Goal: Information Seeking & Learning: Check status

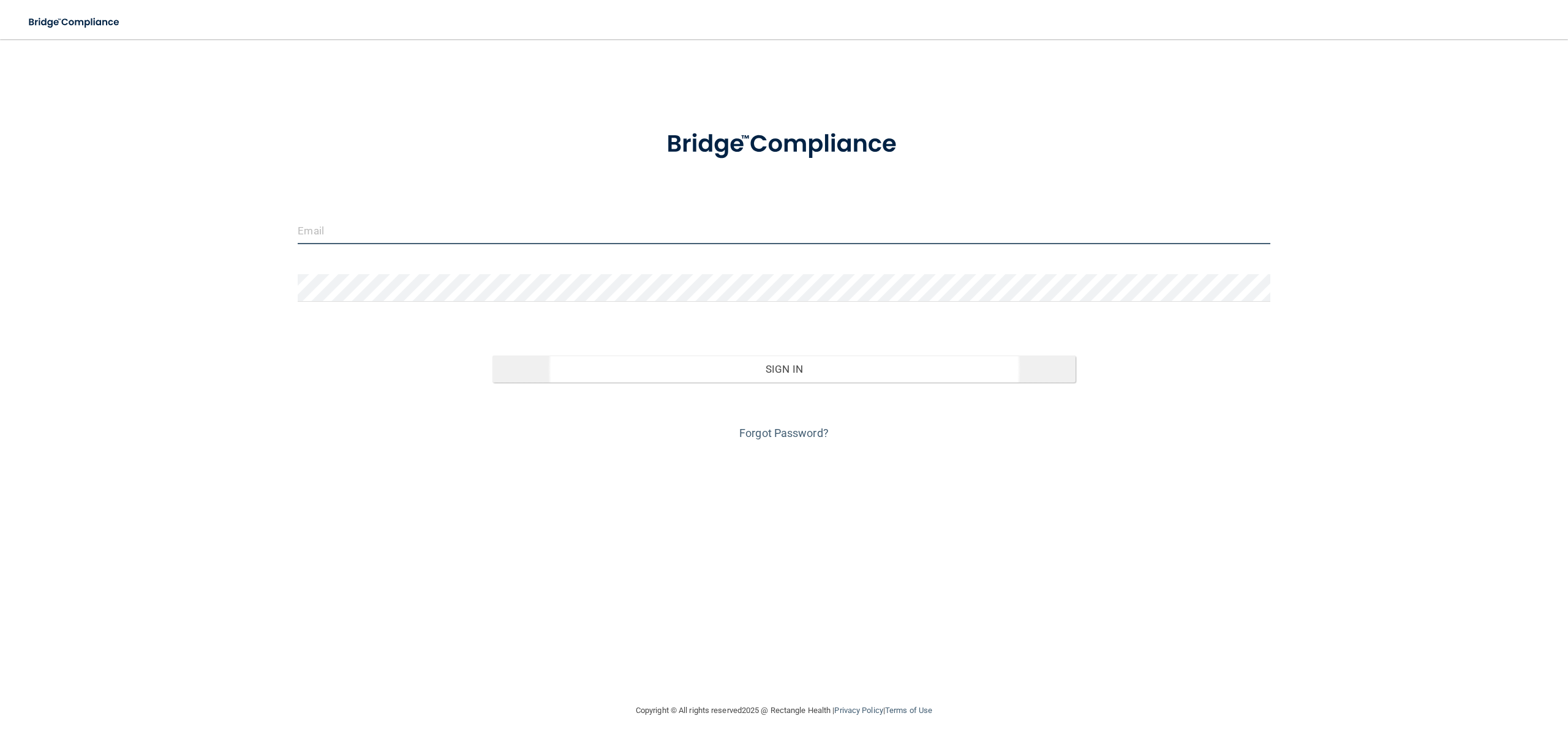
type input "[PERSON_NAME][EMAIL_ADDRESS][DOMAIN_NAME]"
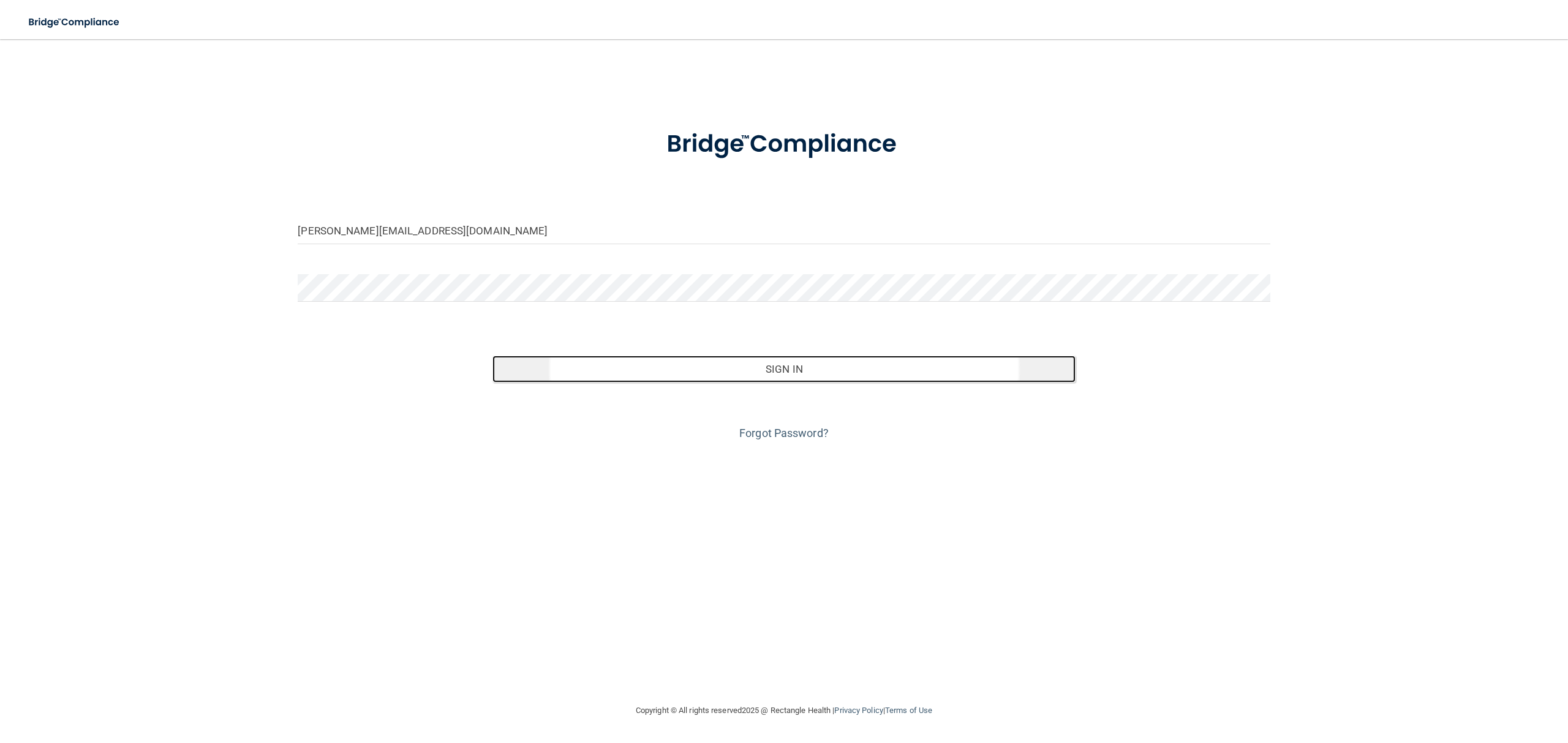
click at [793, 373] on button "Sign In" at bounding box center [784, 369] width 583 height 27
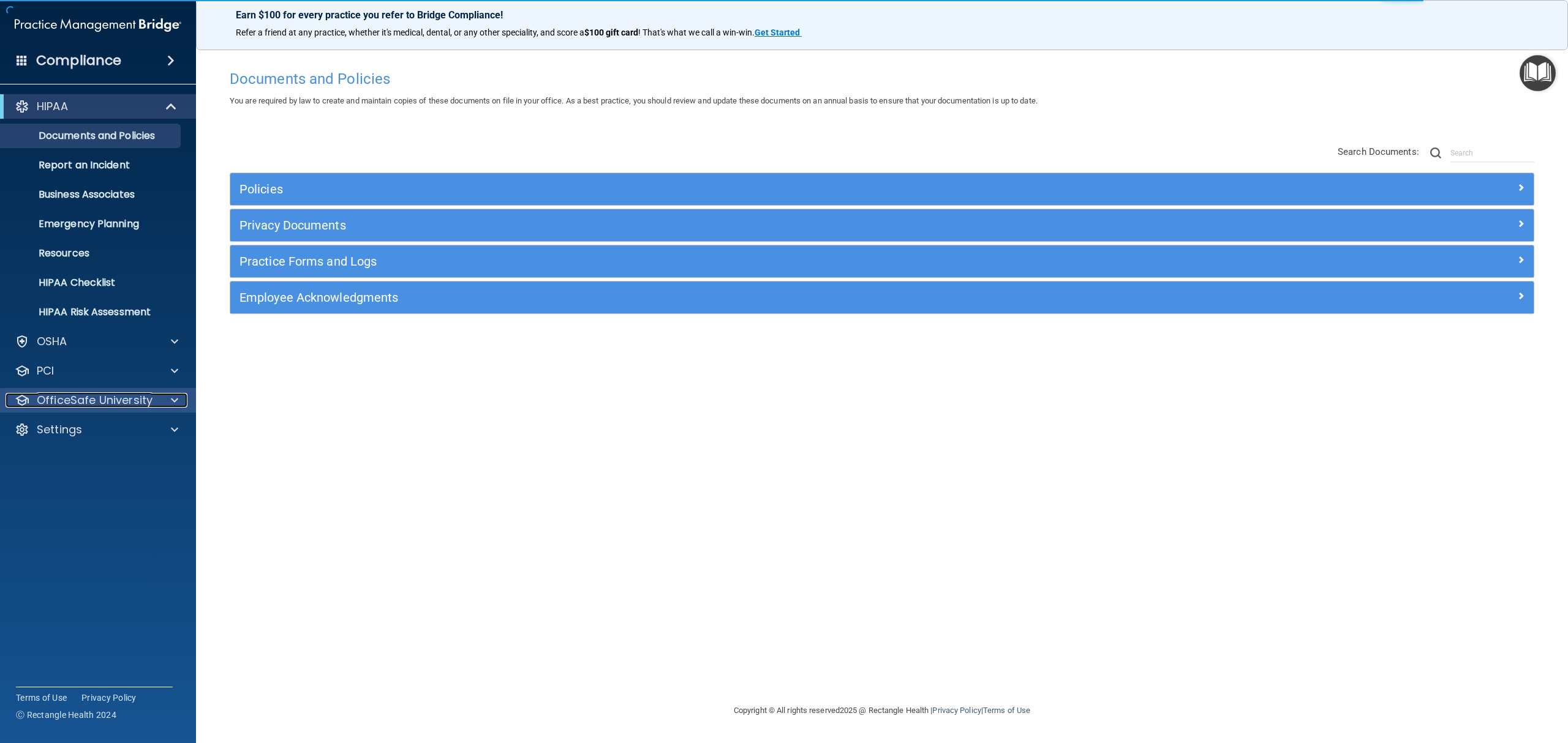
click at [174, 394] on span at bounding box center [174, 400] width 8 height 15
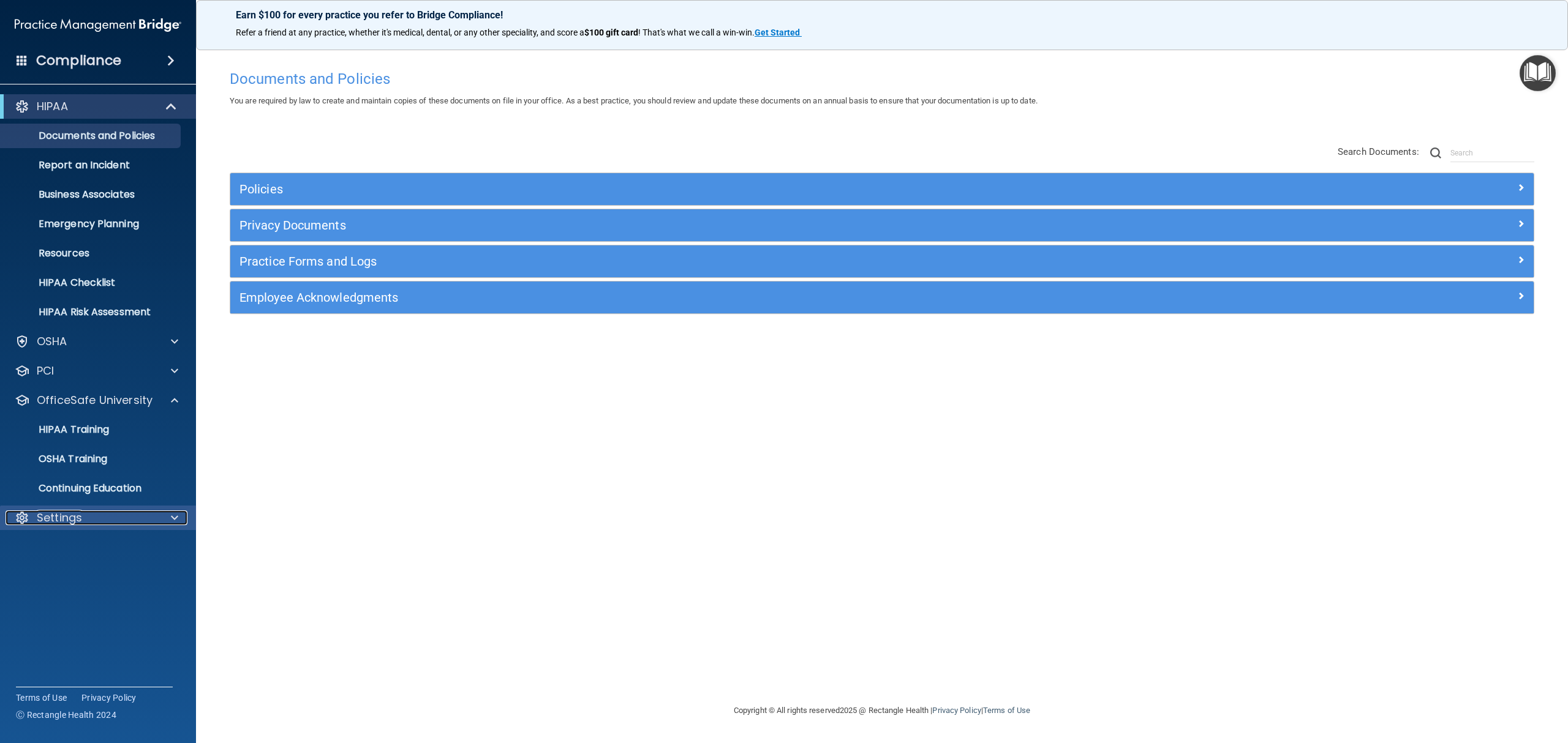
click at [170, 517] on div at bounding box center [173, 518] width 31 height 15
click at [128, 566] on link "My Users" at bounding box center [84, 576] width 193 height 24
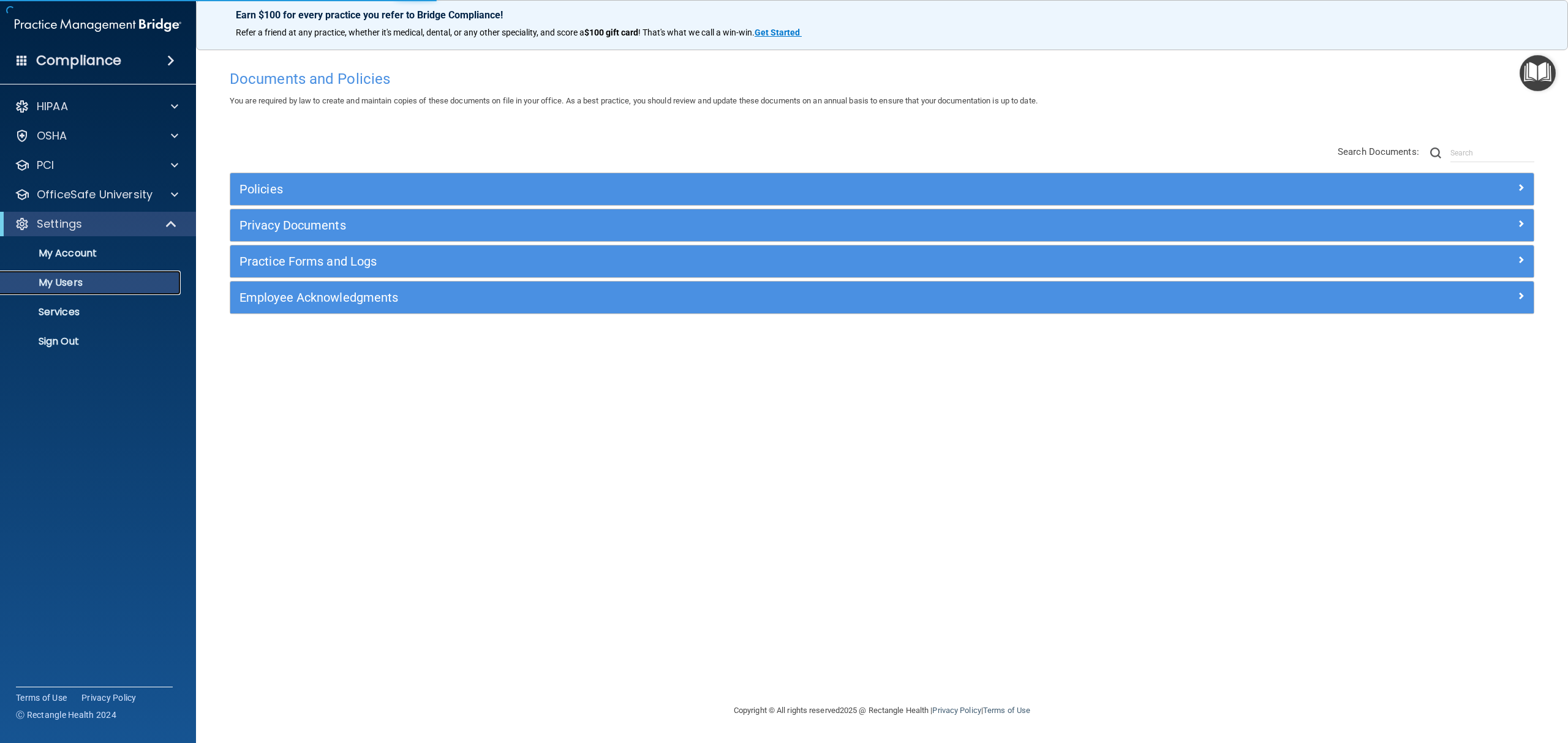
select select "20"
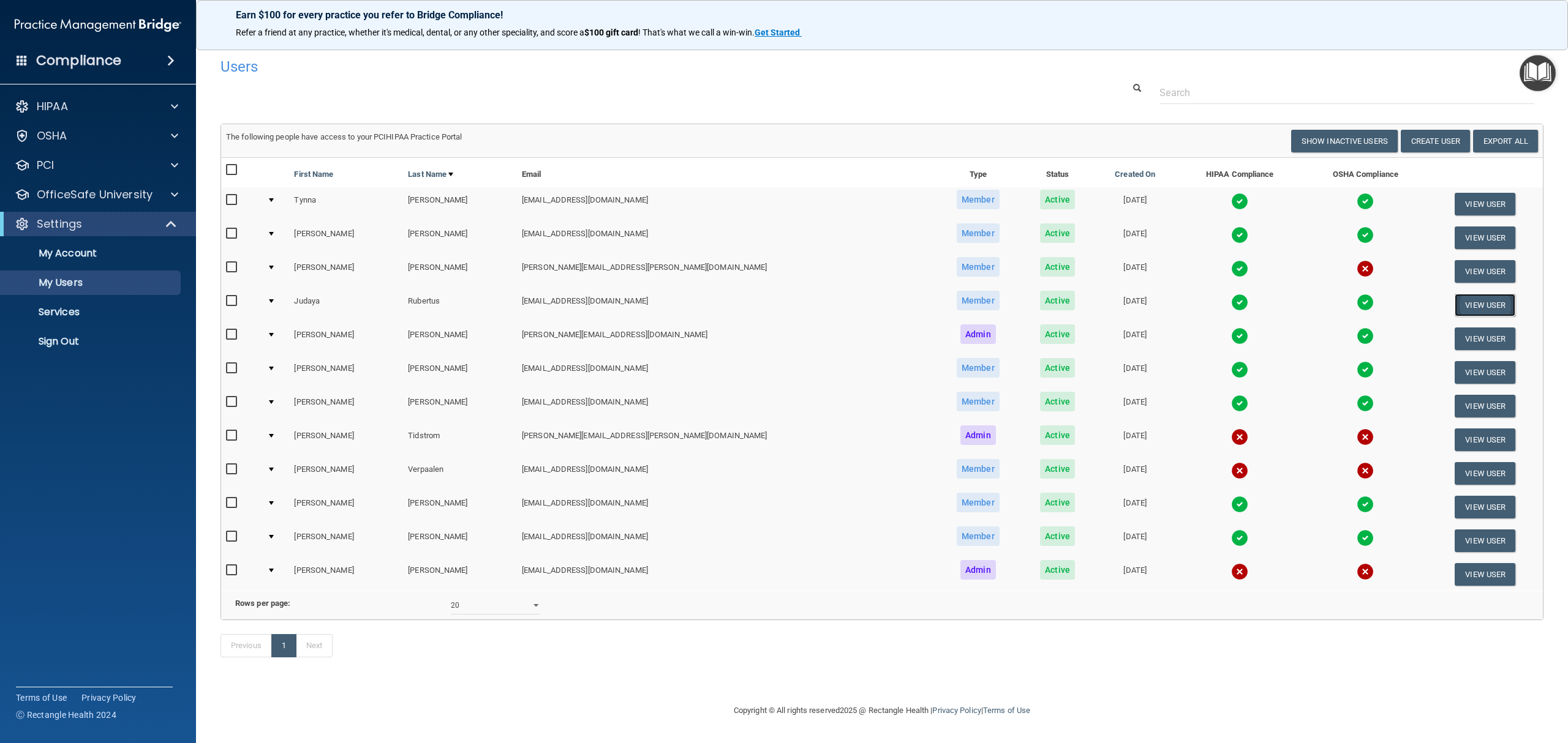
click at [1456, 305] on button "View User" at bounding box center [1484, 305] width 60 height 23
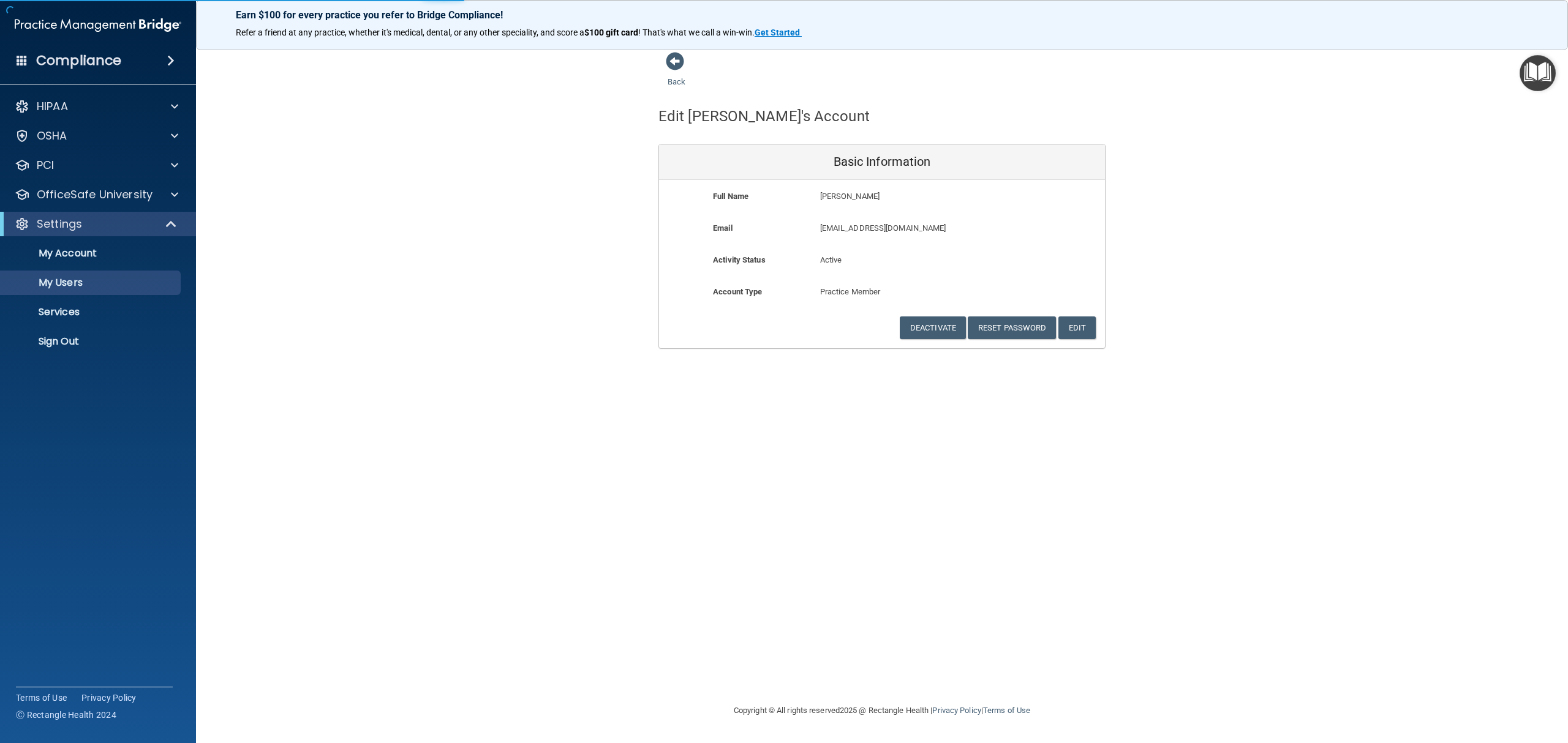
select select "20"
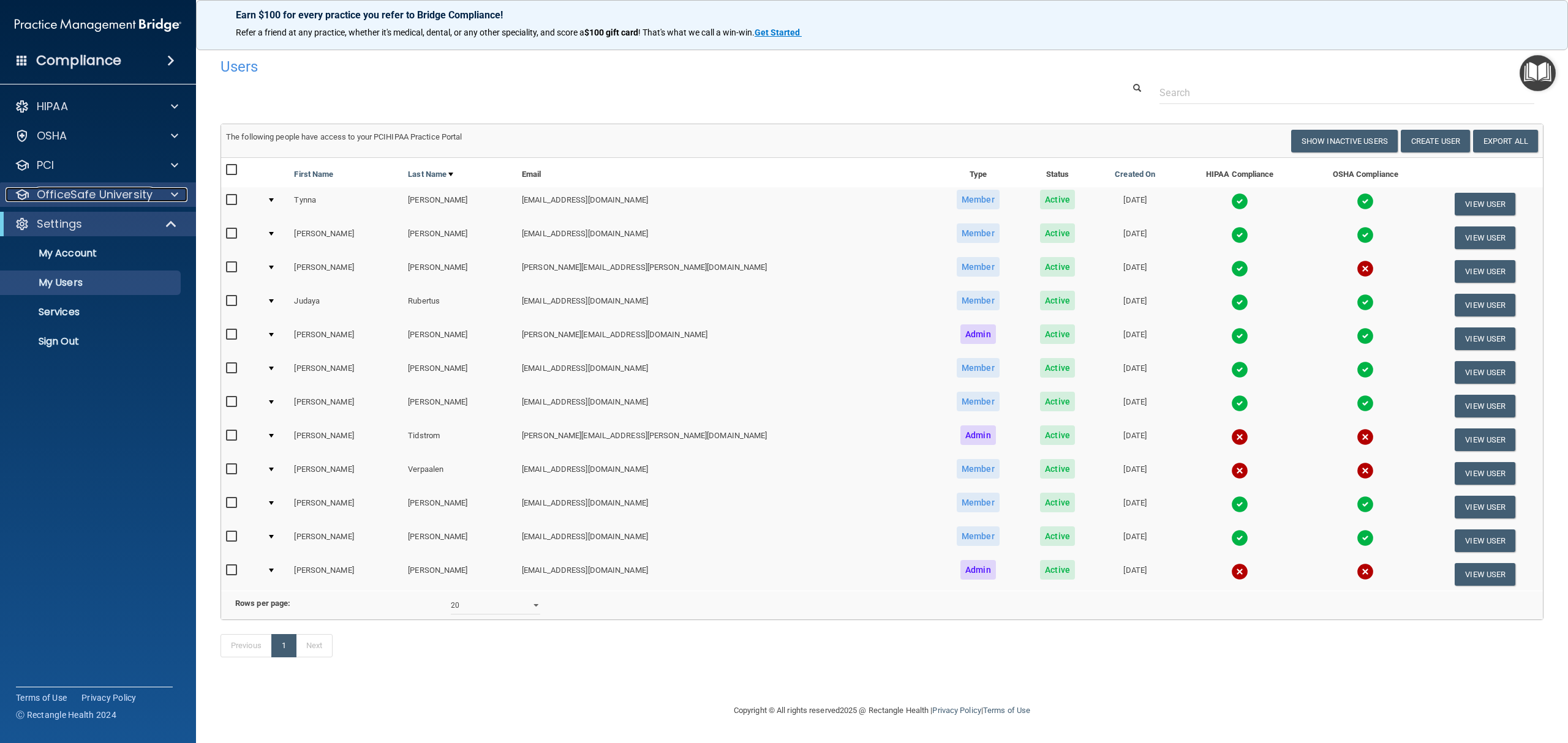
click at [150, 199] on p "OfficeSafe University" at bounding box center [94, 194] width 116 height 15
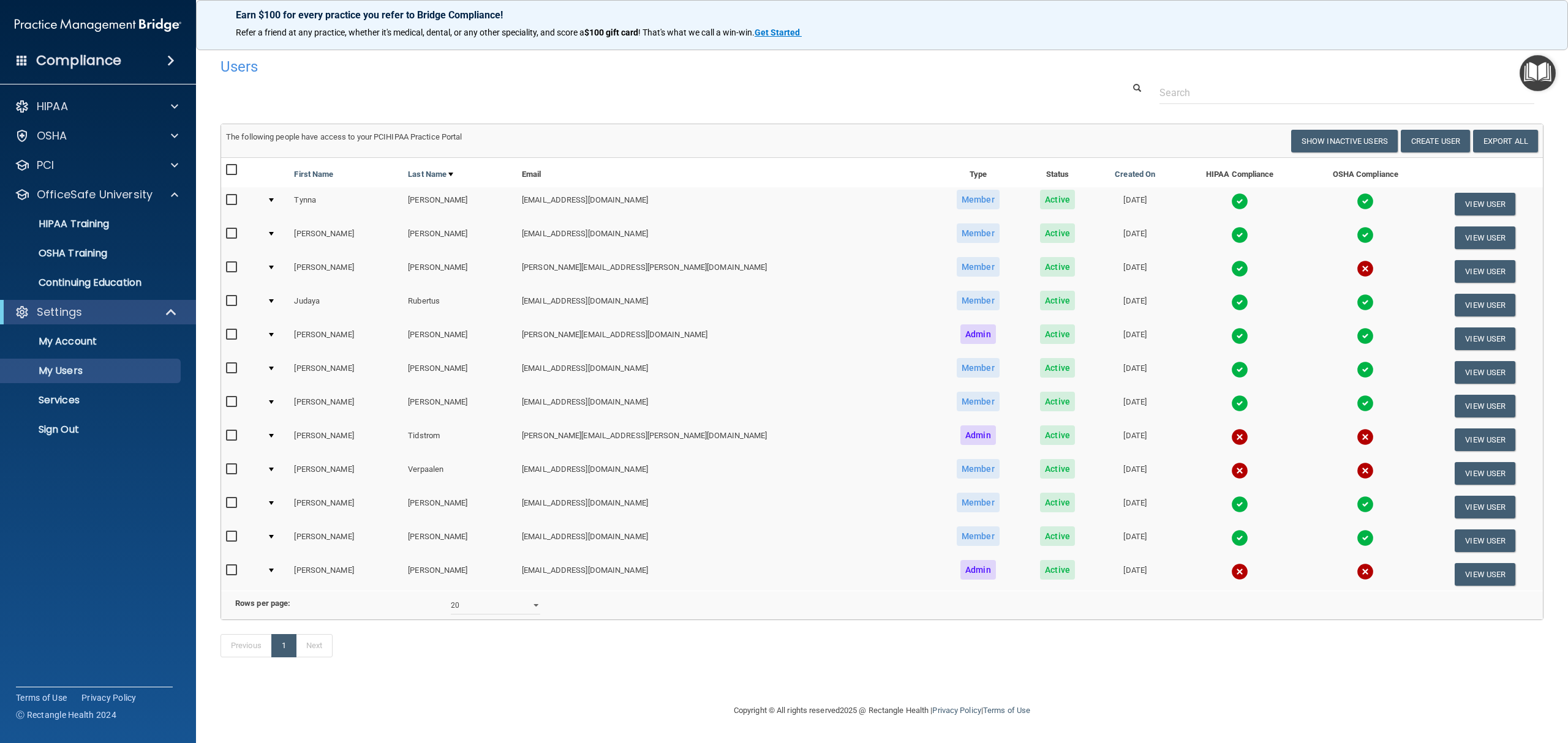
click at [232, 300] on input "checkbox" at bounding box center [233, 301] width 14 height 10
checkbox input "true"
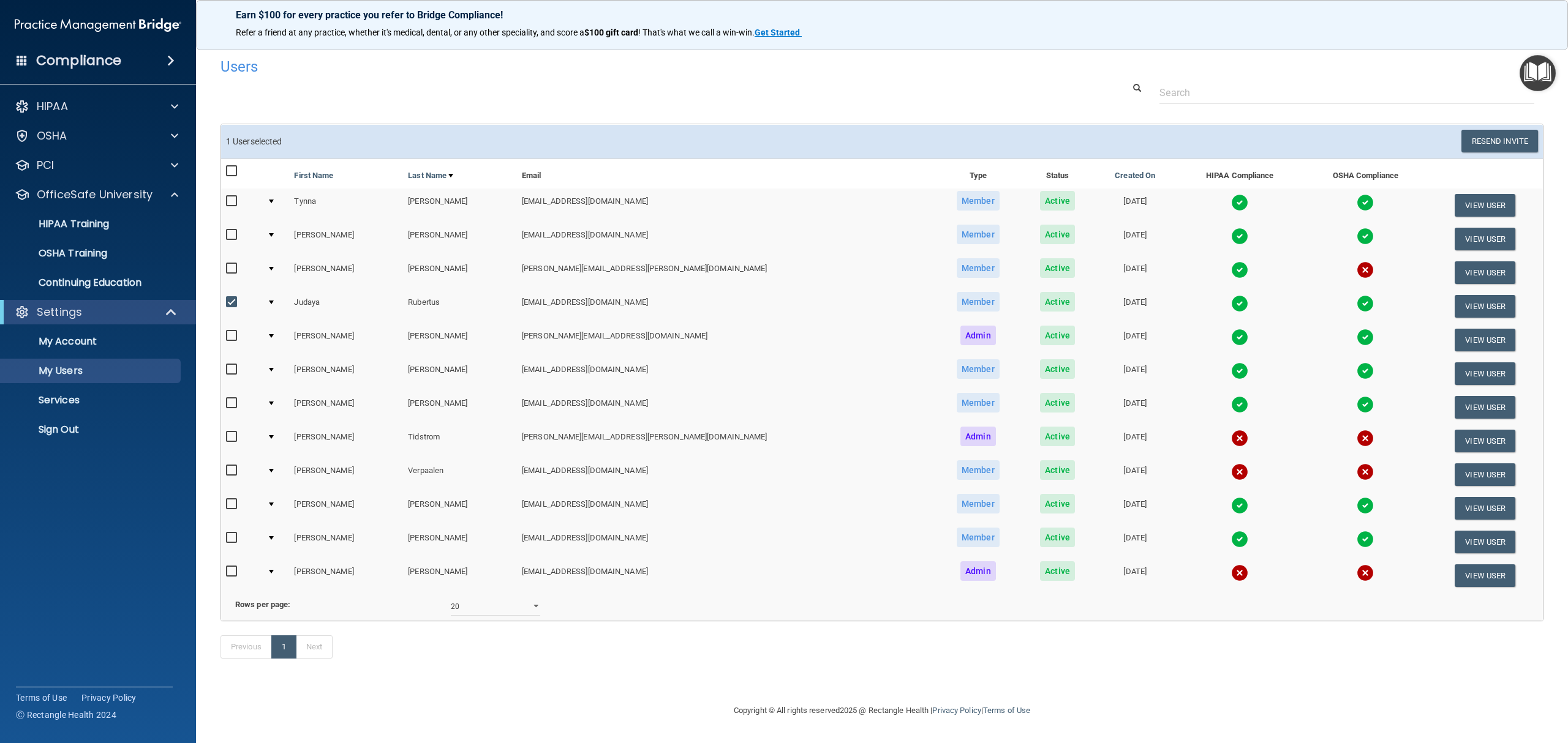
scroll to position [6, 0]
click at [1231, 329] on img at bounding box center [1239, 337] width 17 height 17
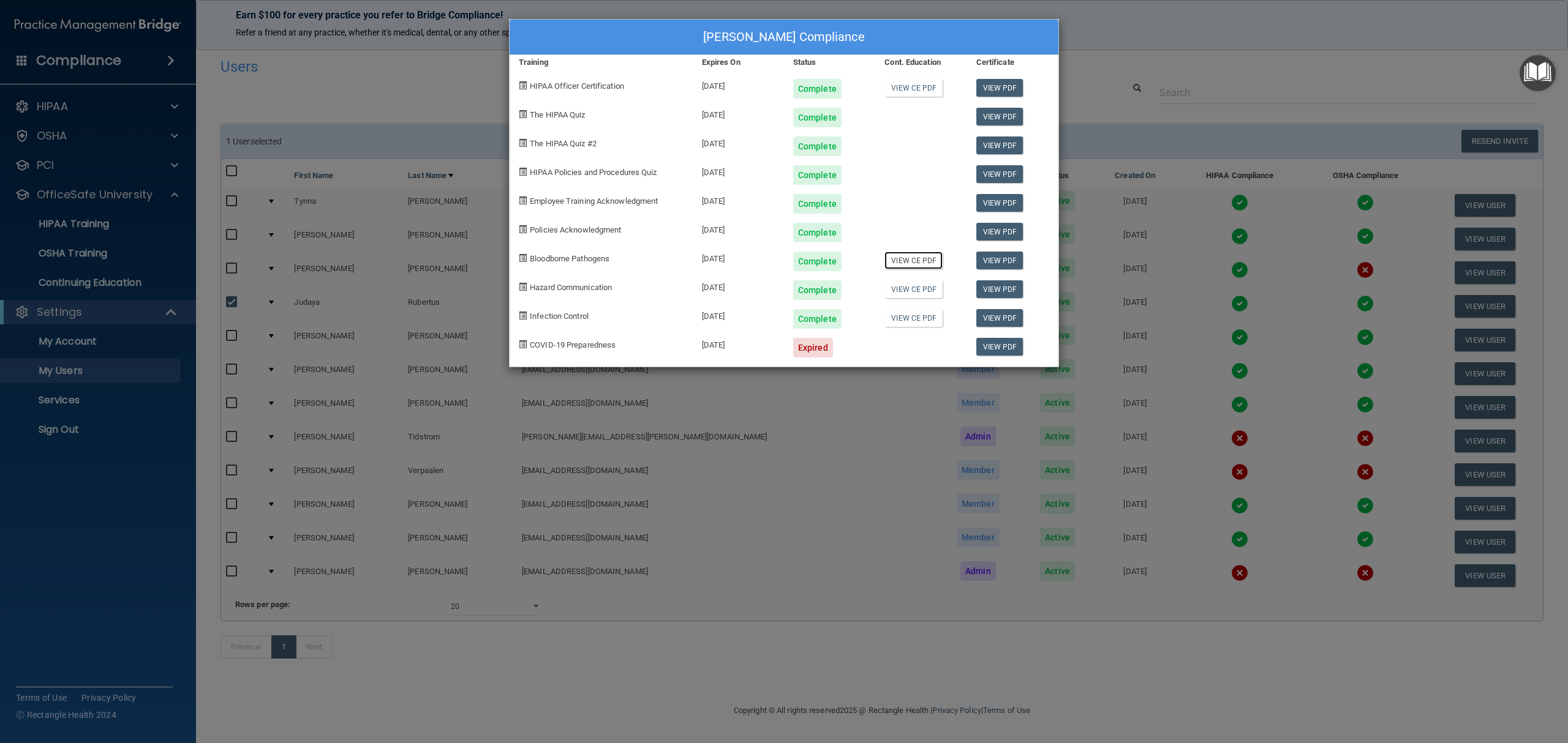
click at [920, 262] on link "View CE PDF" at bounding box center [913, 261] width 58 height 18
click at [1084, 59] on div "[PERSON_NAME] Compliance Training Expires On Status Cont. Education Certificate…" at bounding box center [784, 372] width 1568 height 743
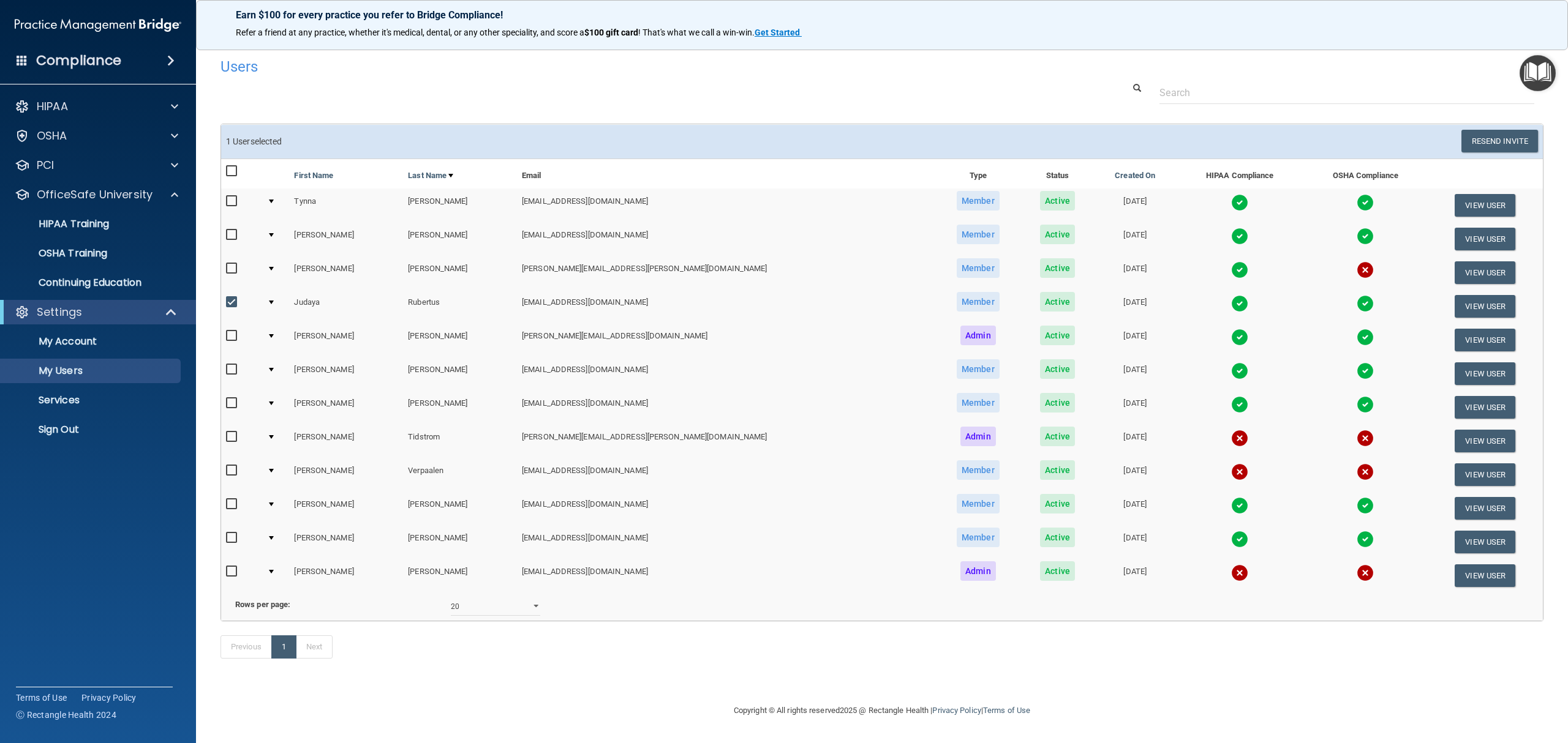
click at [1231, 299] on img at bounding box center [1239, 304] width 17 height 17
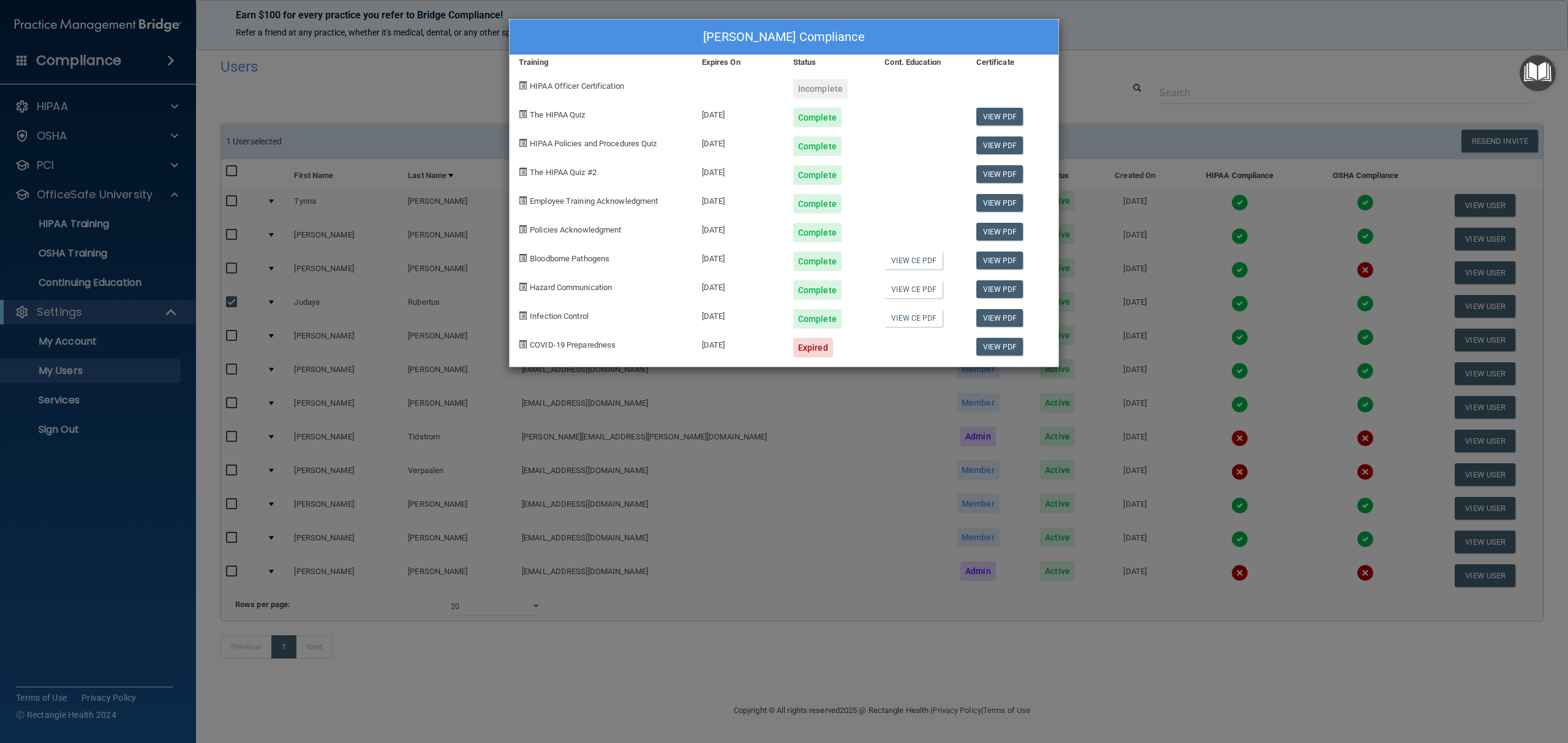
click at [642, 700] on div "[PERSON_NAME] Compliance Training Expires On Status Cont. Education Certificate…" at bounding box center [784, 372] width 1568 height 743
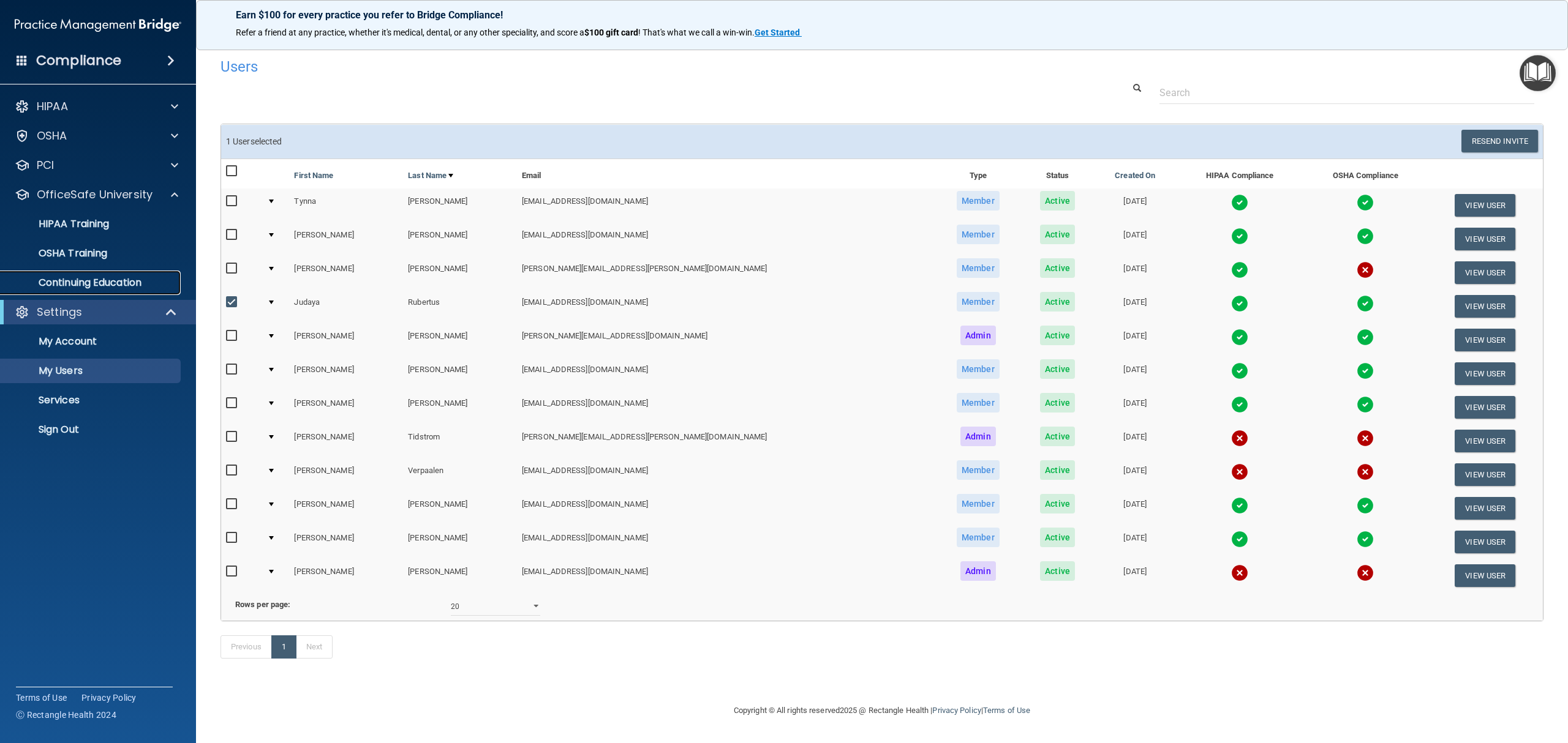
click at [126, 284] on p "Continuing Education" at bounding box center [91, 283] width 167 height 12
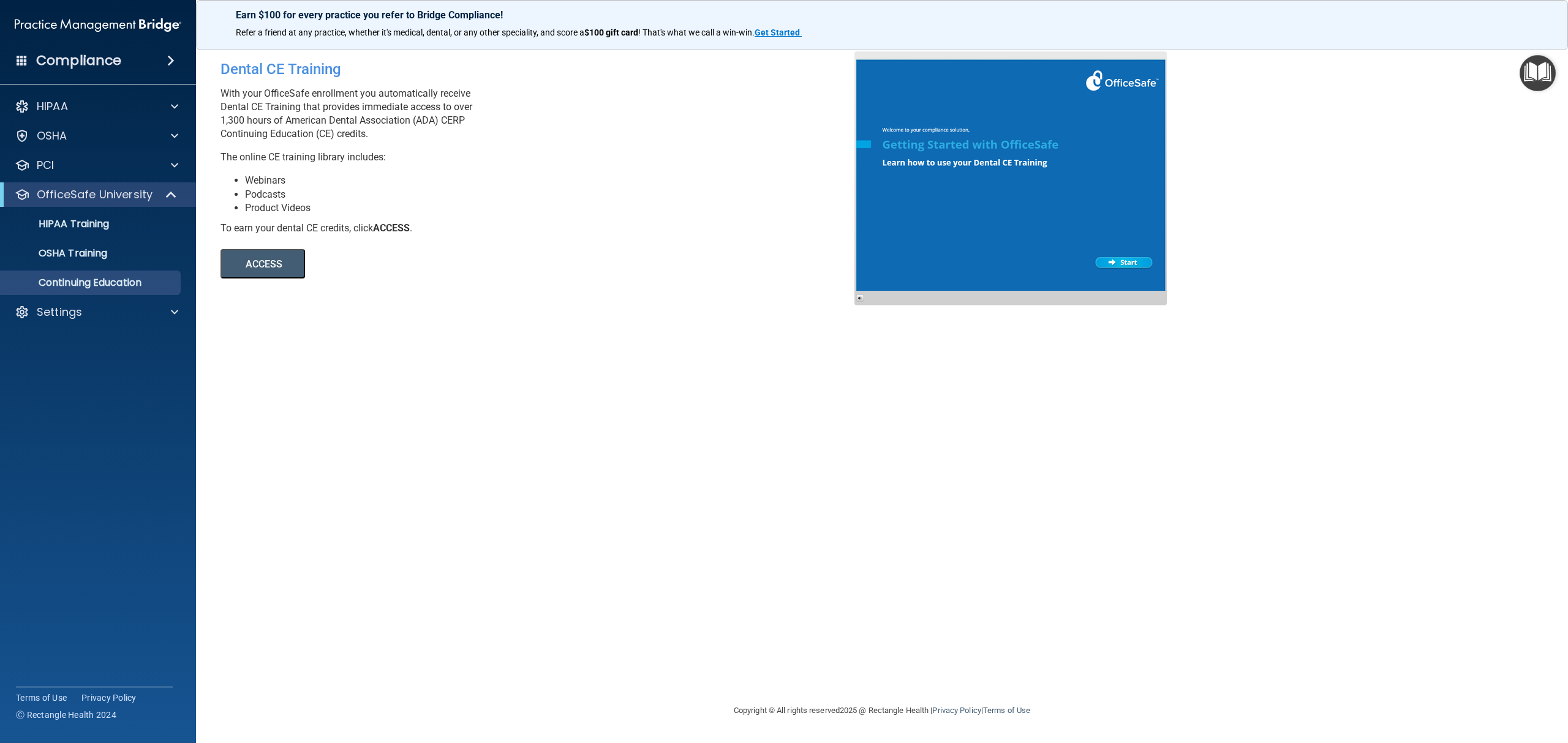
click at [279, 272] on button "ACCESS" at bounding box center [263, 263] width 85 height 29
click at [259, 267] on button "ACCESS" at bounding box center [263, 263] width 85 height 29
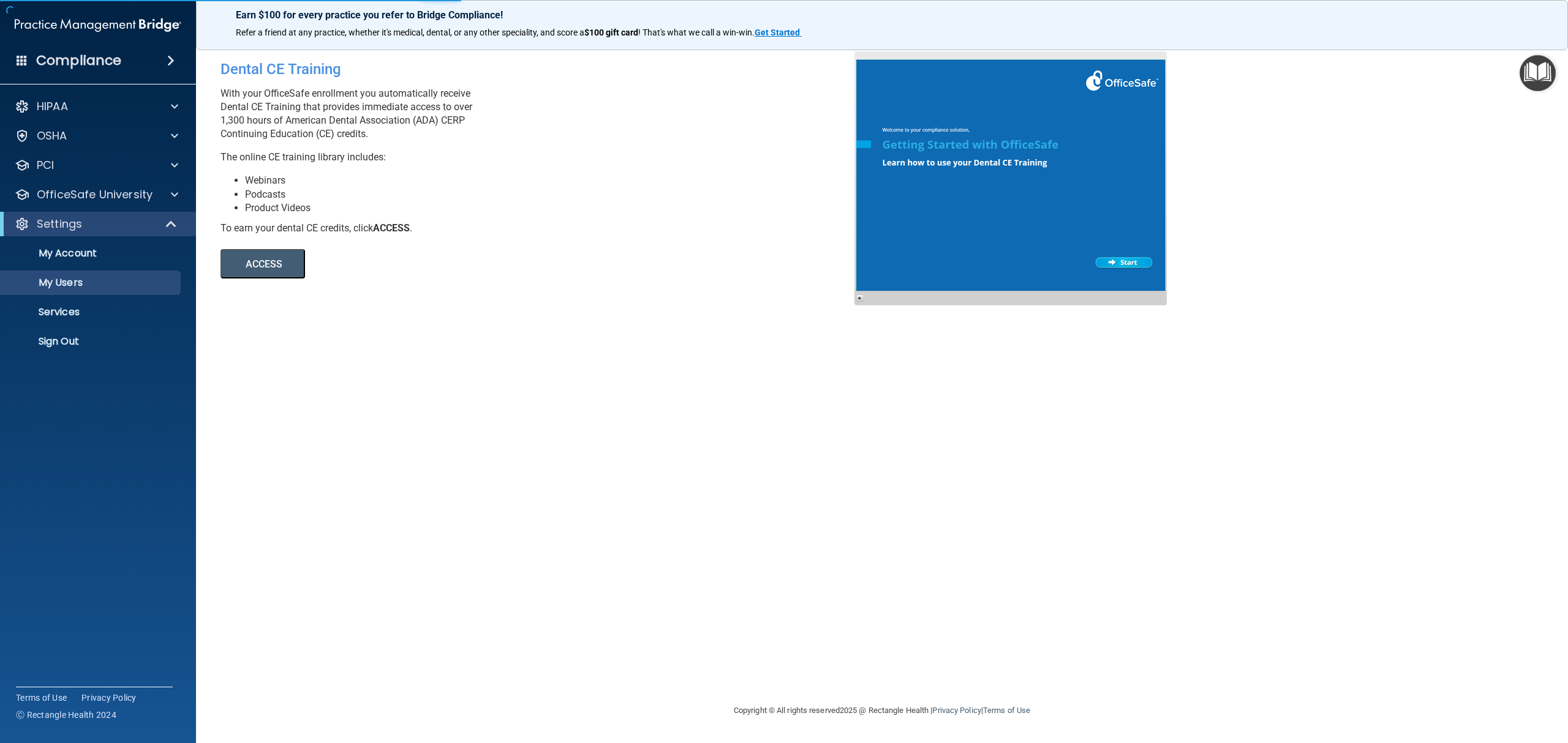
select select "20"
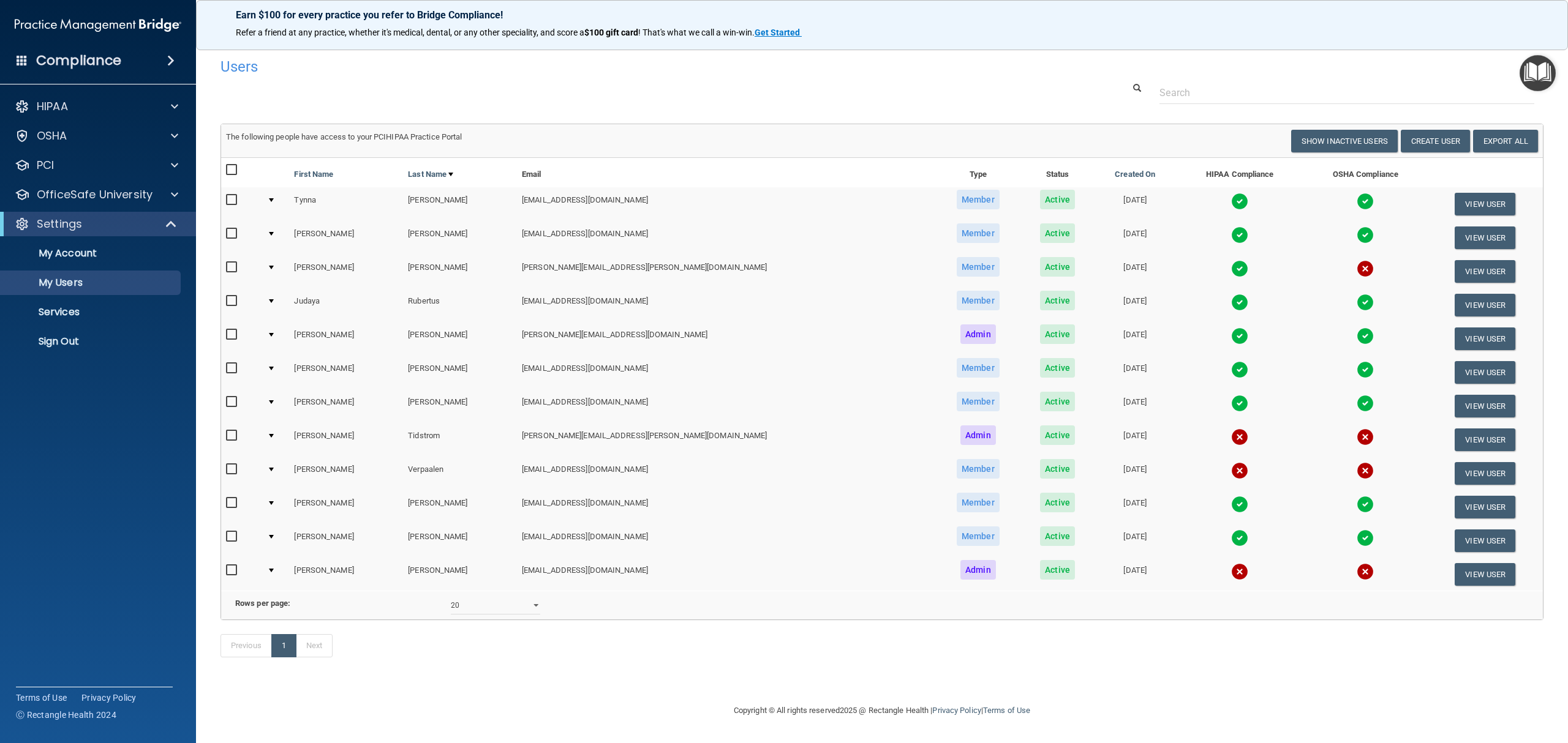
click at [232, 302] on input "checkbox" at bounding box center [233, 301] width 14 height 10
checkbox input "true"
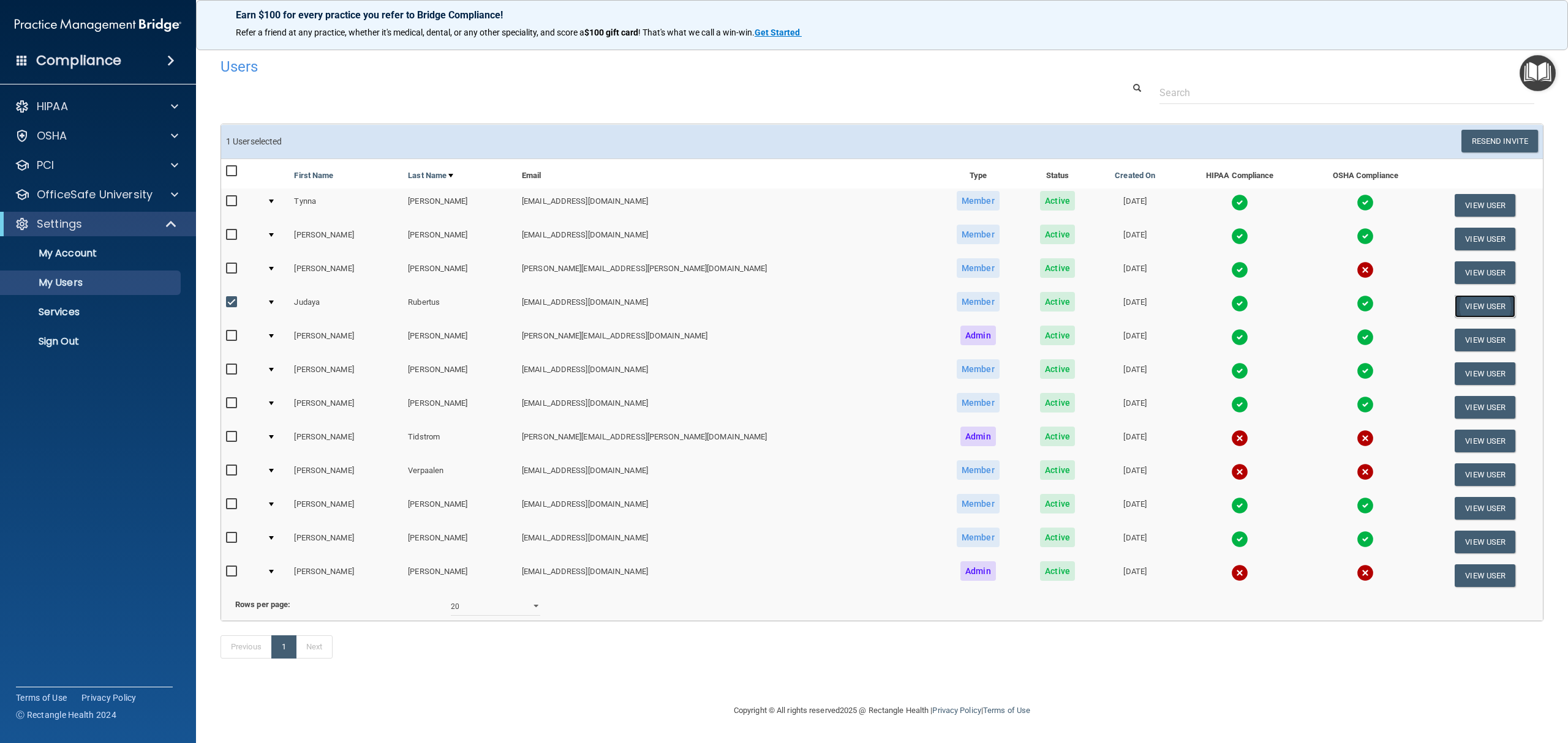
click at [1461, 304] on button "View User" at bounding box center [1484, 306] width 60 height 23
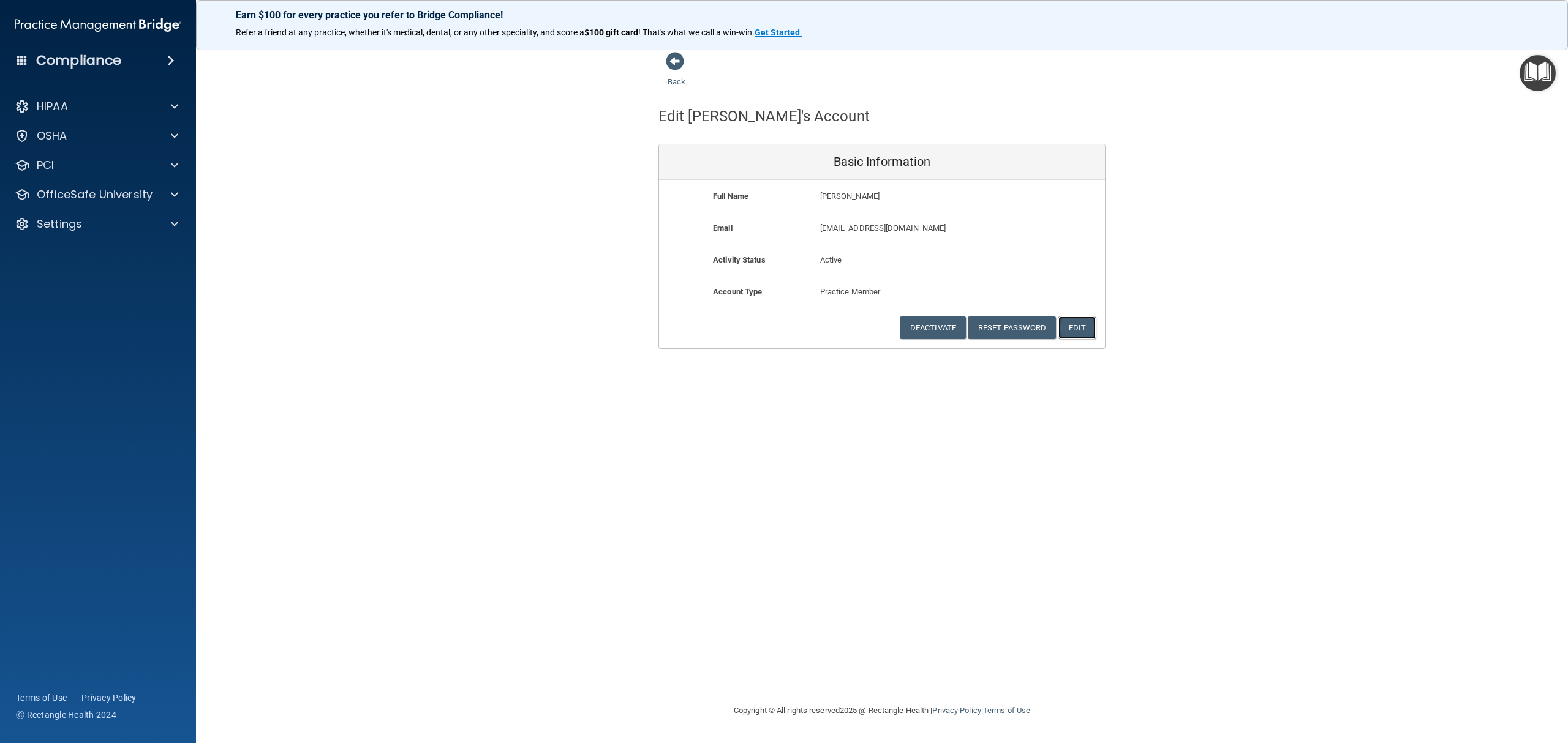
click at [1074, 334] on button "Edit" at bounding box center [1077, 328] width 37 height 23
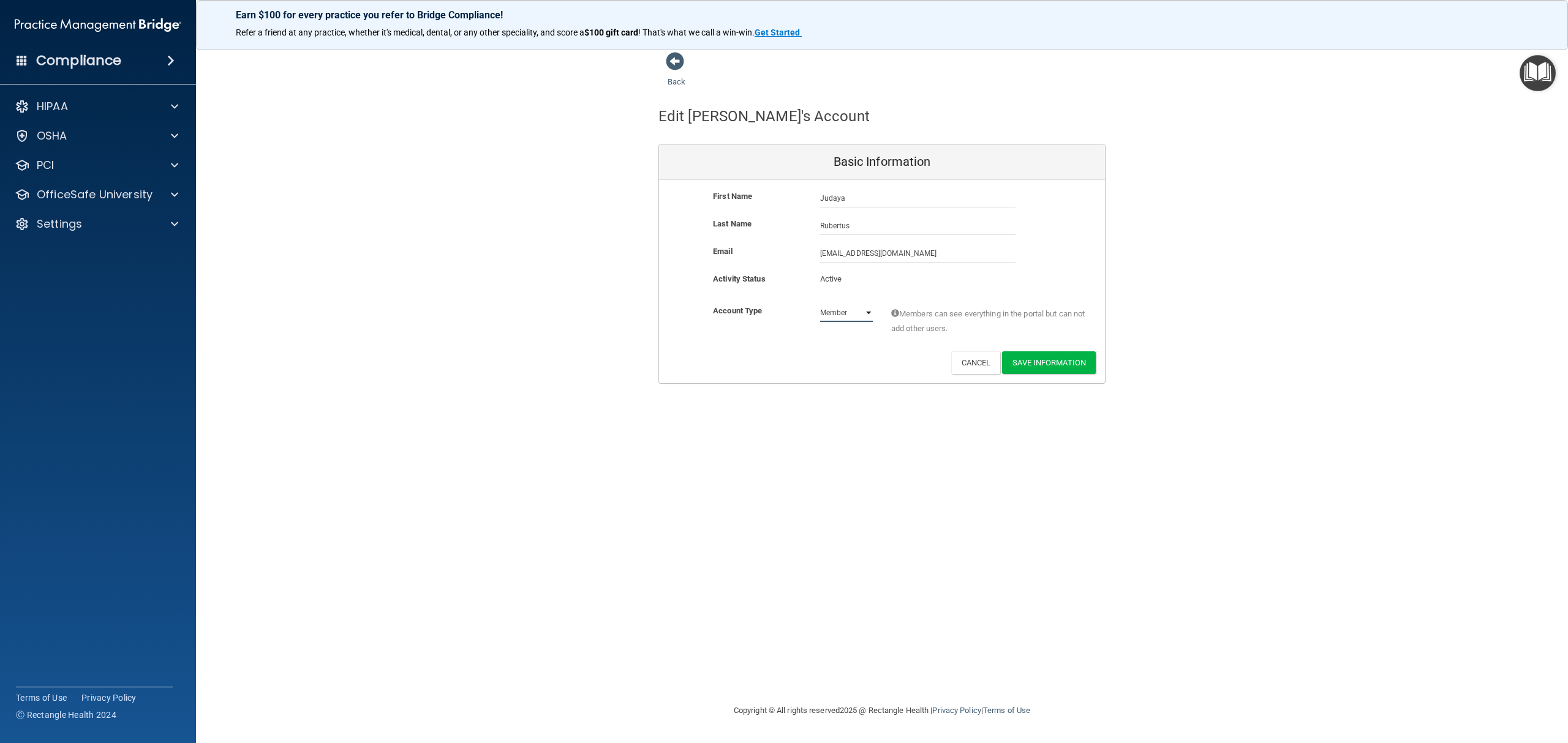
click at [862, 316] on select "Admin Member" at bounding box center [847, 313] width 53 height 18
click at [972, 359] on button "Cancel" at bounding box center [976, 362] width 50 height 23
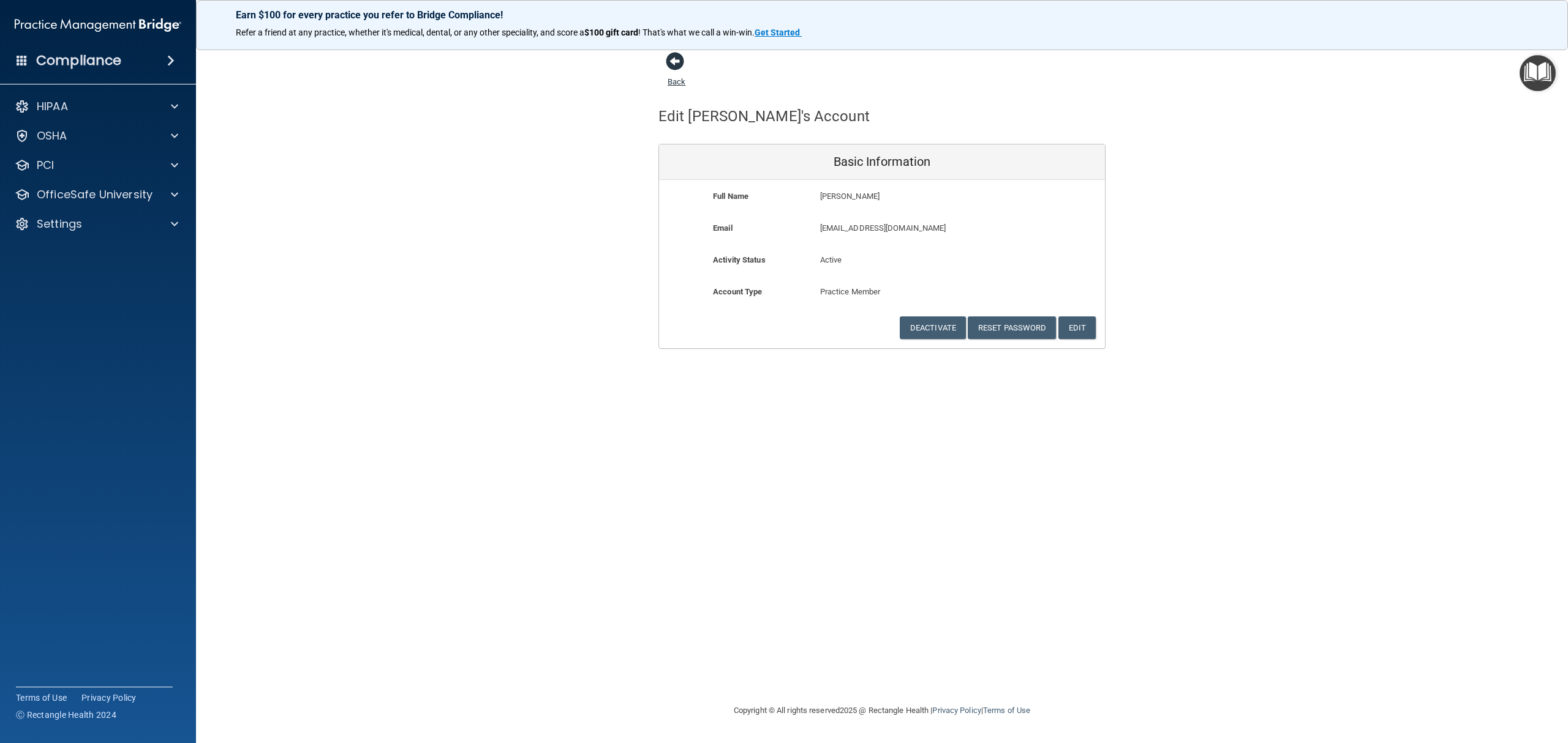
click at [670, 64] on span at bounding box center [675, 61] width 18 height 18
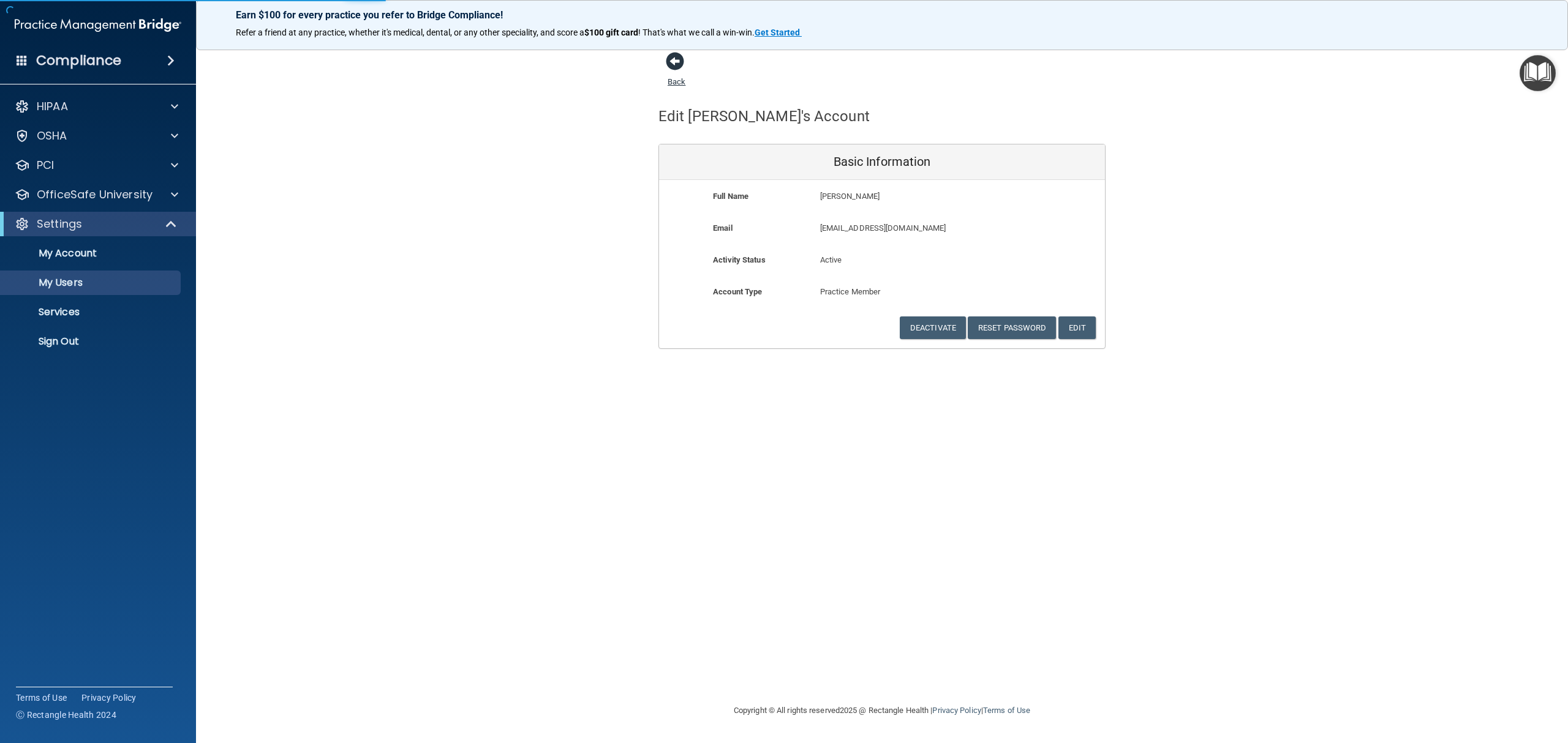
select select "20"
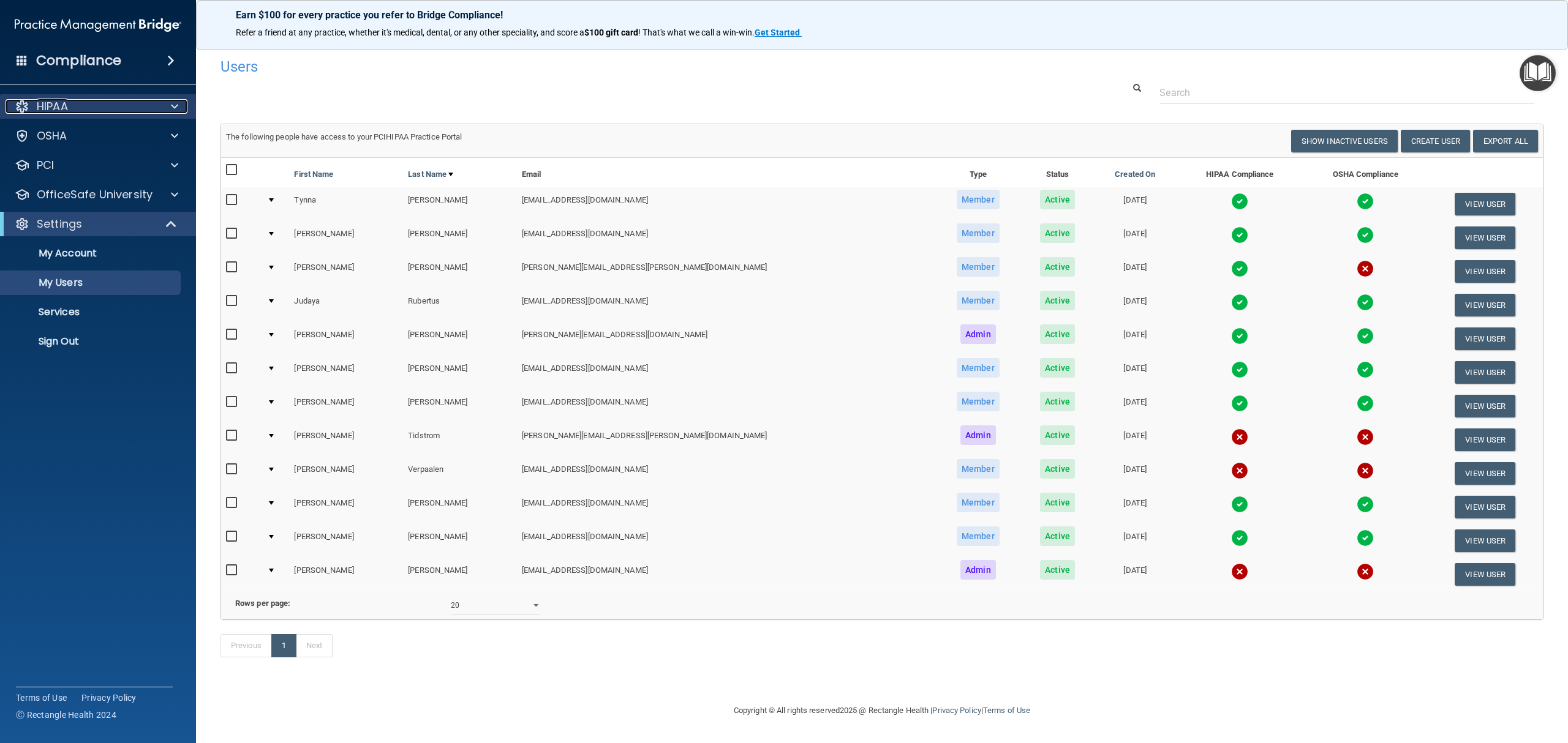
click at [162, 105] on div at bounding box center [173, 106] width 31 height 15
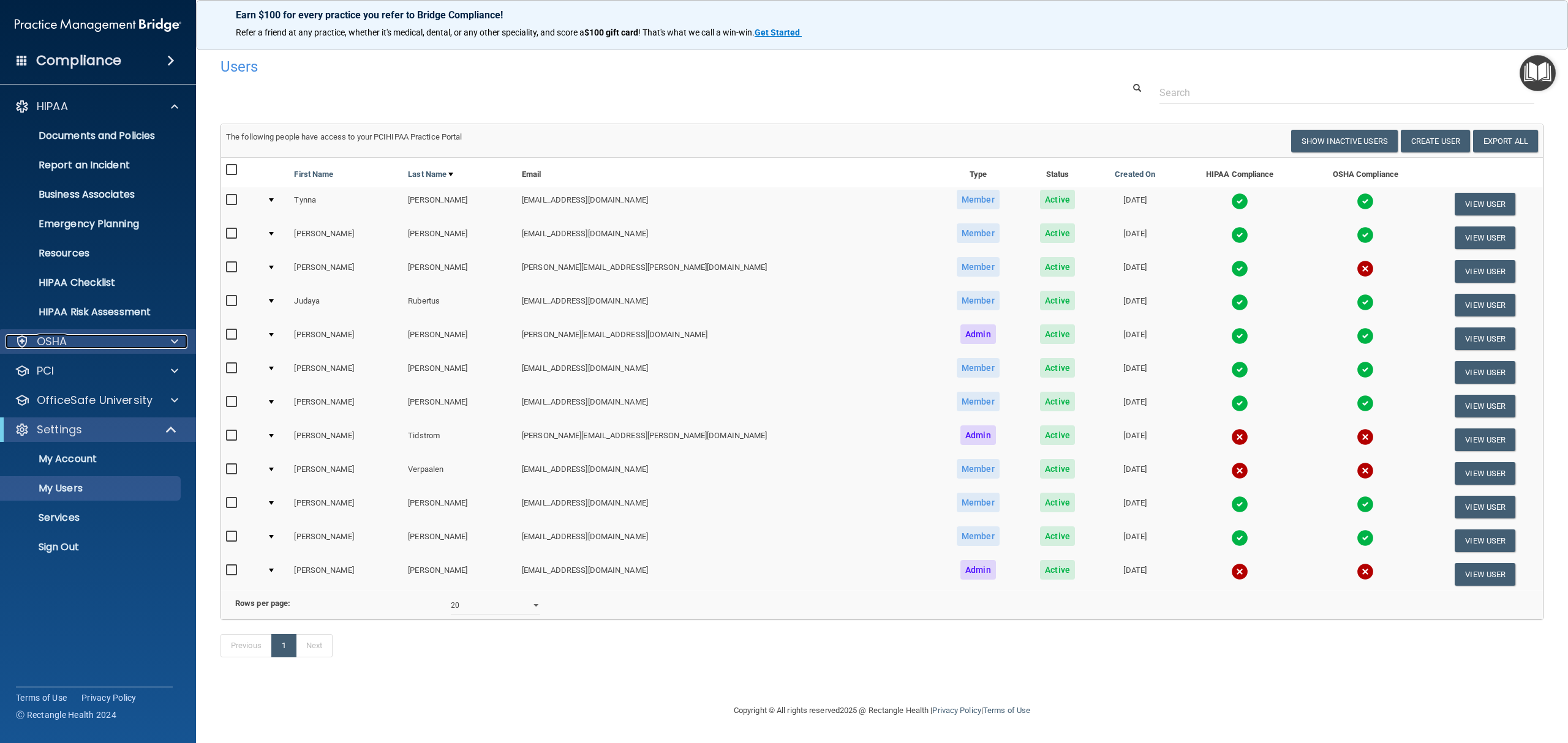
click at [180, 339] on div at bounding box center [173, 341] width 31 height 15
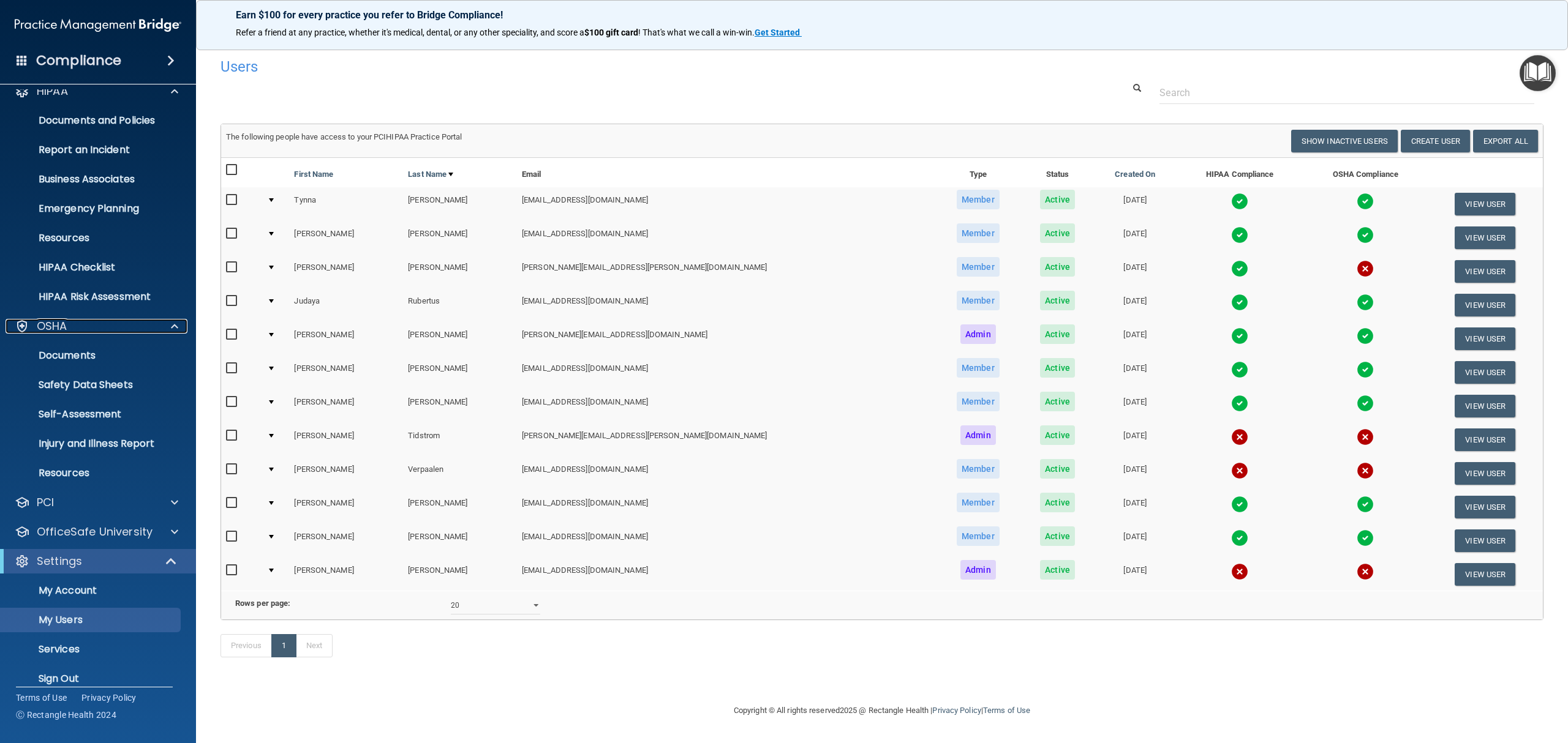
scroll to position [28, 0]
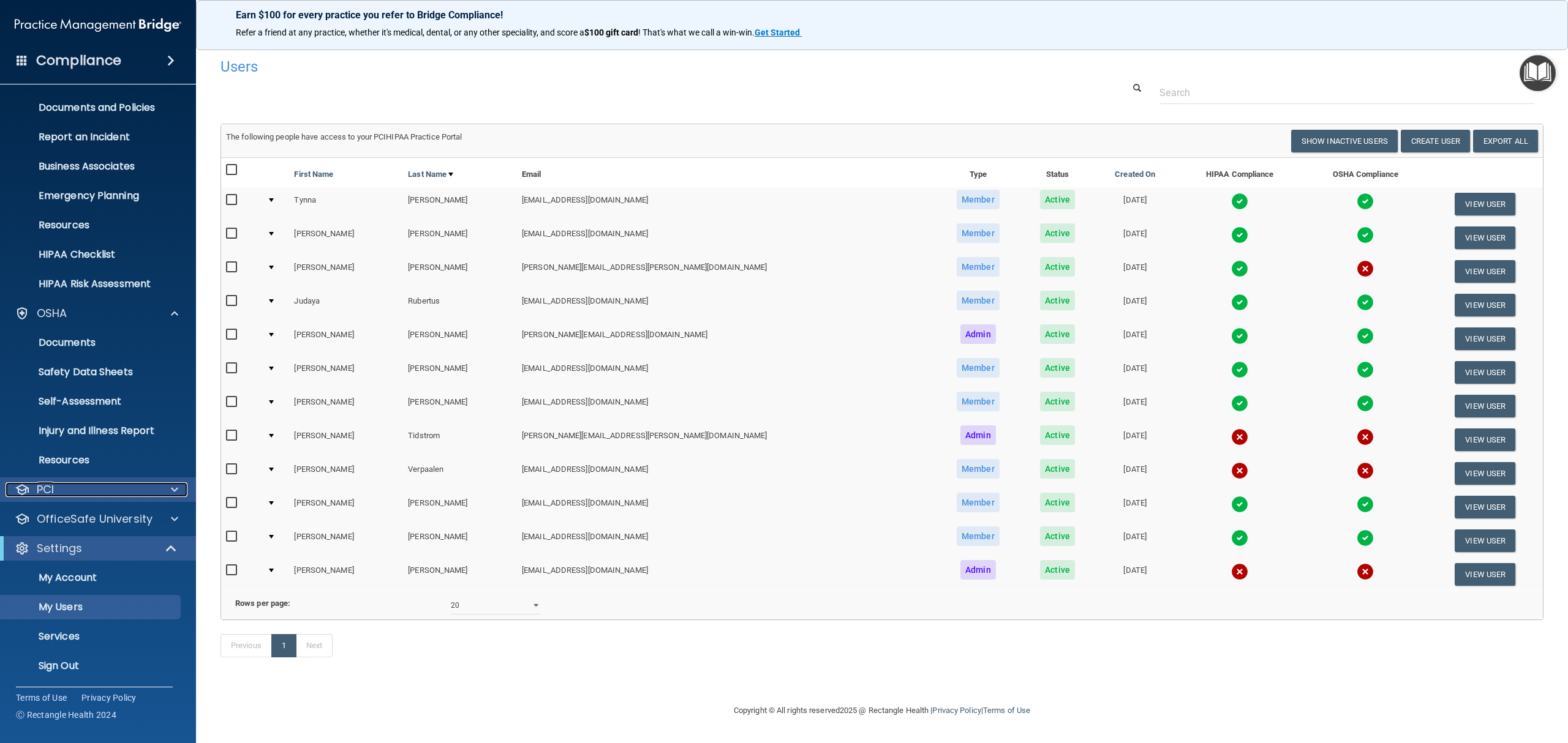
click at [167, 483] on div at bounding box center [173, 489] width 31 height 15
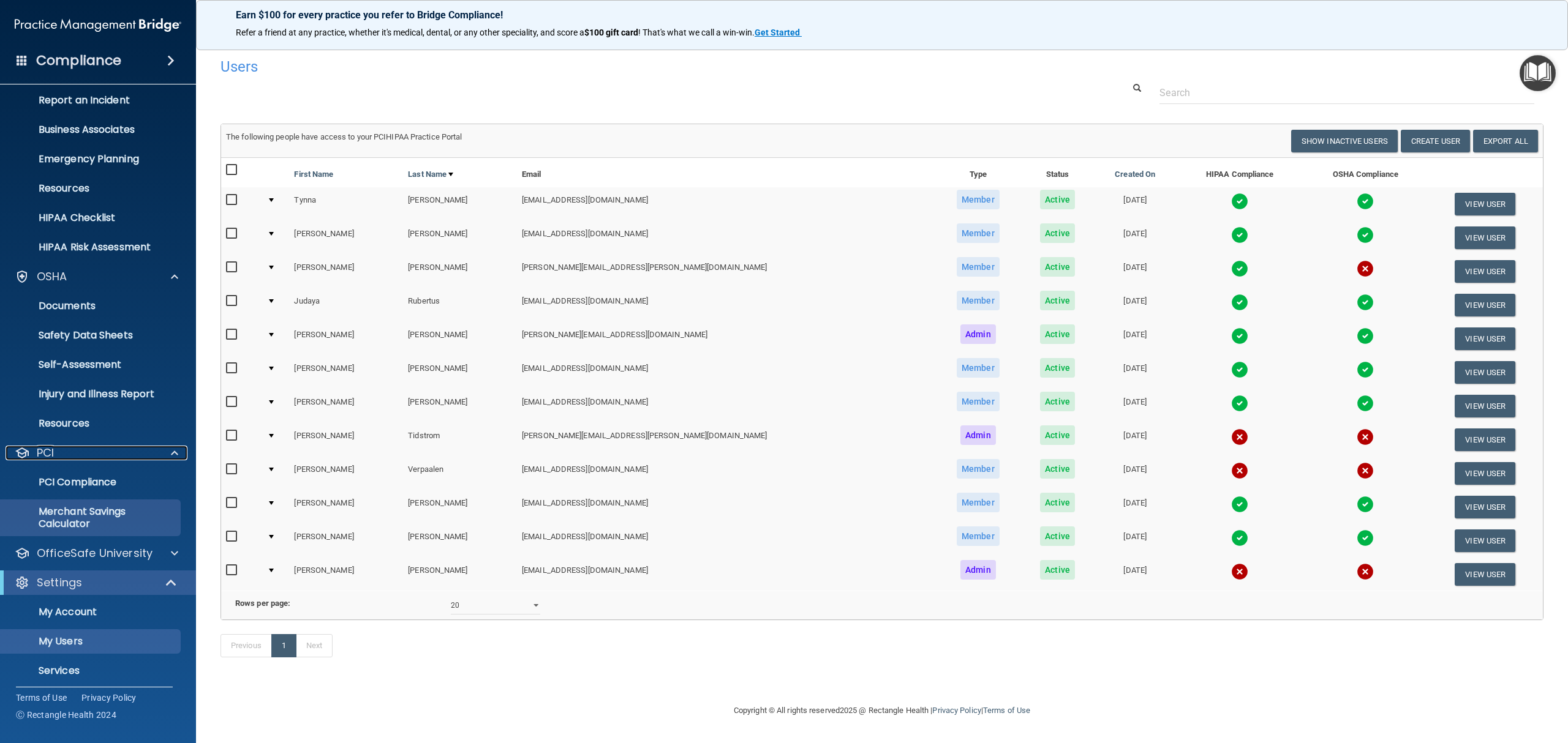
scroll to position [99, 0]
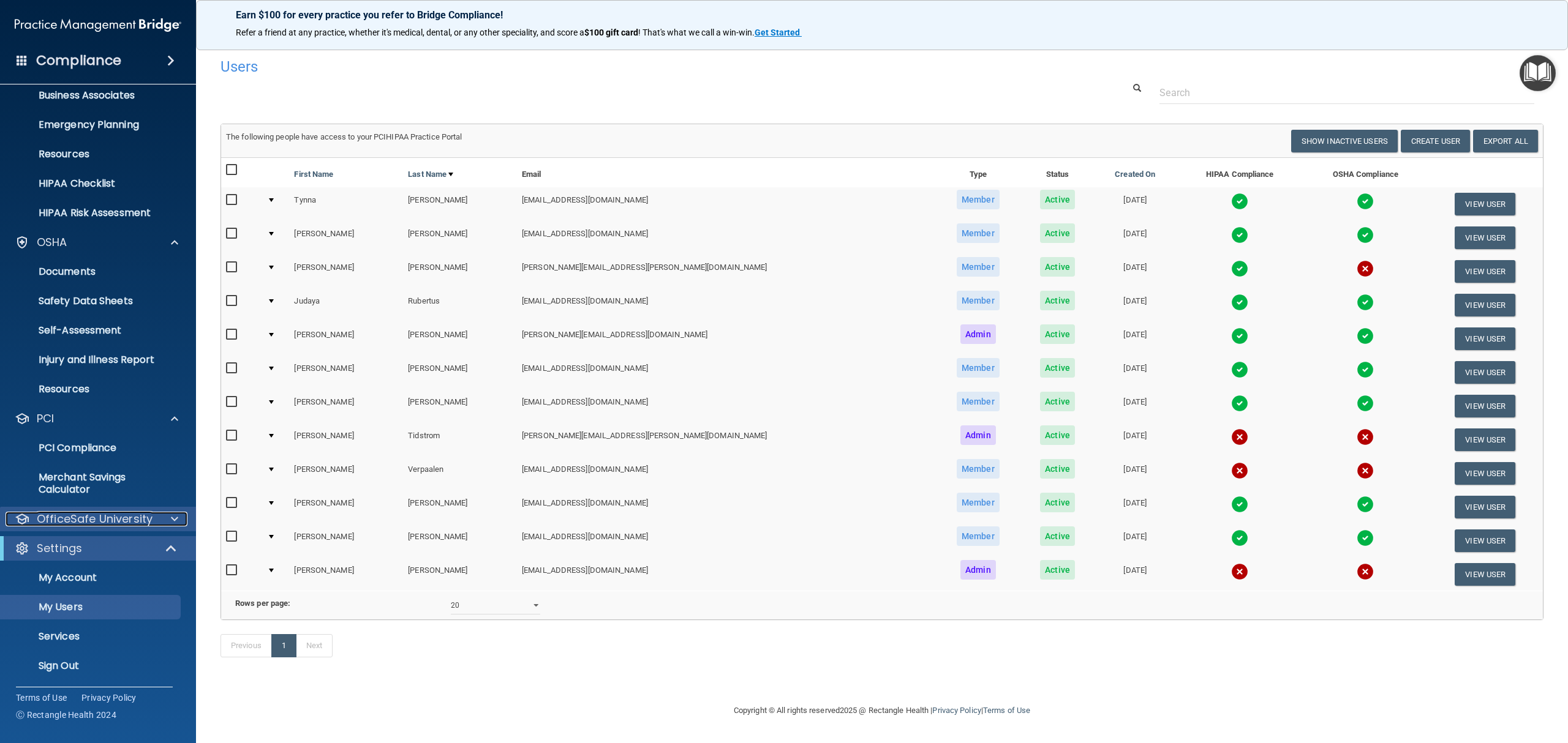
click at [166, 512] on div at bounding box center [173, 518] width 31 height 15
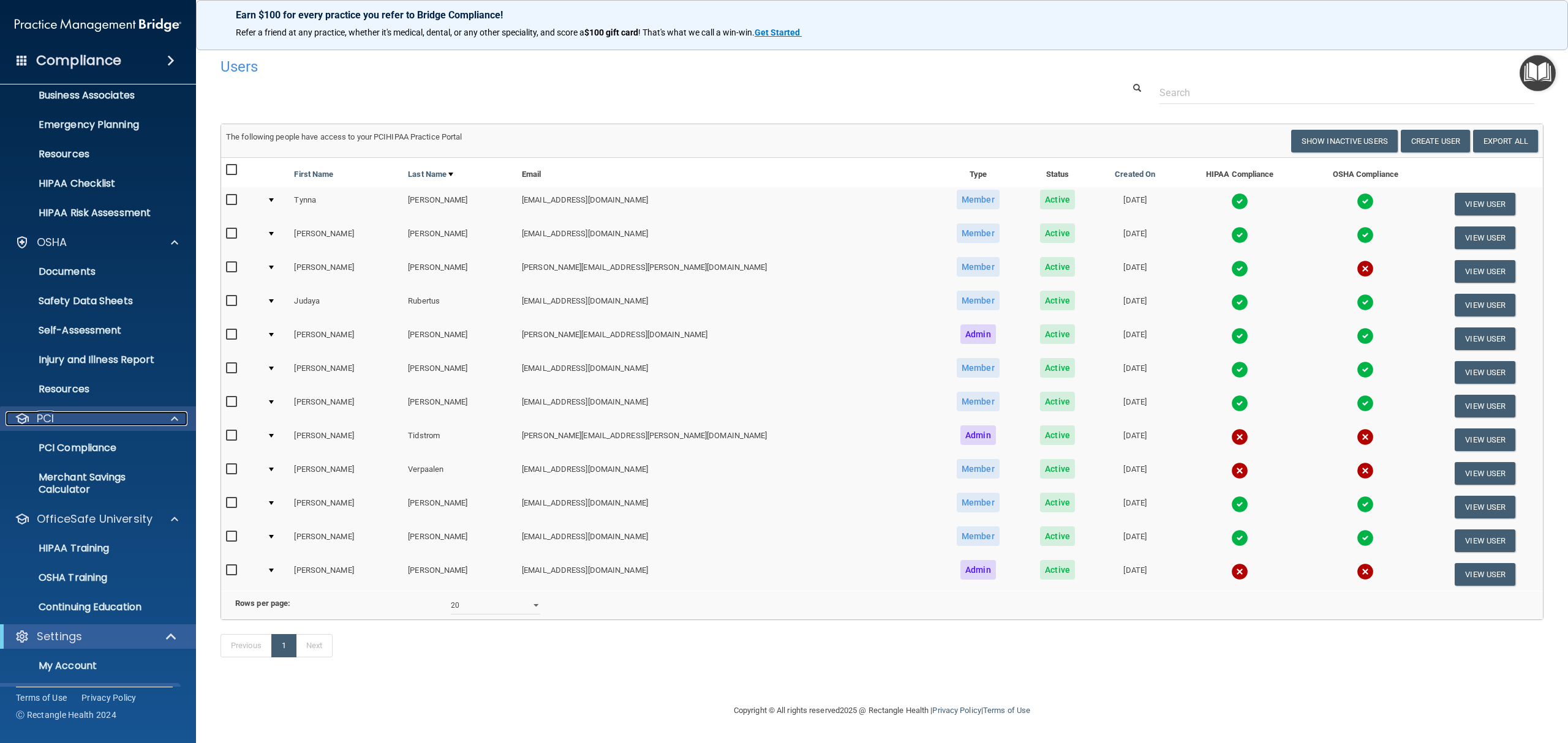
click at [176, 411] on span at bounding box center [174, 418] width 8 height 15
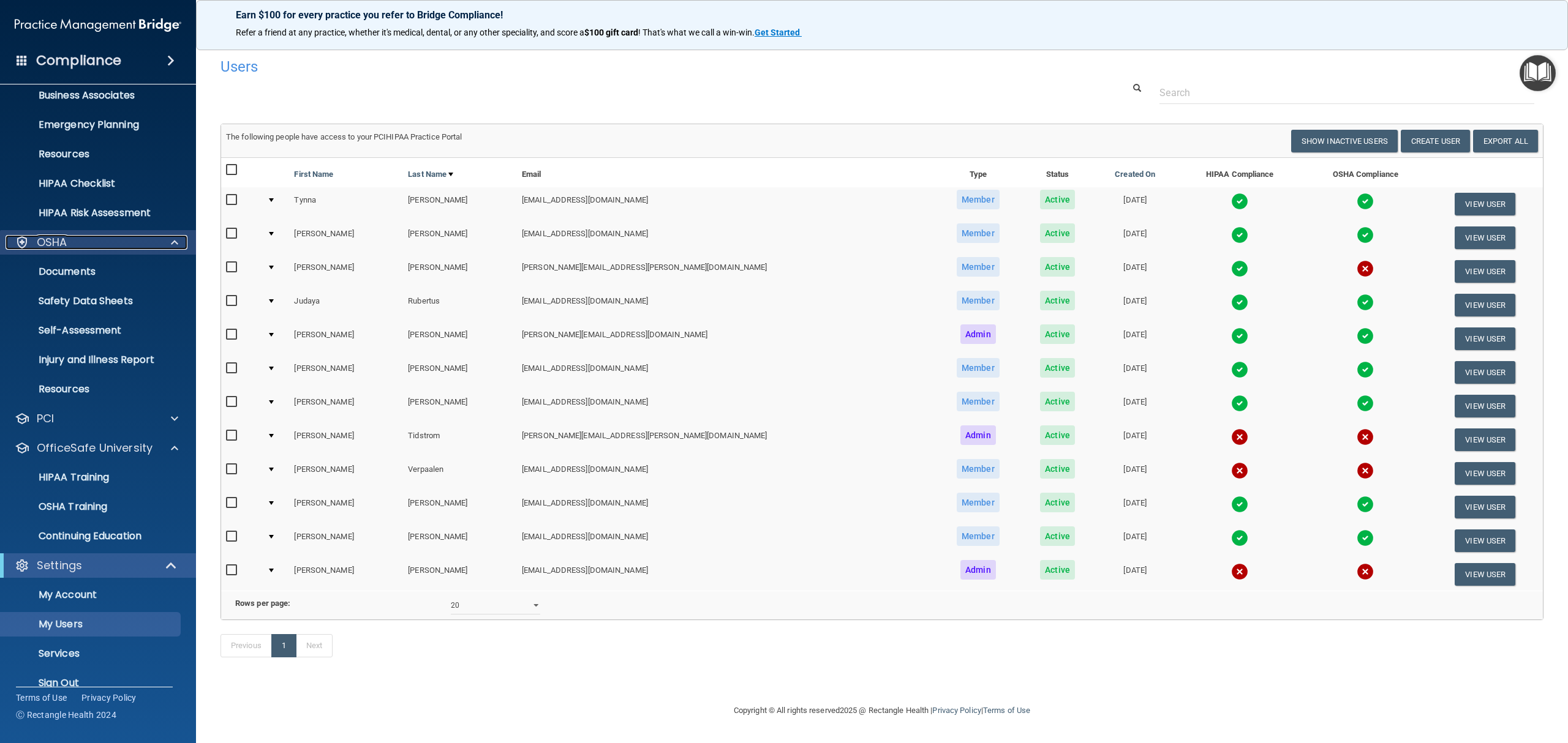
click at [177, 240] on span at bounding box center [174, 242] width 8 height 15
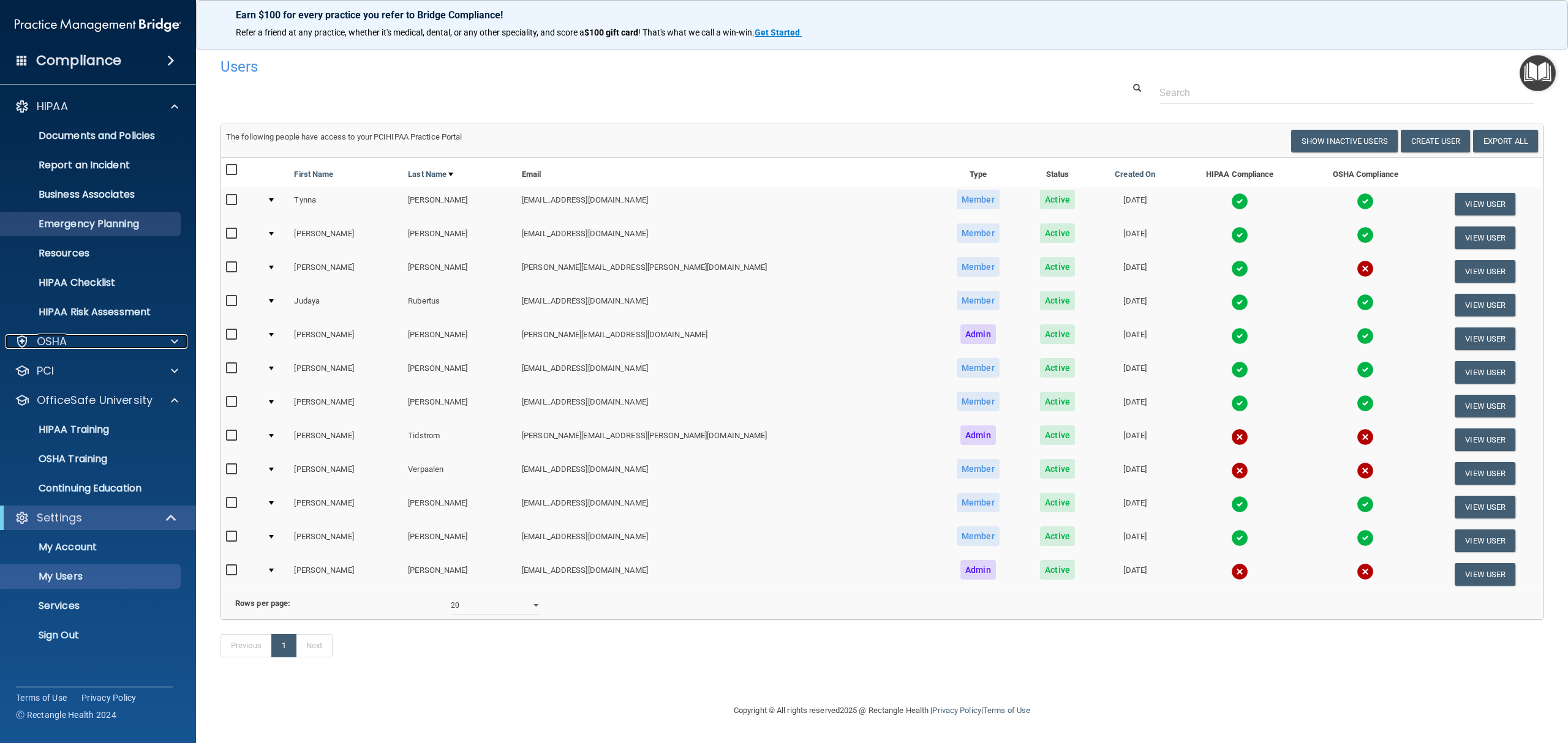
scroll to position [0, 0]
click at [123, 604] on p "Services" at bounding box center [91, 606] width 167 height 12
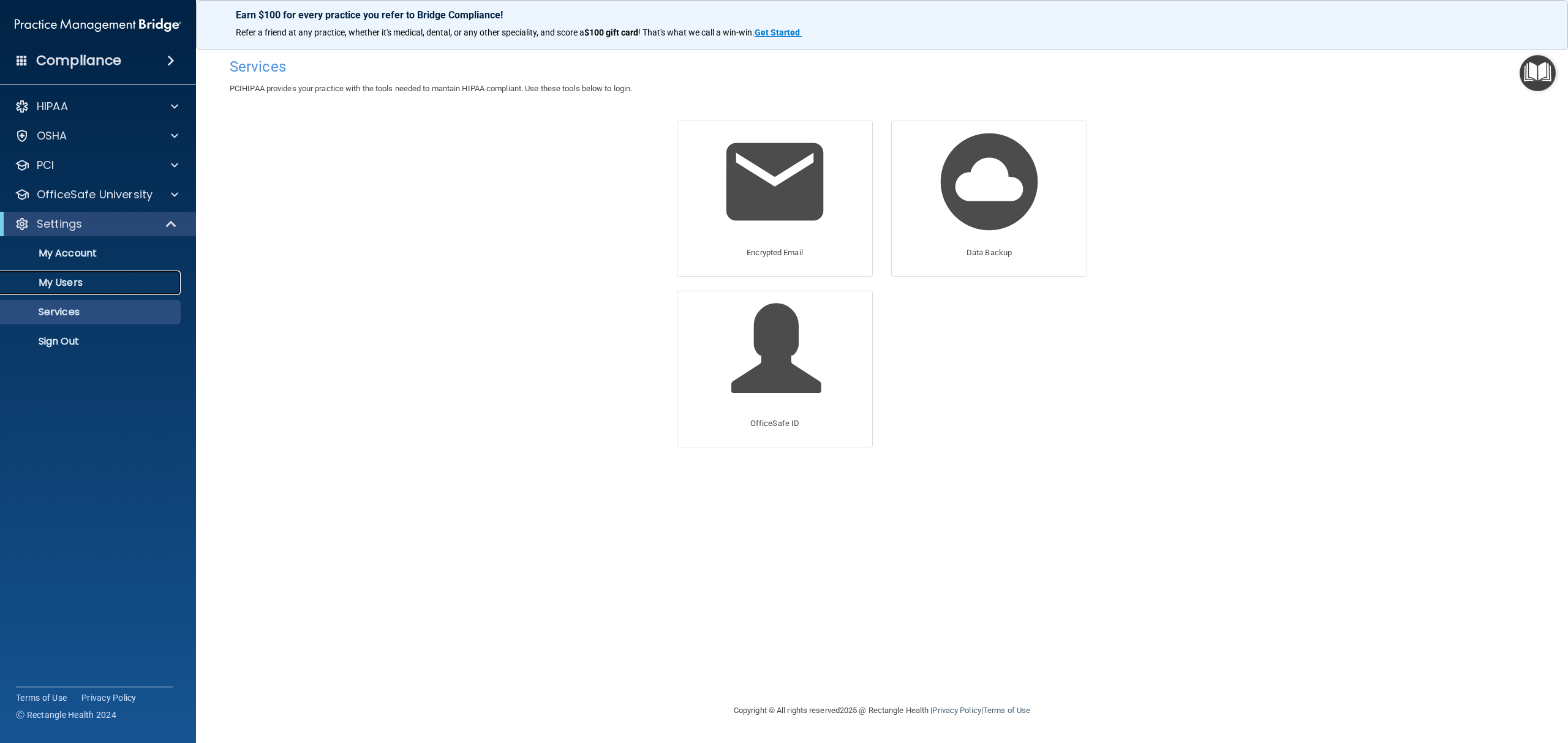
click at [91, 286] on p "My Users" at bounding box center [91, 283] width 167 height 12
select select "20"
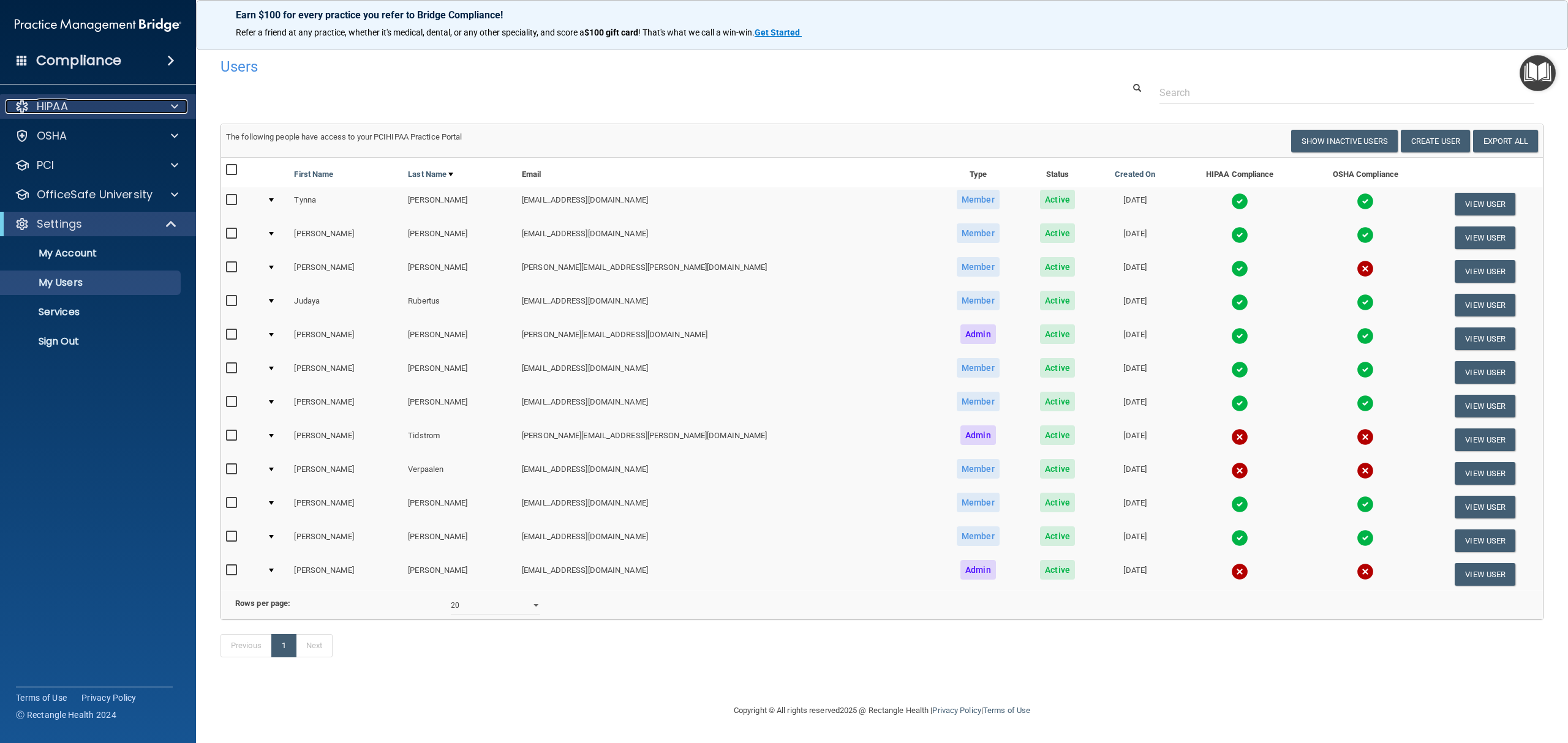
click at [175, 104] on span at bounding box center [174, 106] width 8 height 15
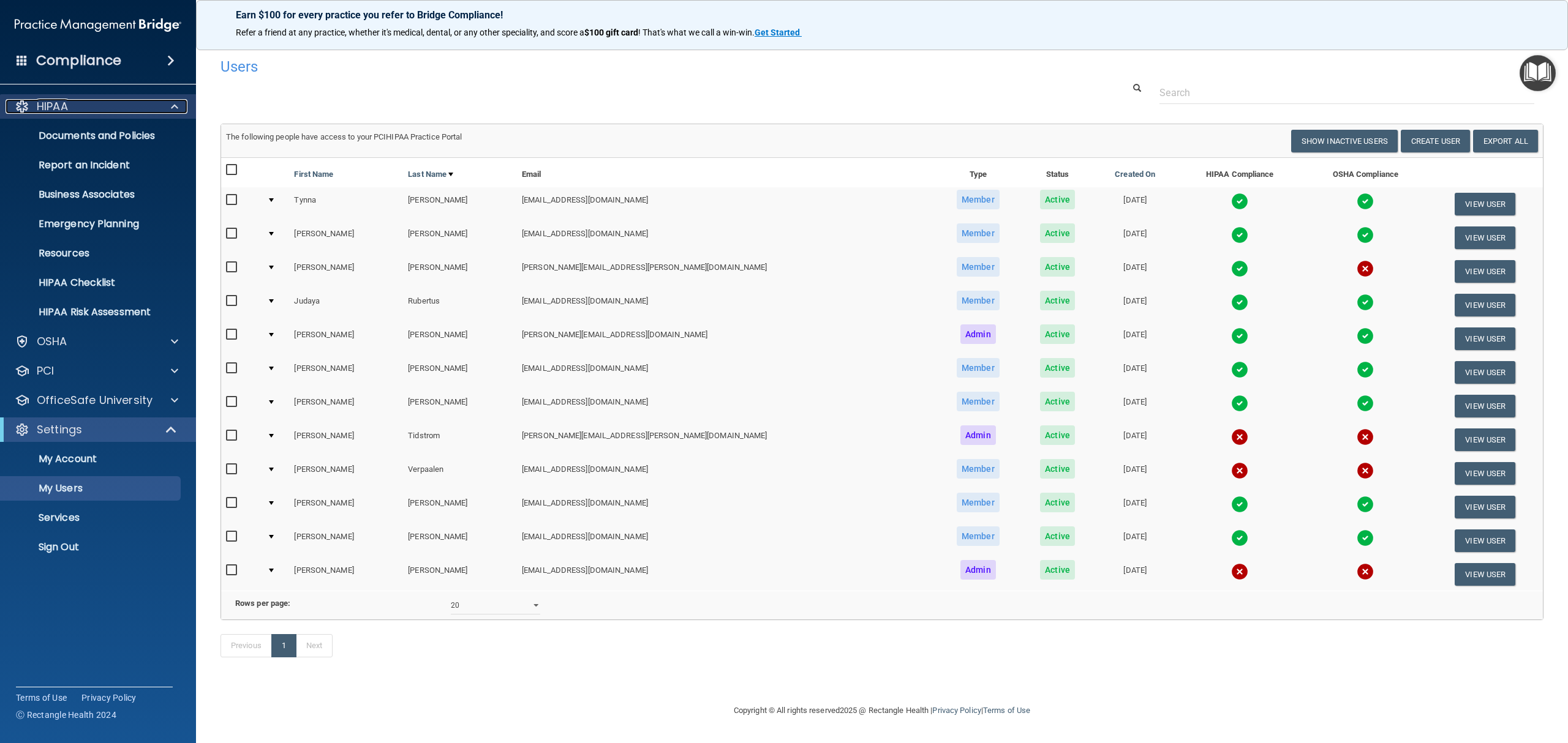
click at [175, 104] on span at bounding box center [174, 106] width 8 height 15
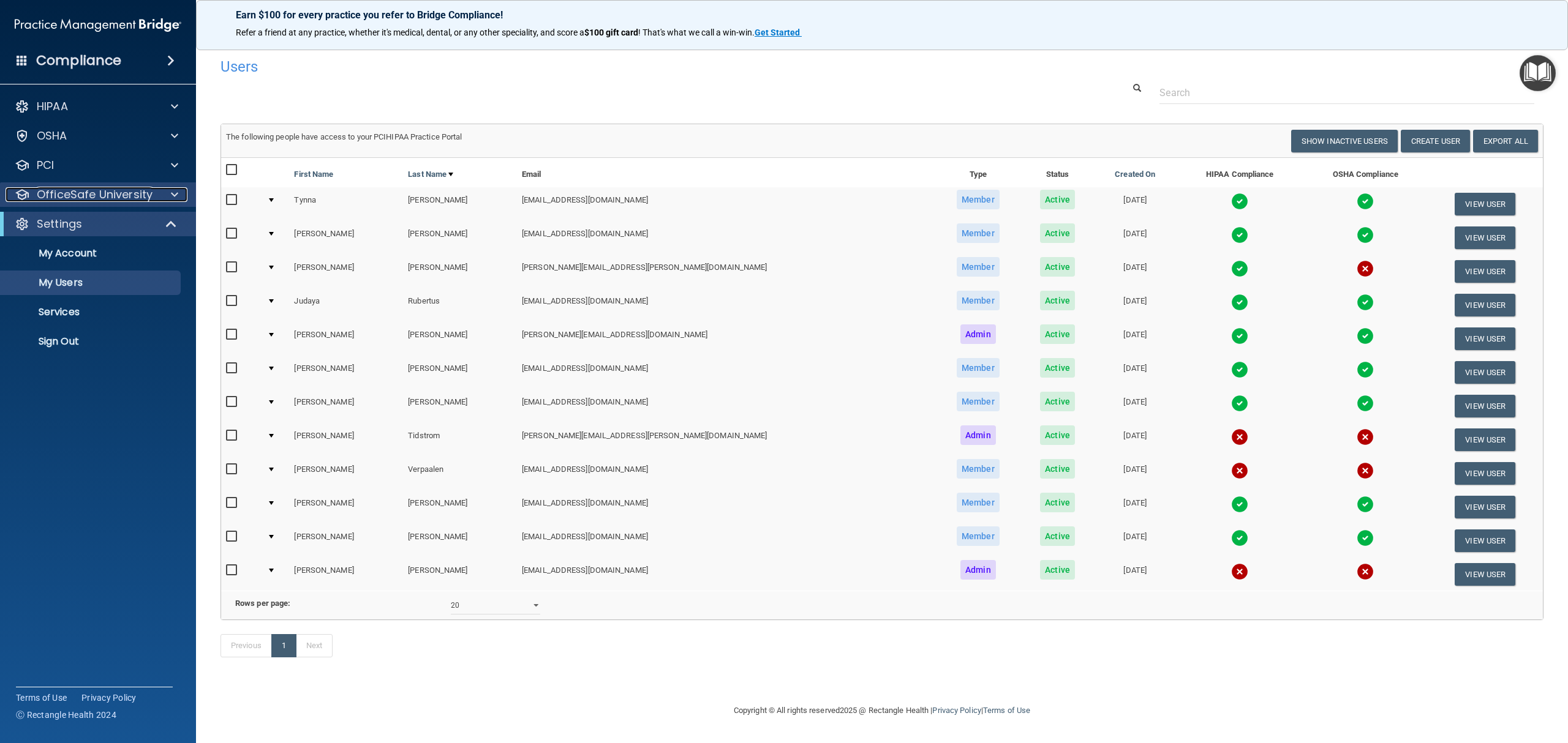
click at [172, 189] on span at bounding box center [174, 194] width 8 height 15
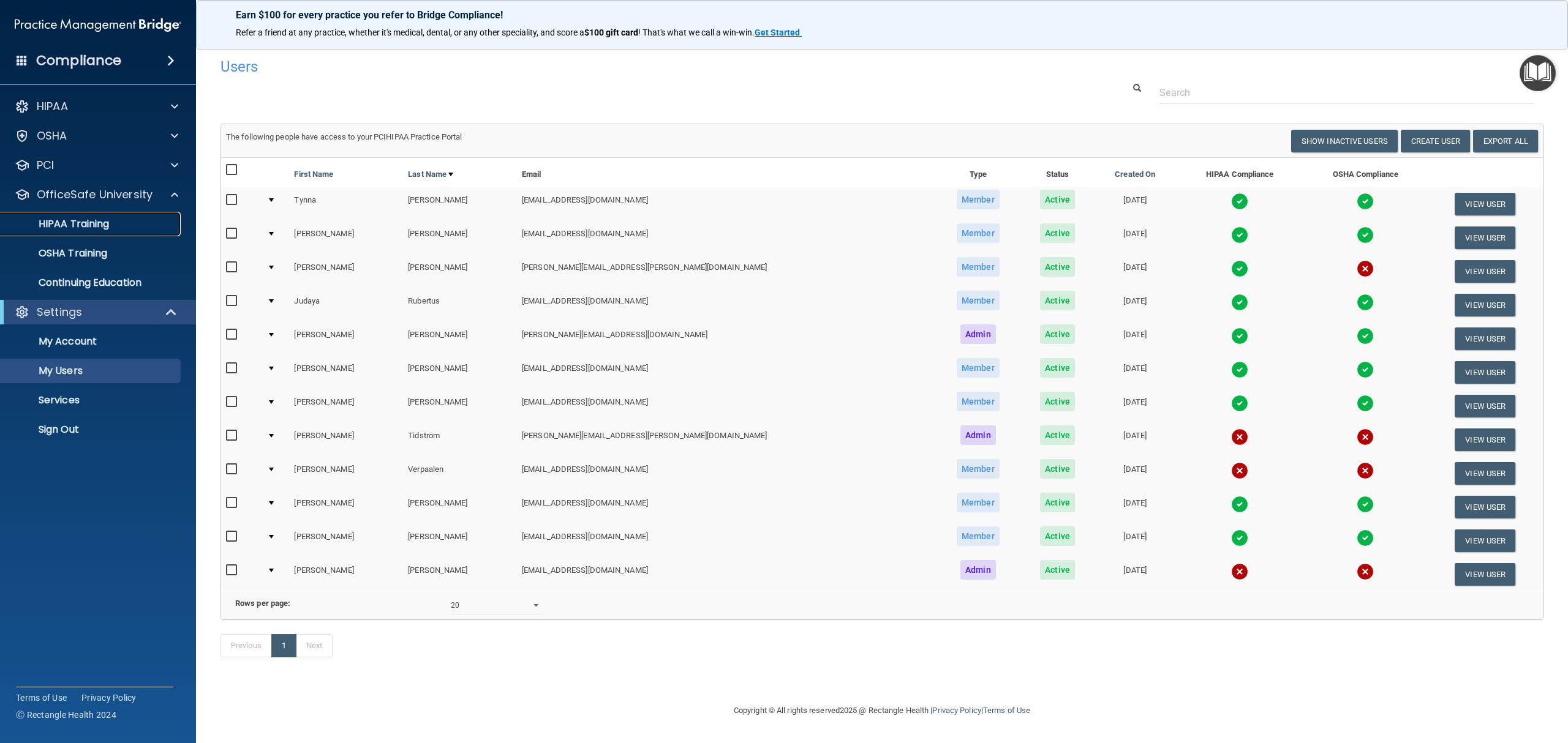
click at [137, 226] on div "HIPAA Training" at bounding box center [91, 224] width 167 height 12
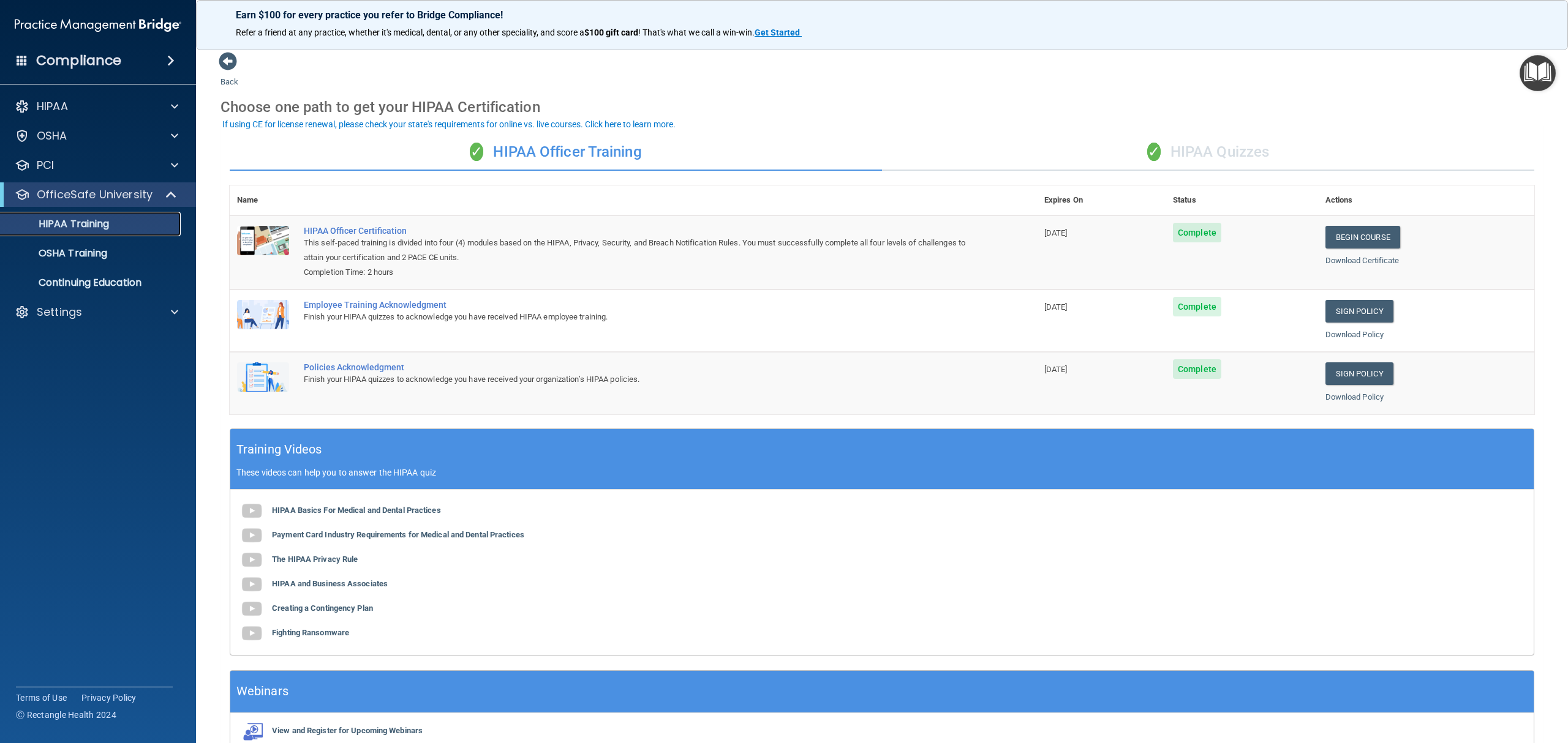
scroll to position [67, 0]
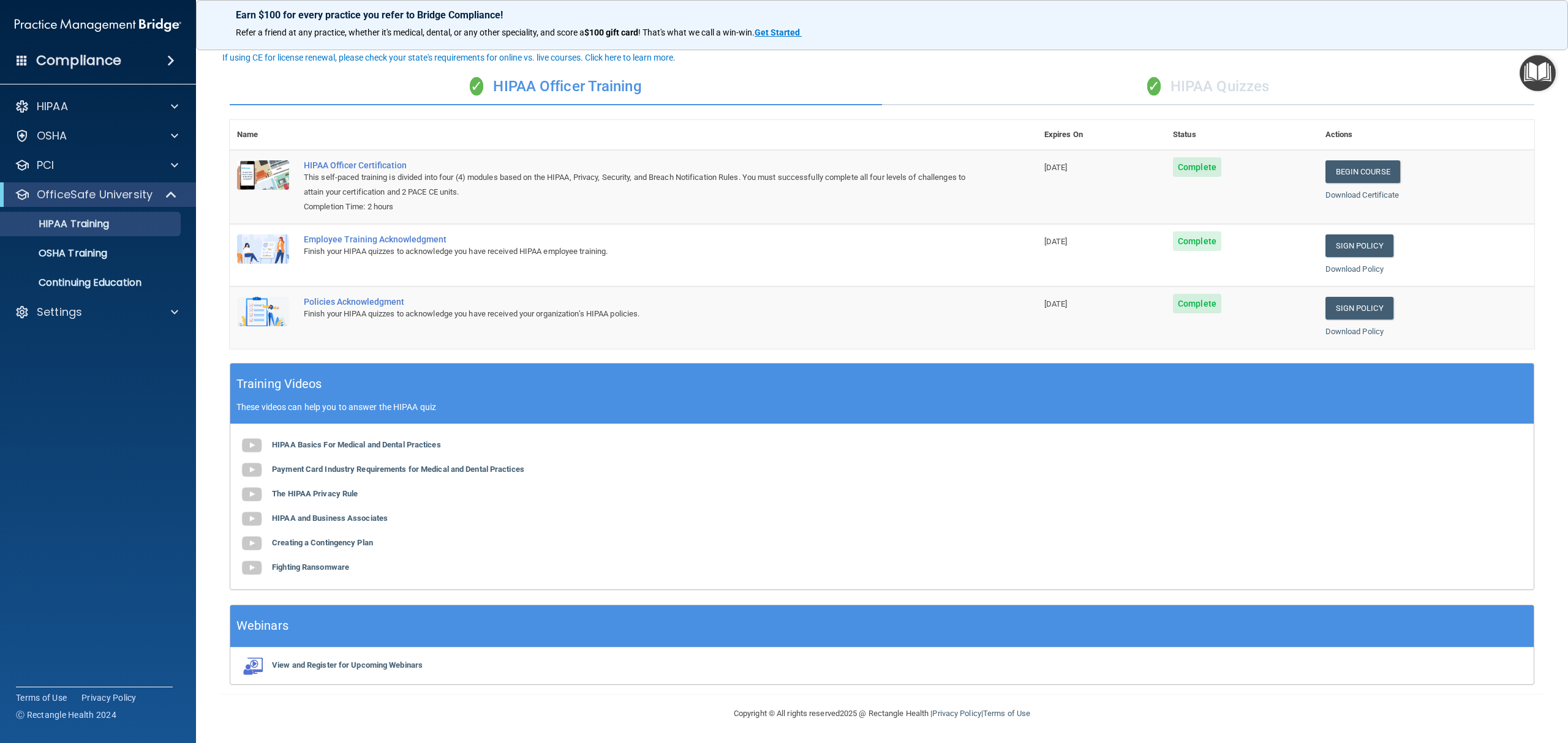
click at [1540, 69] on img "Open Resource Center" at bounding box center [1537, 73] width 36 height 36
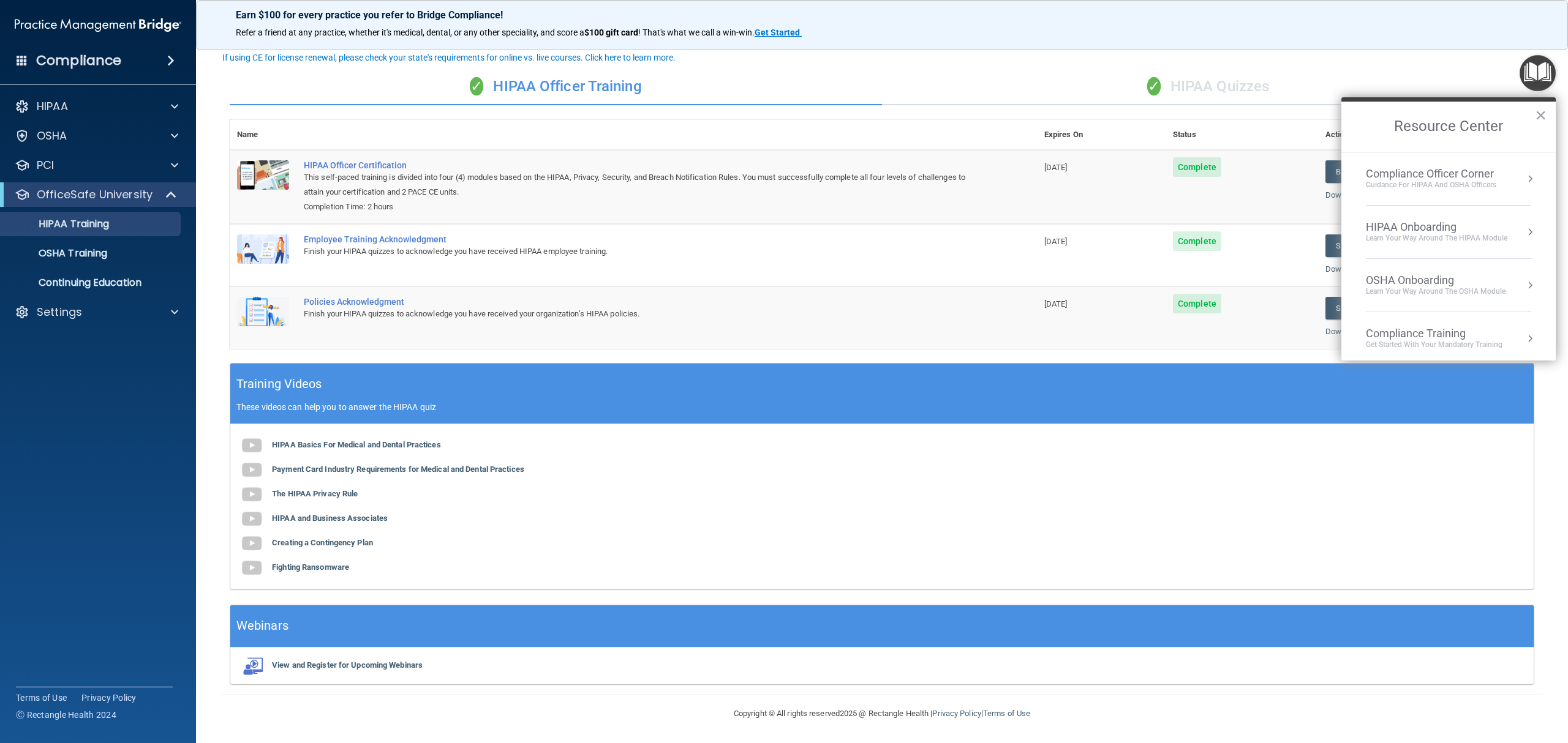
click at [1524, 336] on button "Resource Center" at bounding box center [1530, 339] width 12 height 12
click at [1390, 218] on div "Continuing Education" at bounding box center [1402, 224] width 103 height 11
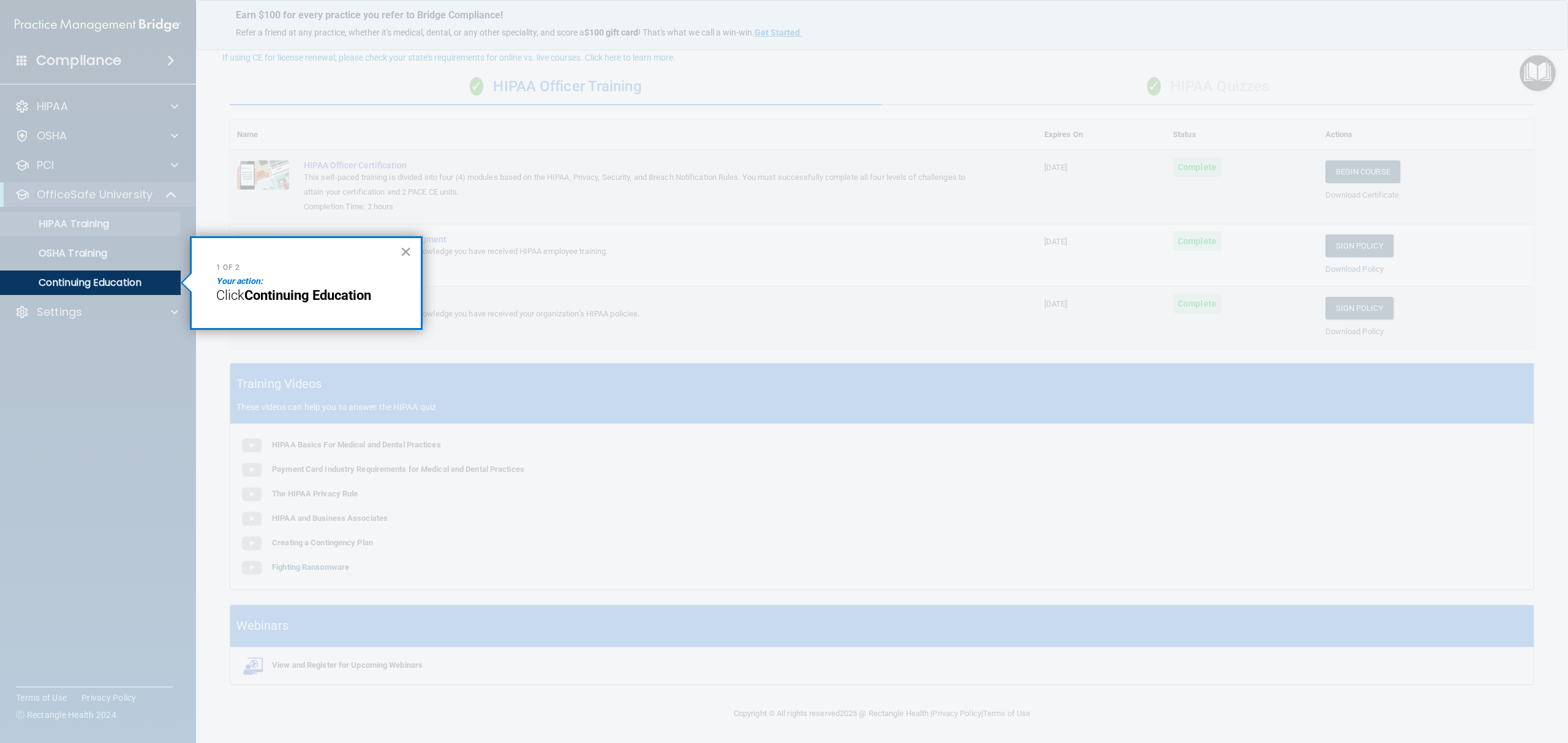
click at [399, 249] on div "1 of 2 Your action: Click Continuing Education ×" at bounding box center [307, 283] width 233 height 94
click at [403, 246] on button "×" at bounding box center [406, 252] width 12 height 19
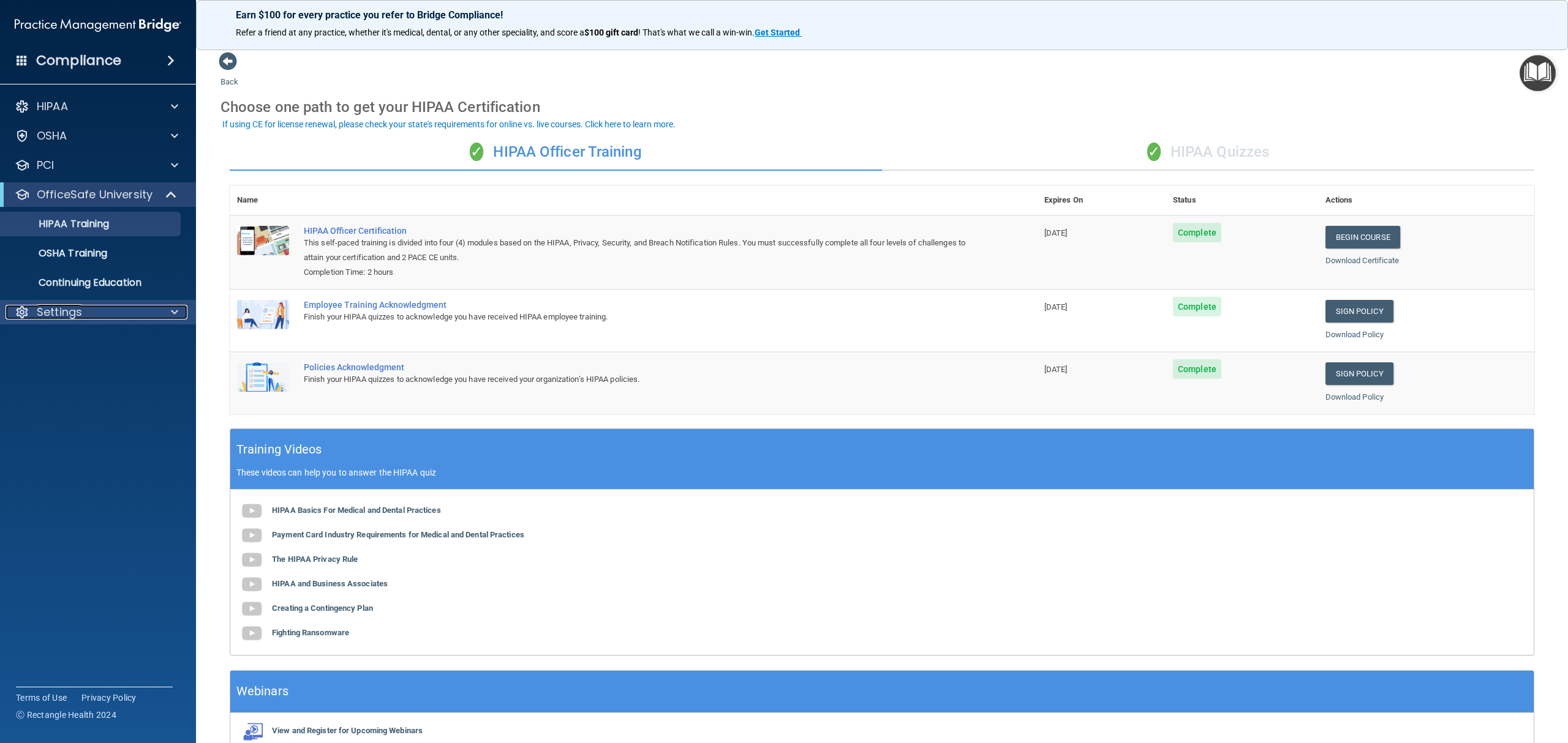
click at [64, 312] on p "Settings" at bounding box center [59, 312] width 45 height 15
click at [69, 335] on p "My Account" at bounding box center [91, 342] width 167 height 12
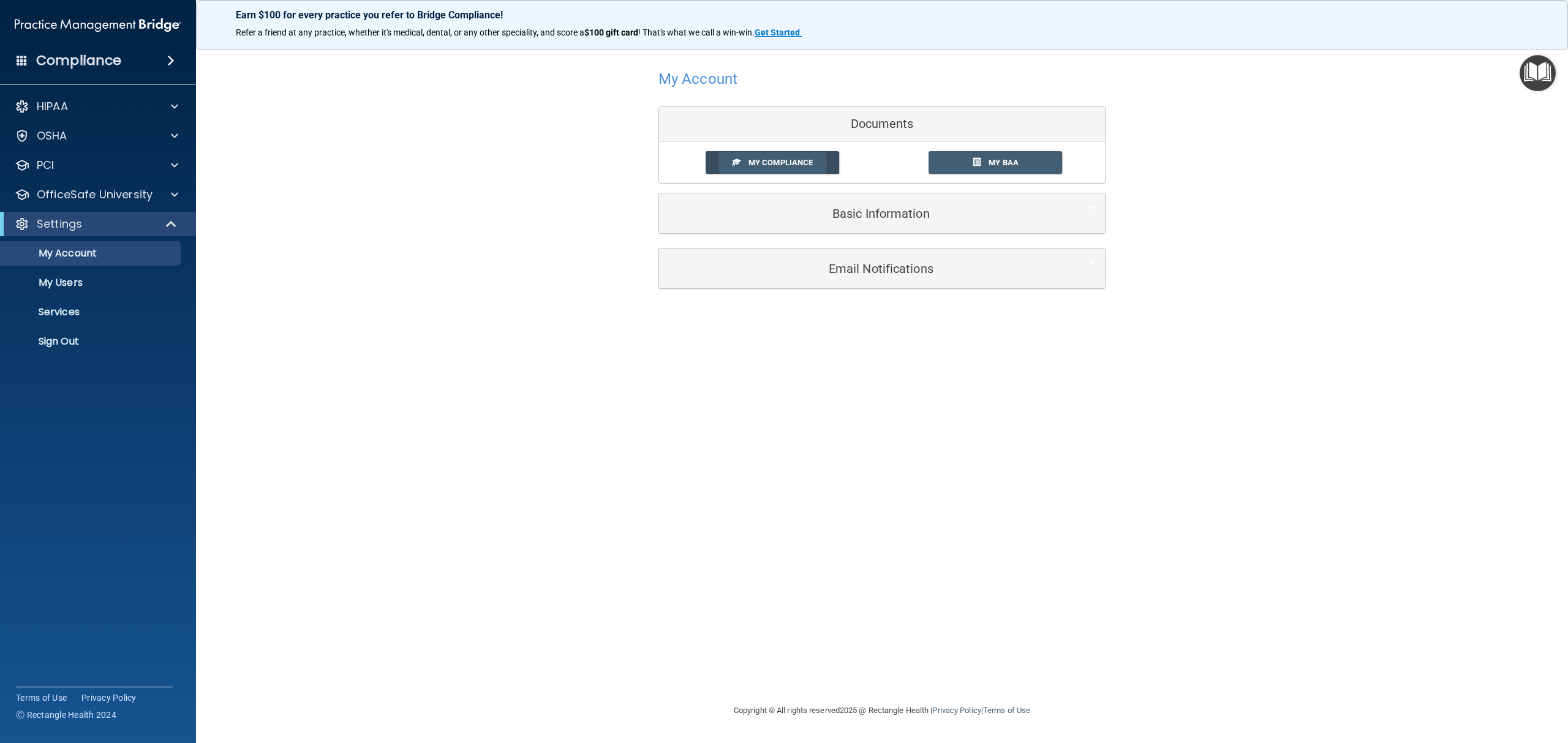
click at [768, 165] on span "My Compliance" at bounding box center [780, 162] width 64 height 9
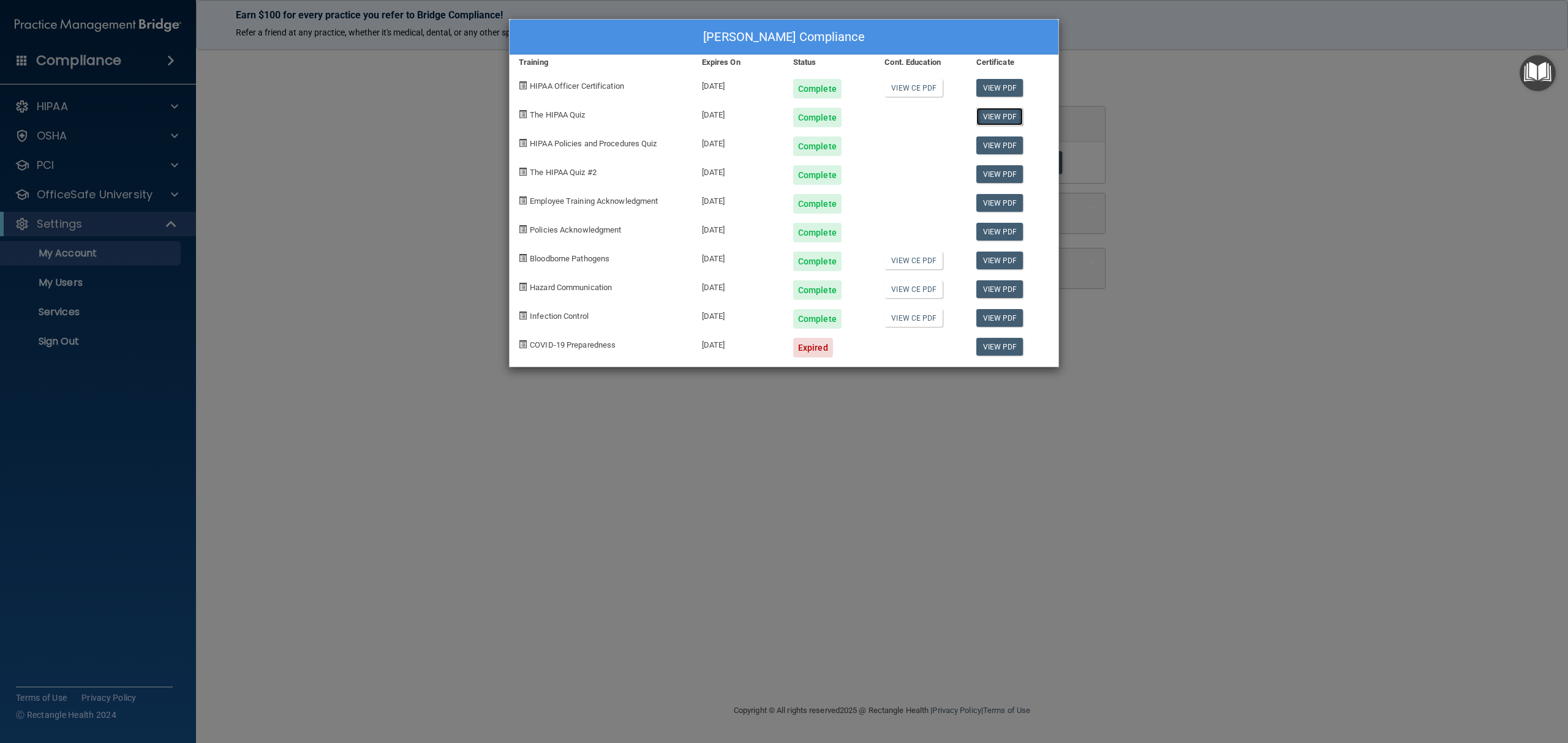
click at [1002, 118] on link "View PDF" at bounding box center [1000, 116] width 47 height 18
click at [255, 253] on div "[PERSON_NAME] Compliance Training Expires On Status Cont. Education Certificate…" at bounding box center [784, 372] width 1568 height 743
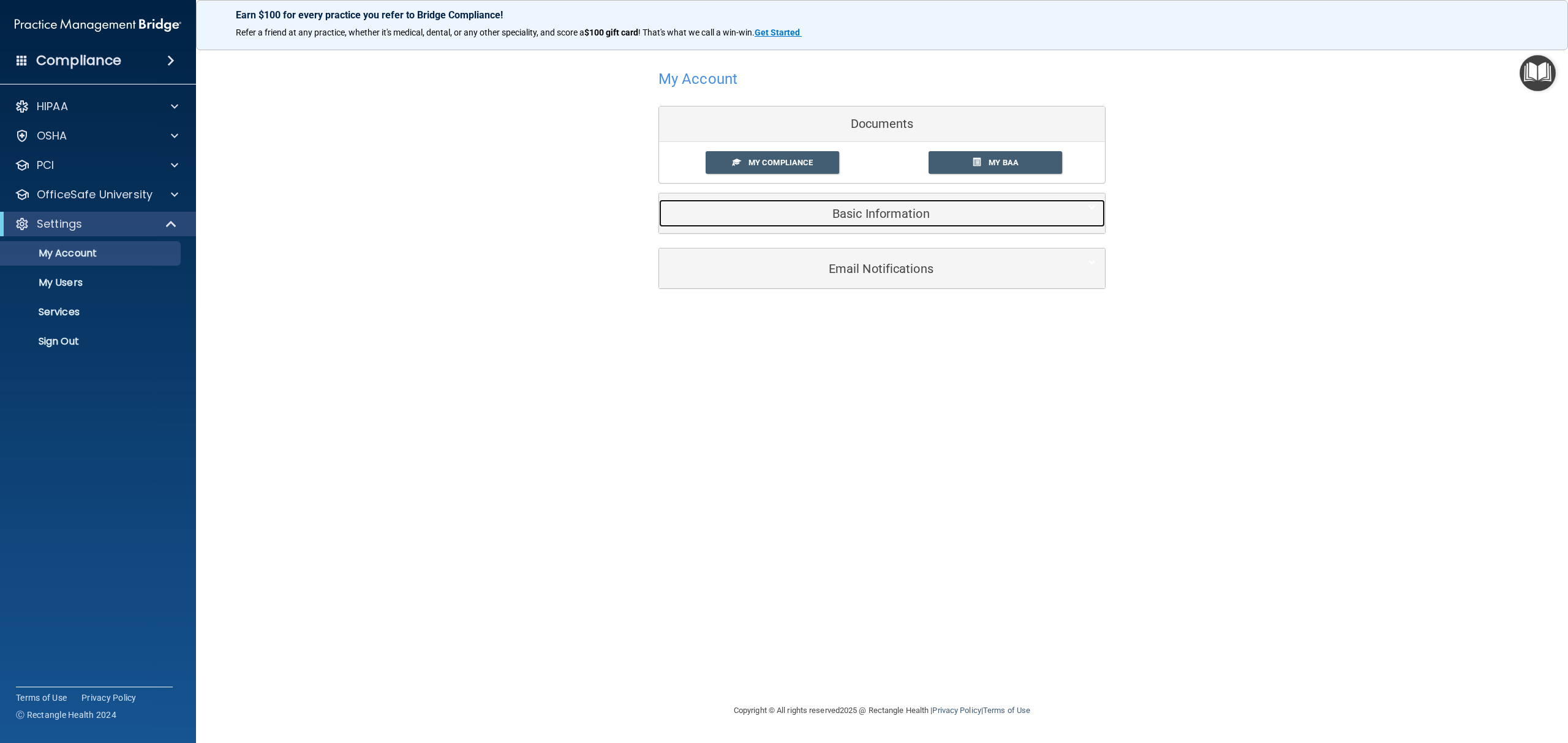
click at [902, 218] on h5 "Basic Information" at bounding box center [863, 213] width 390 height 13
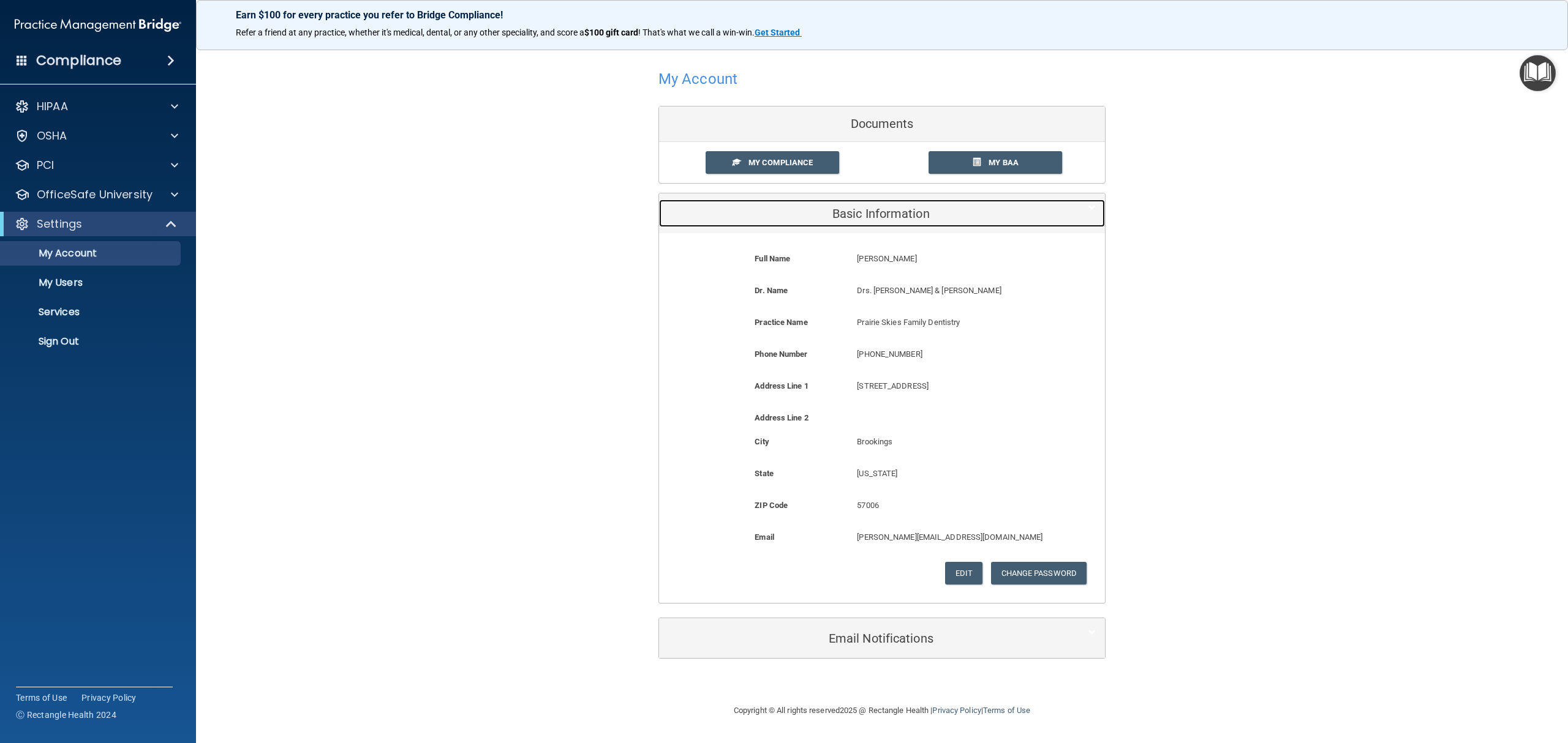
click at [900, 218] on h5 "Basic Information" at bounding box center [863, 213] width 390 height 13
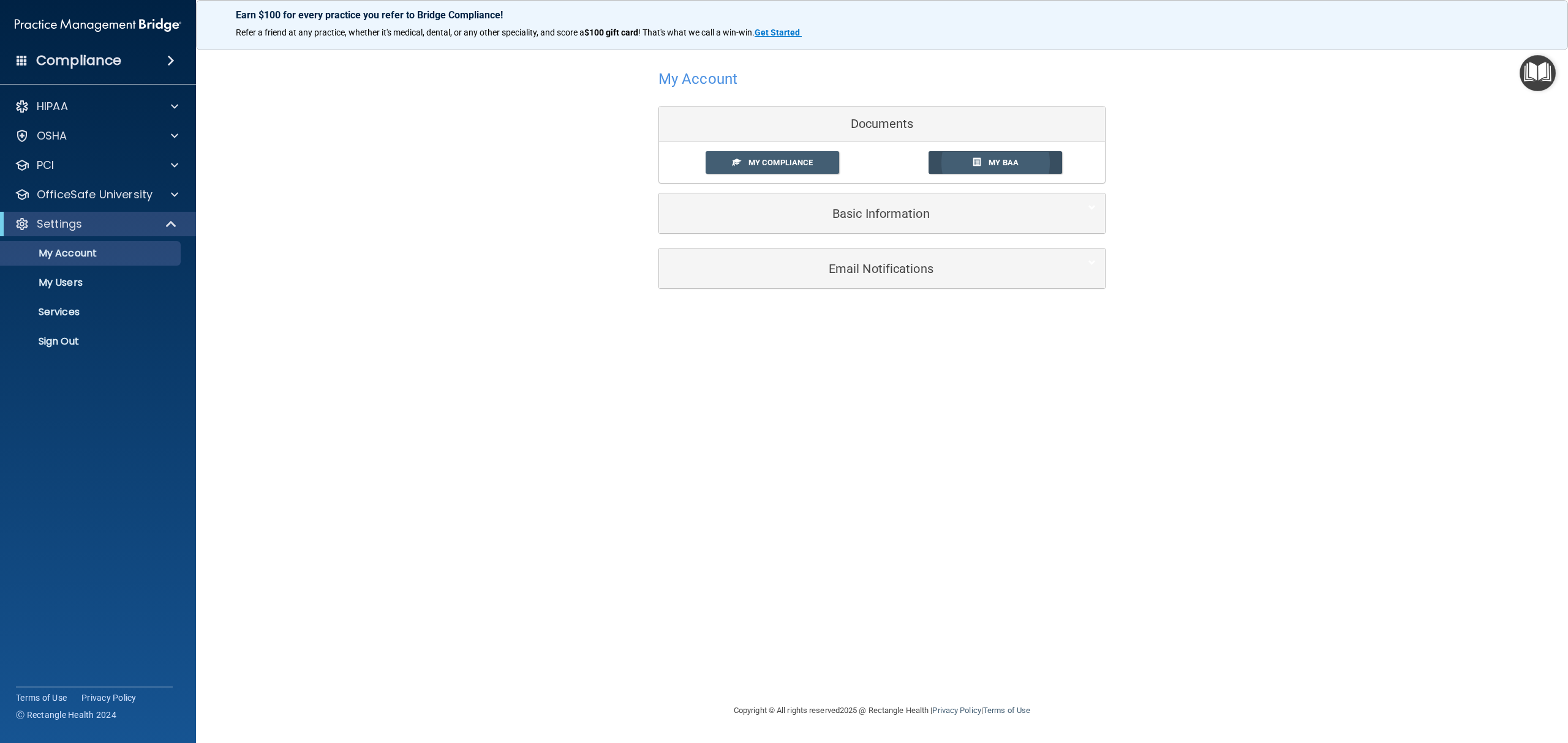
click at [976, 163] on span at bounding box center [976, 161] width 8 height 8
click at [178, 105] on span at bounding box center [174, 106] width 8 height 15
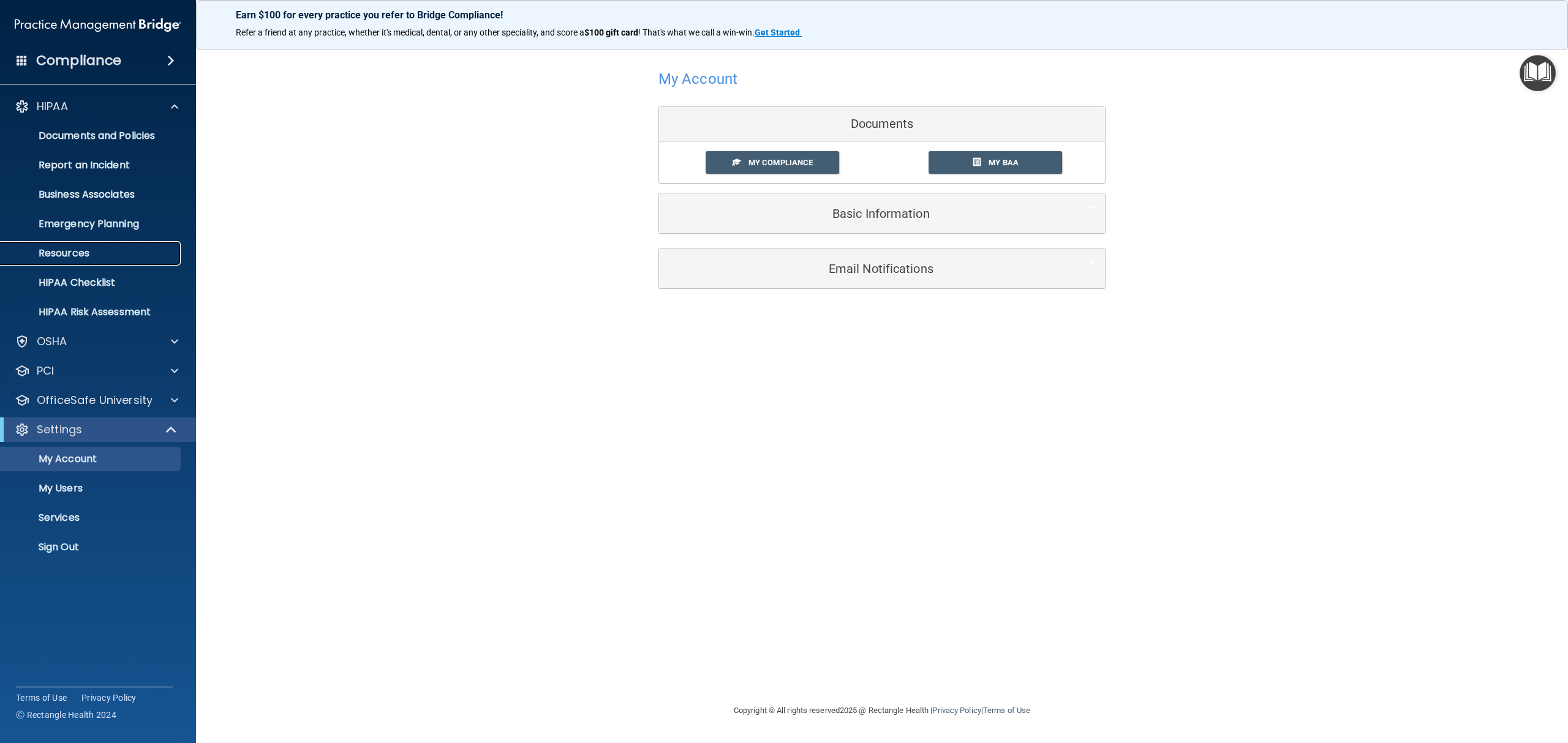
click at [89, 252] on p "Resources" at bounding box center [91, 254] width 167 height 12
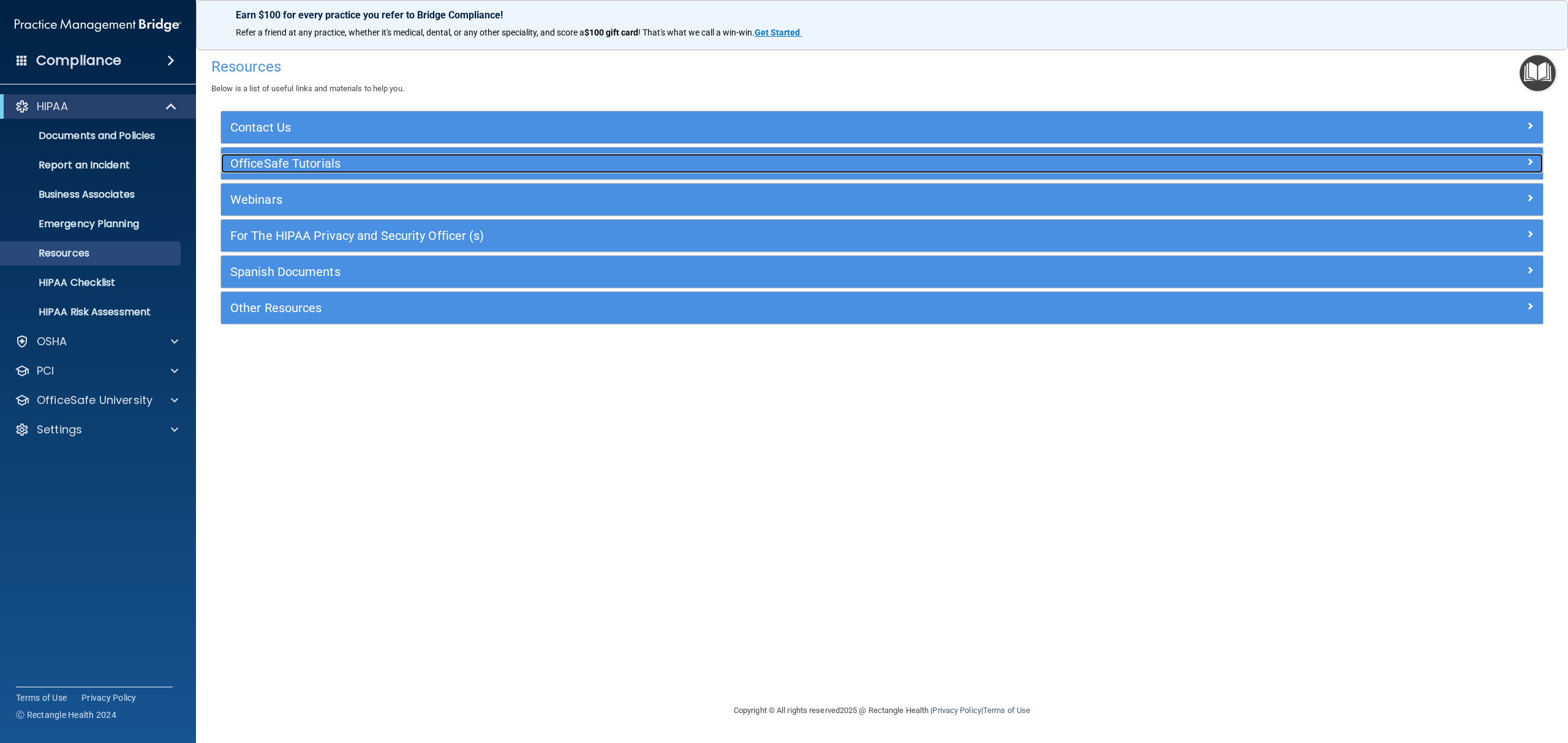
click at [275, 164] on h5 "OfficeSafe Tutorials" at bounding box center [716, 163] width 973 height 13
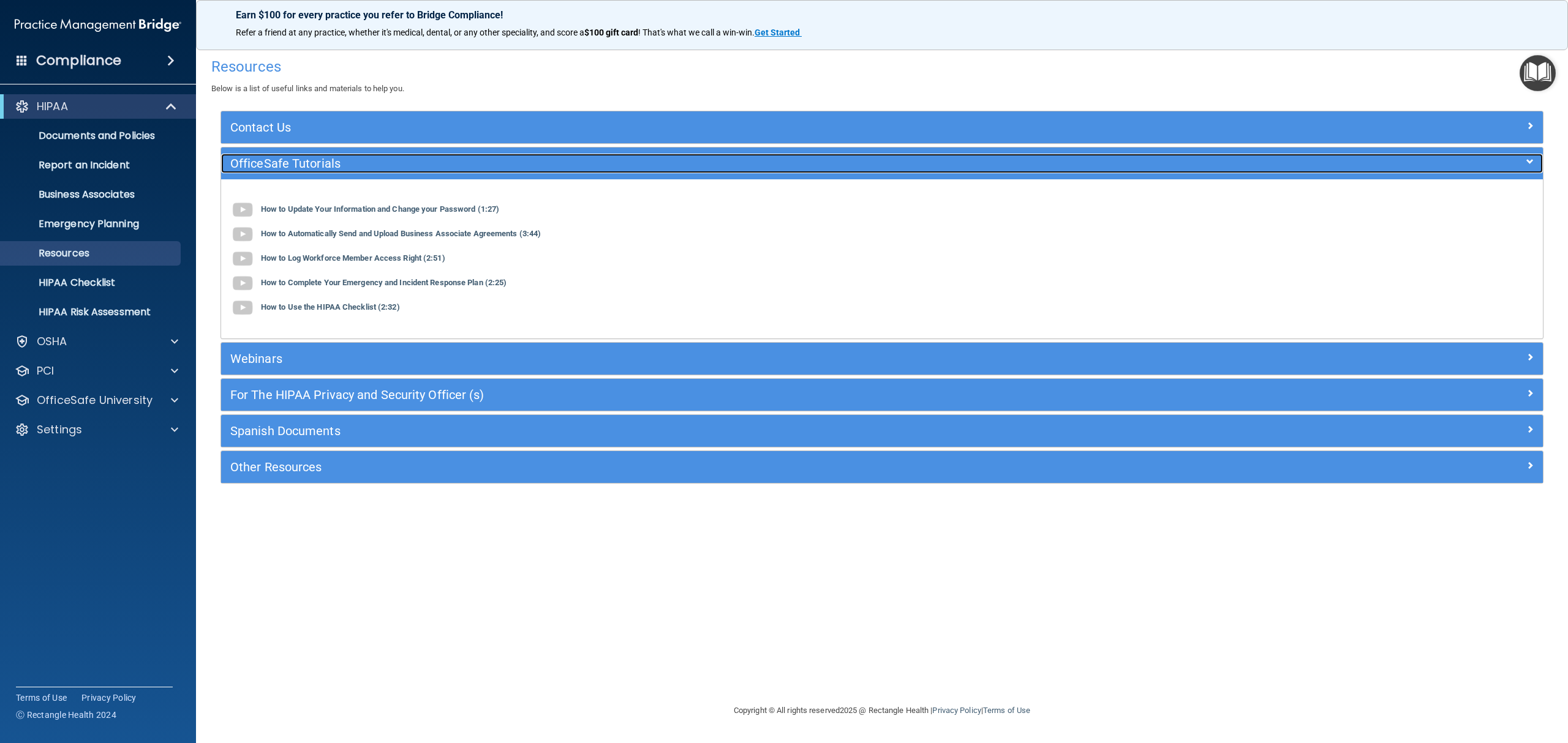
click at [272, 160] on h5 "OfficeSafe Tutorials" at bounding box center [716, 163] width 973 height 13
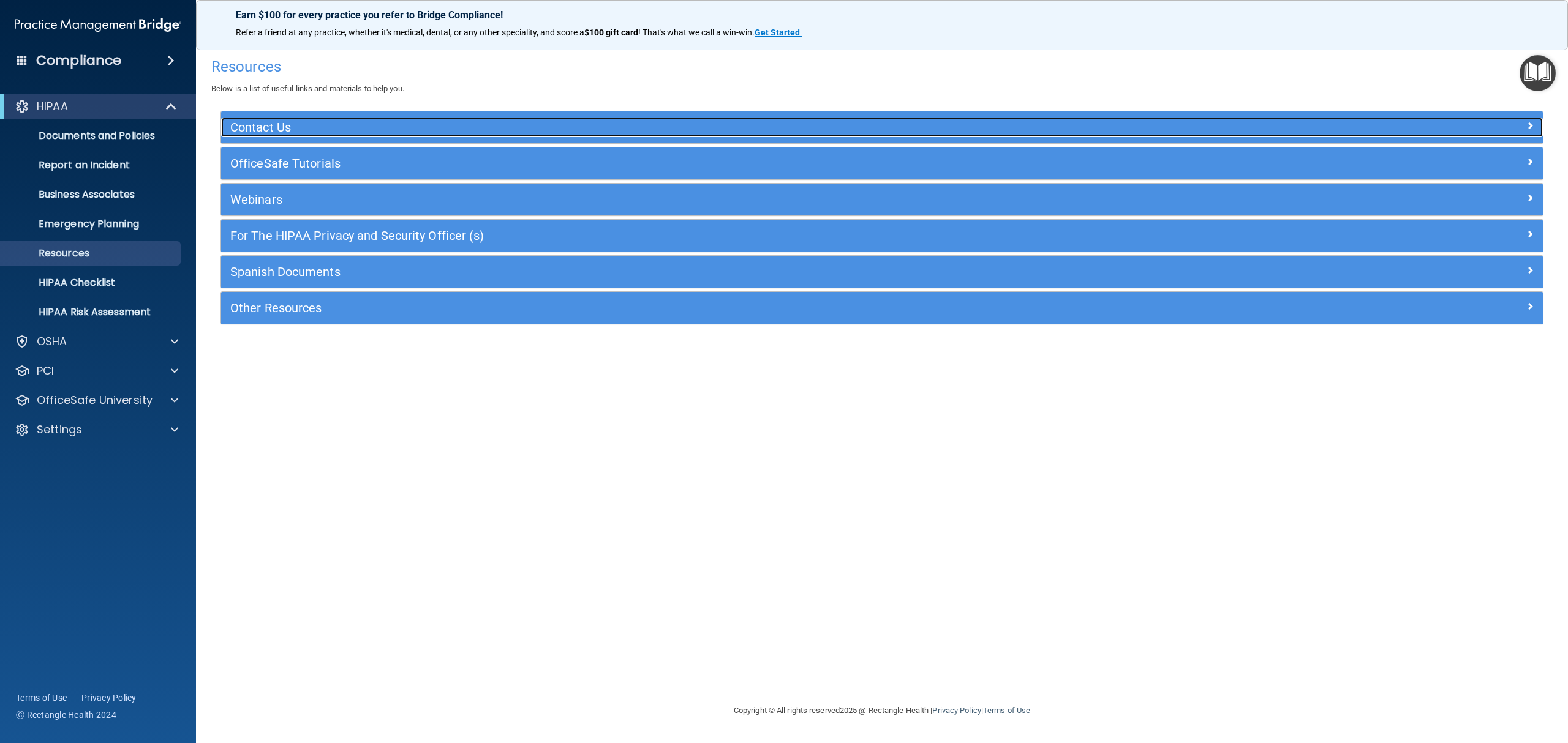
click at [259, 135] on div "Contact Us" at bounding box center [717, 128] width 992 height 19
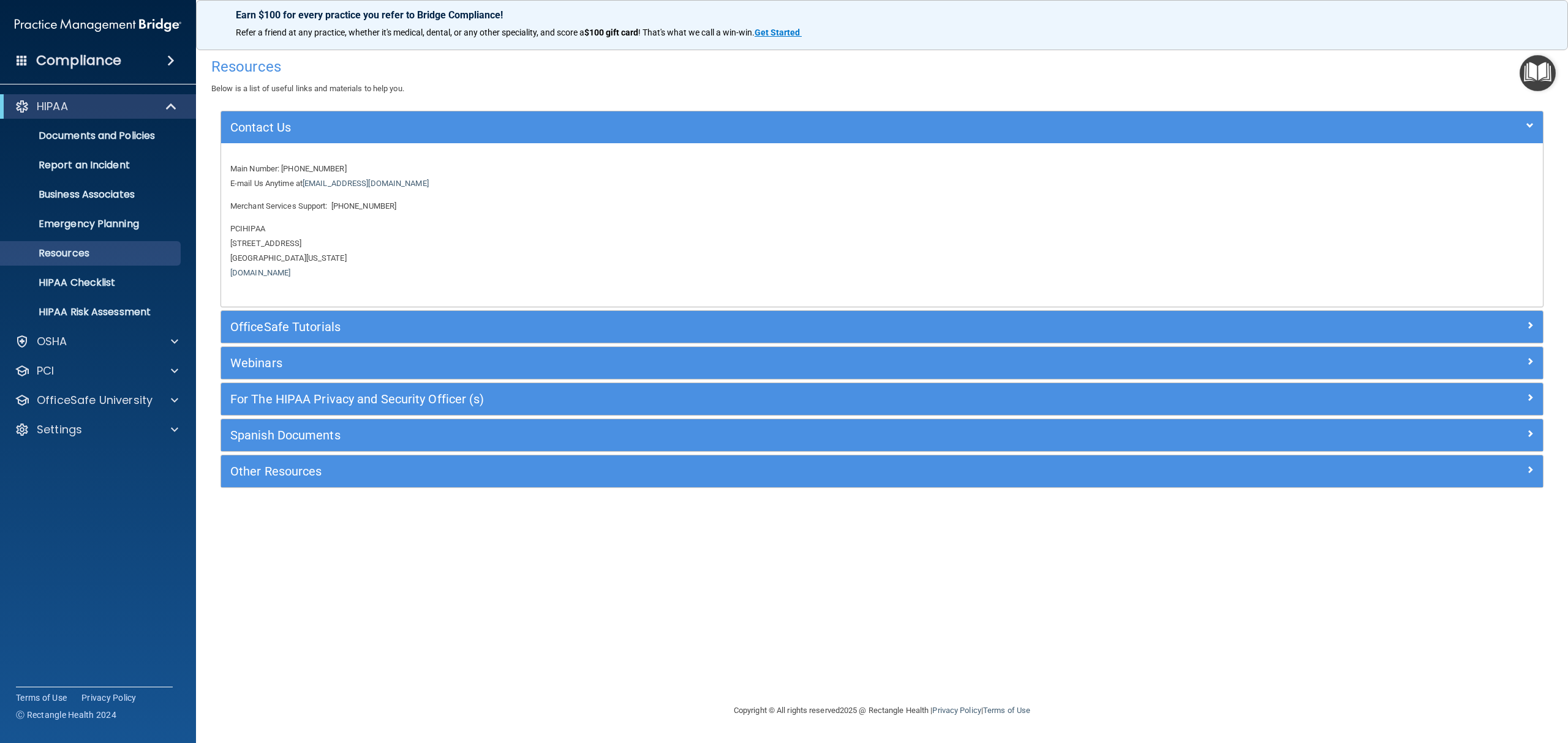
click at [168, 60] on span at bounding box center [171, 60] width 8 height 15
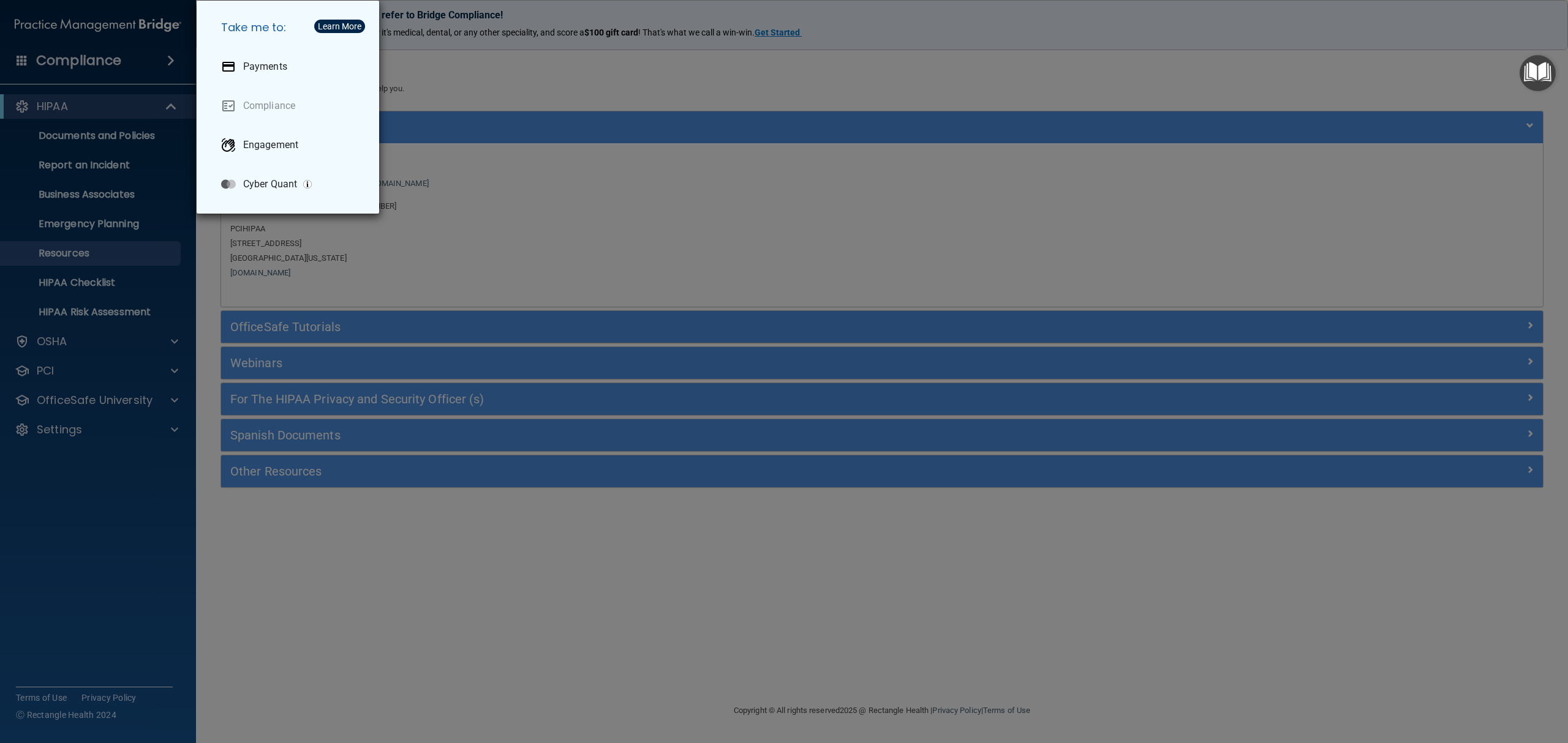
click at [168, 60] on div "Take me to: Payments Compliance Engagement Cyber Quant" at bounding box center [784, 372] width 1568 height 743
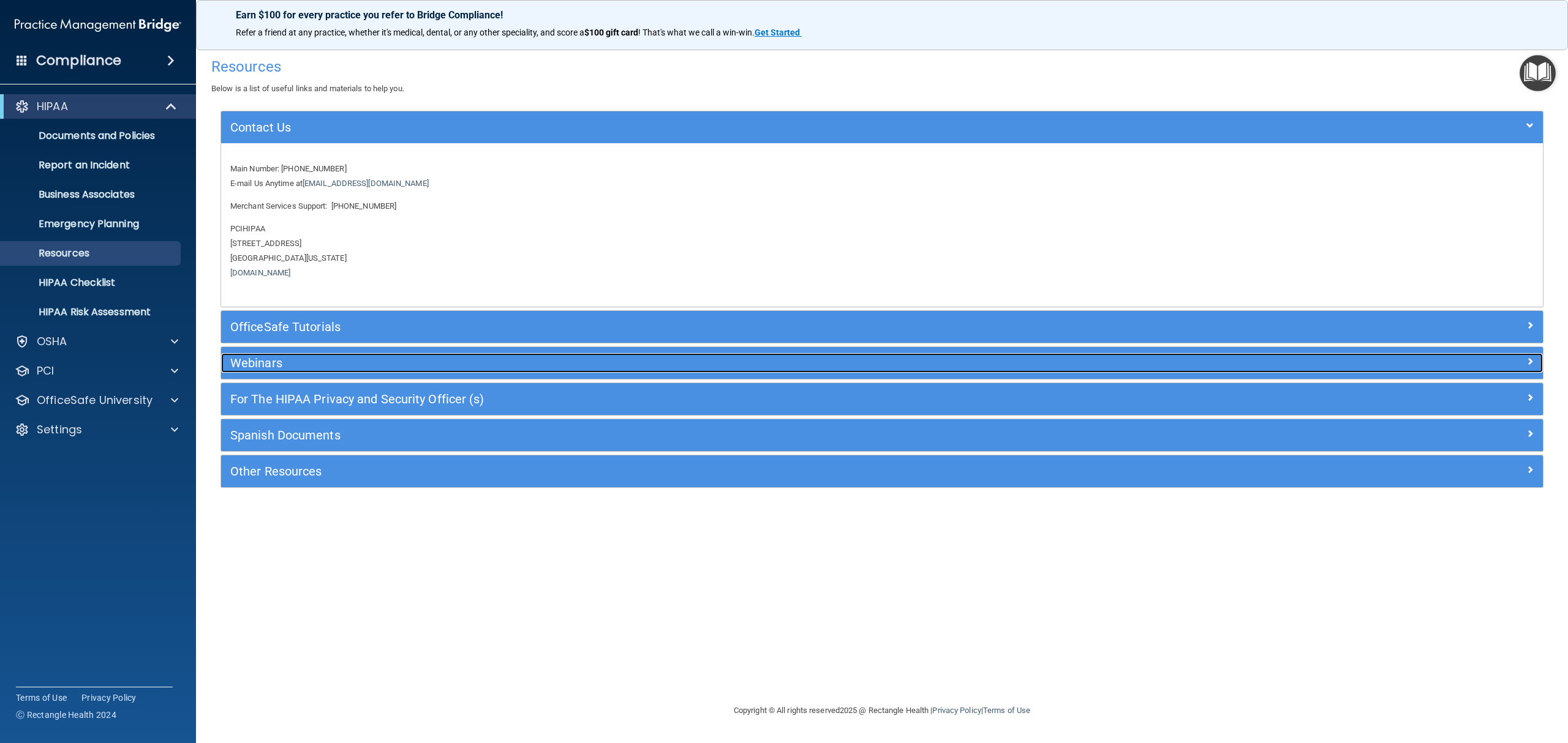
click at [255, 356] on h5 "Webinars" at bounding box center [716, 362] width 973 height 13
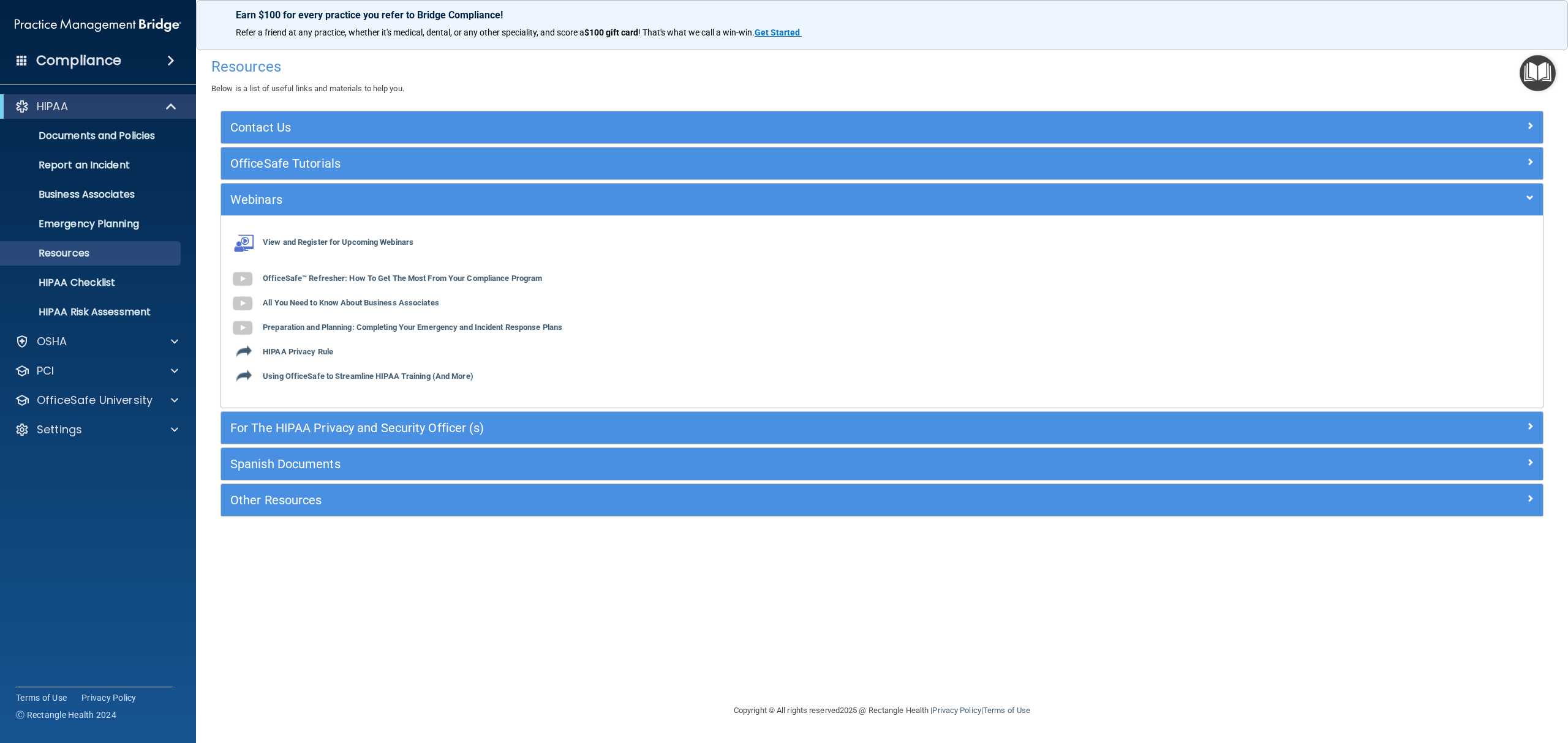
click at [402, 568] on div "Resources Below is a list of useful links and materials to help you. Contact Us…" at bounding box center [882, 371] width 1323 height 640
click at [82, 425] on div "Settings" at bounding box center [81, 429] width 152 height 15
click at [79, 484] on p "My Users" at bounding box center [91, 489] width 167 height 12
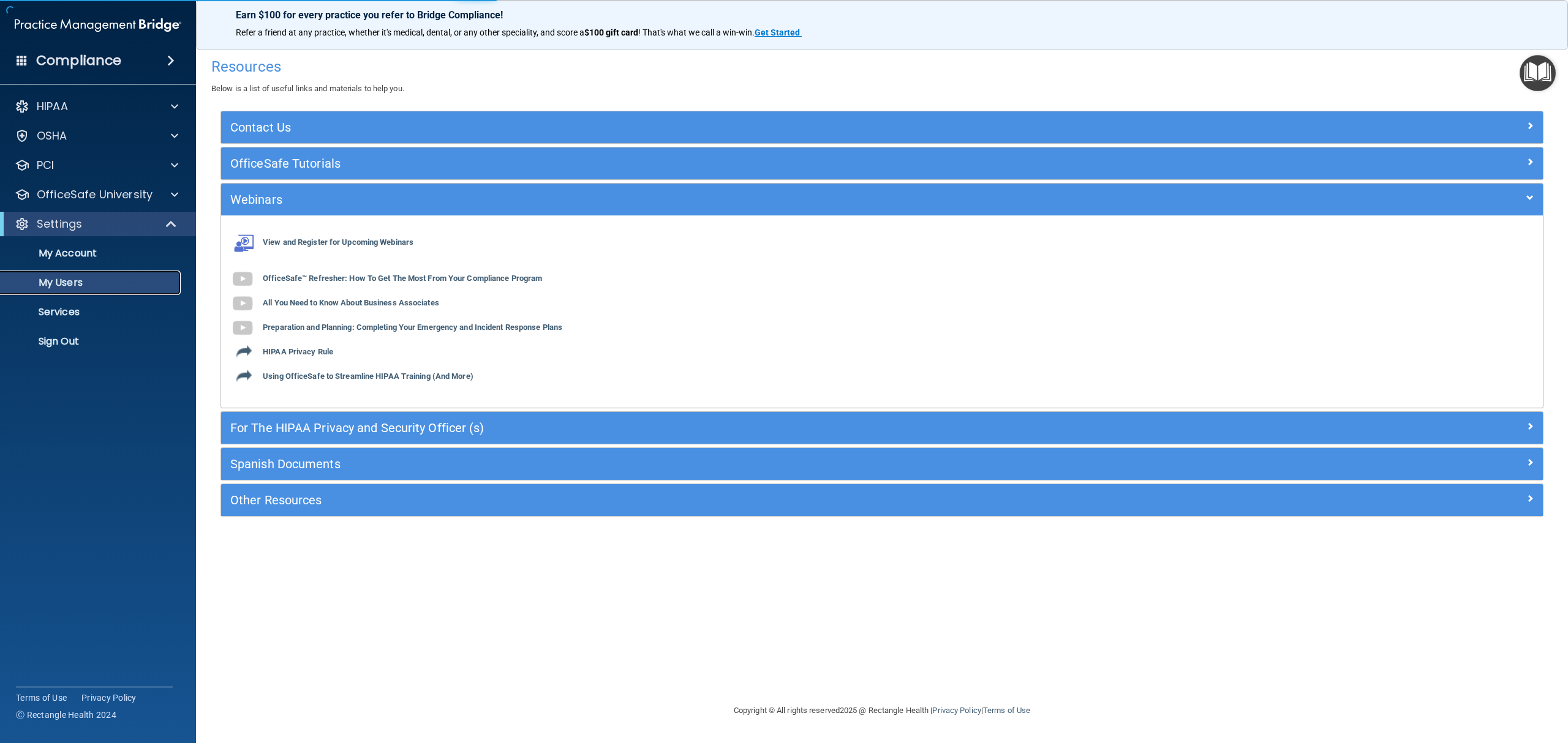
select select "20"
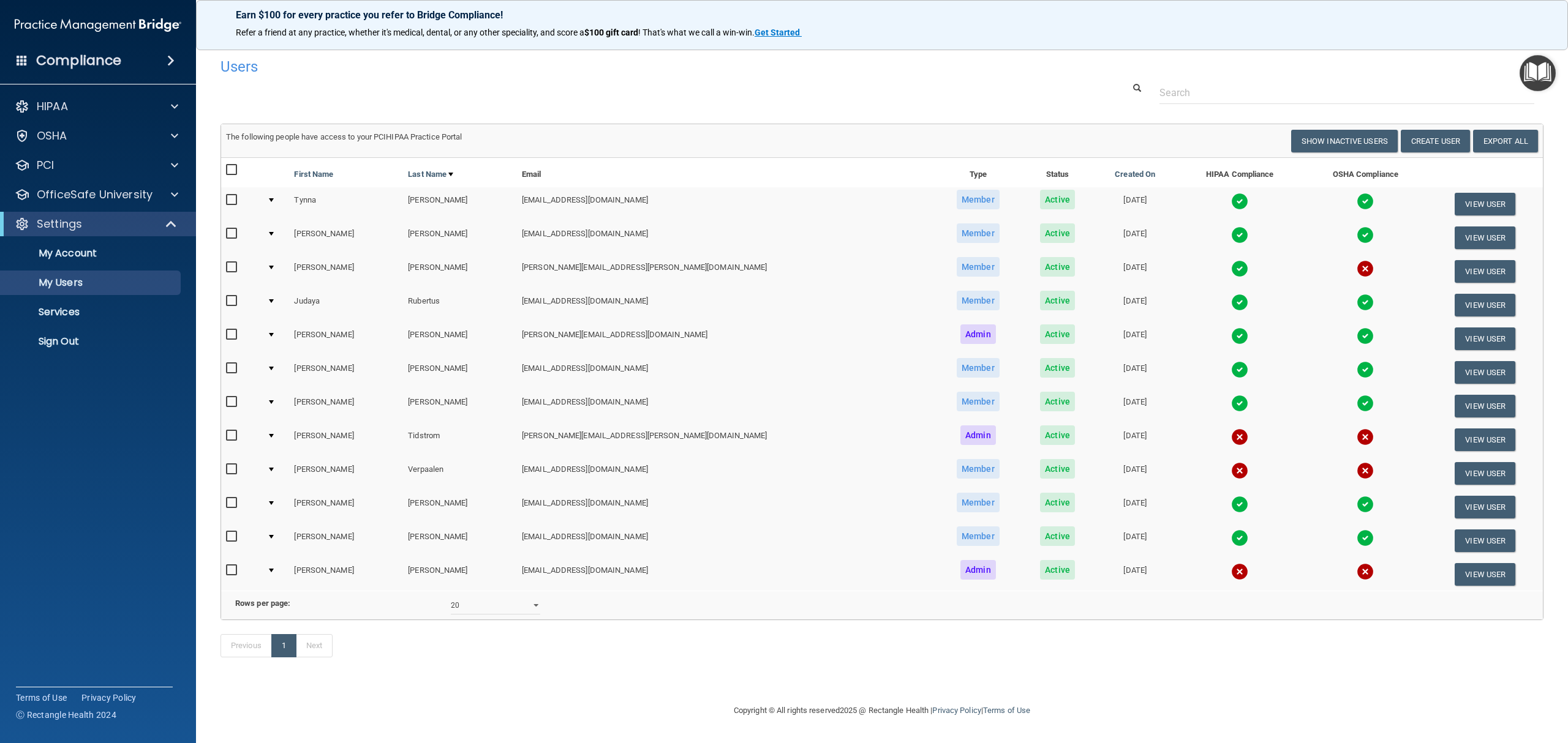
click at [232, 302] on input "checkbox" at bounding box center [233, 301] width 14 height 10
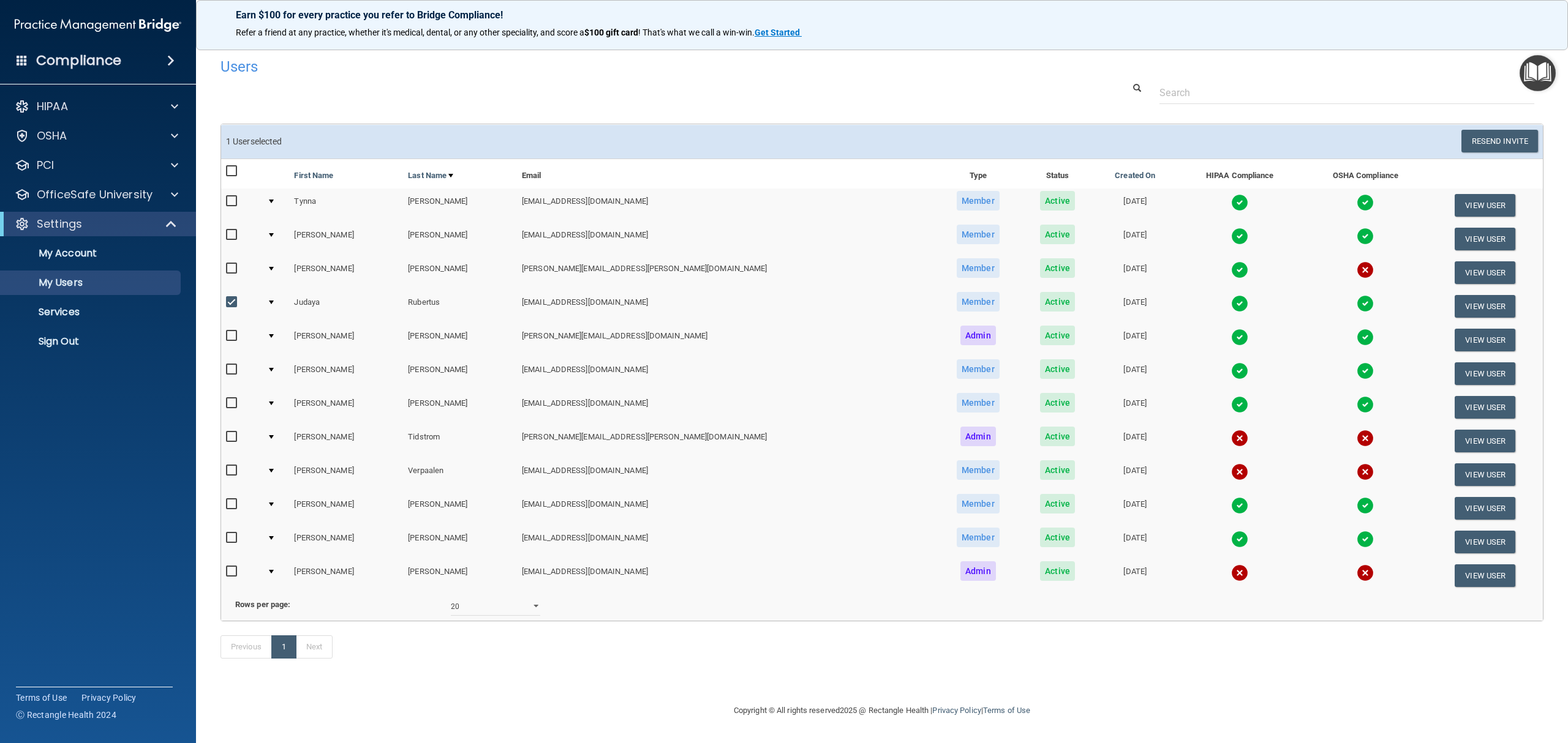
click at [232, 302] on input "checkbox" at bounding box center [233, 302] width 14 height 10
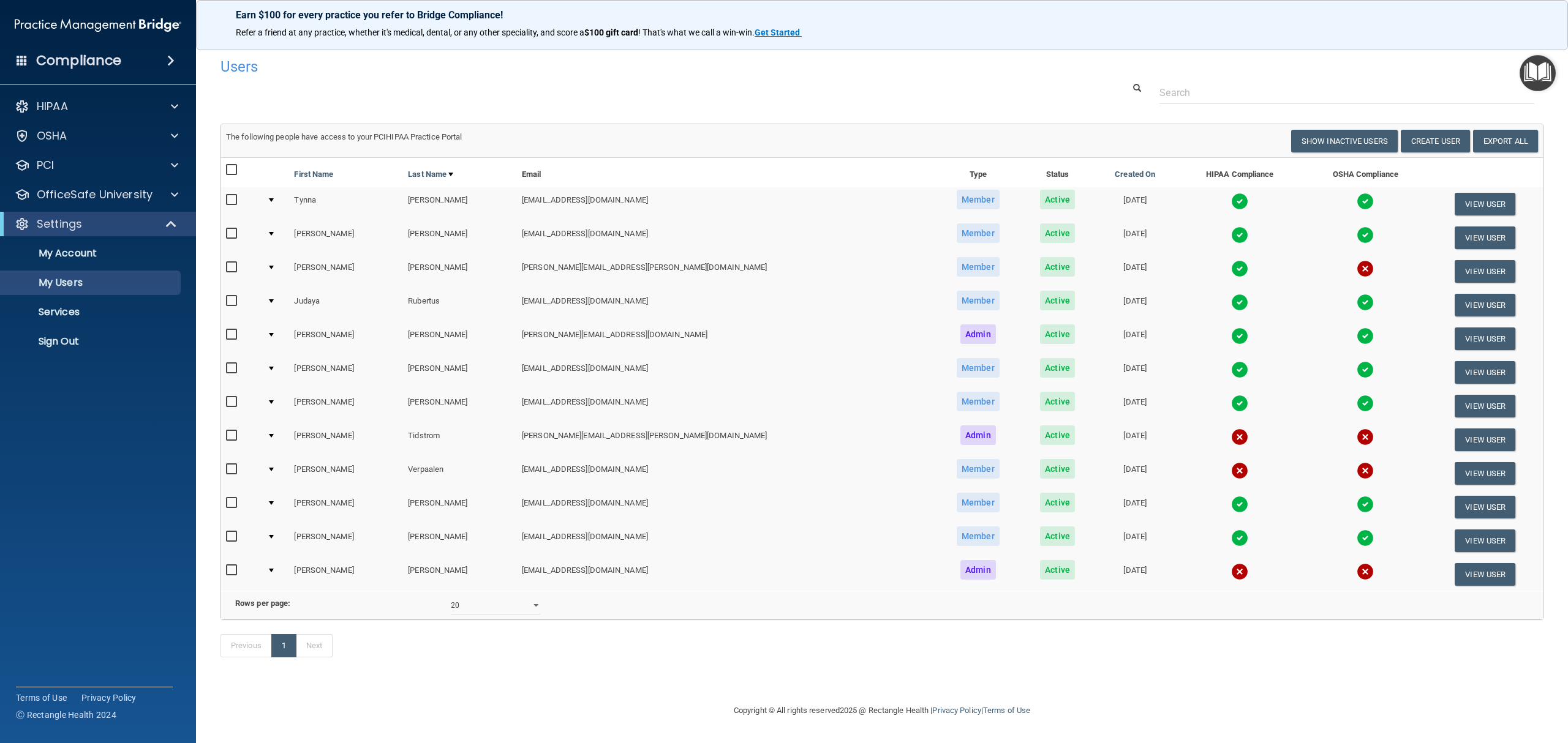
click at [232, 302] on input "checkbox" at bounding box center [233, 301] width 14 height 10
checkbox input "true"
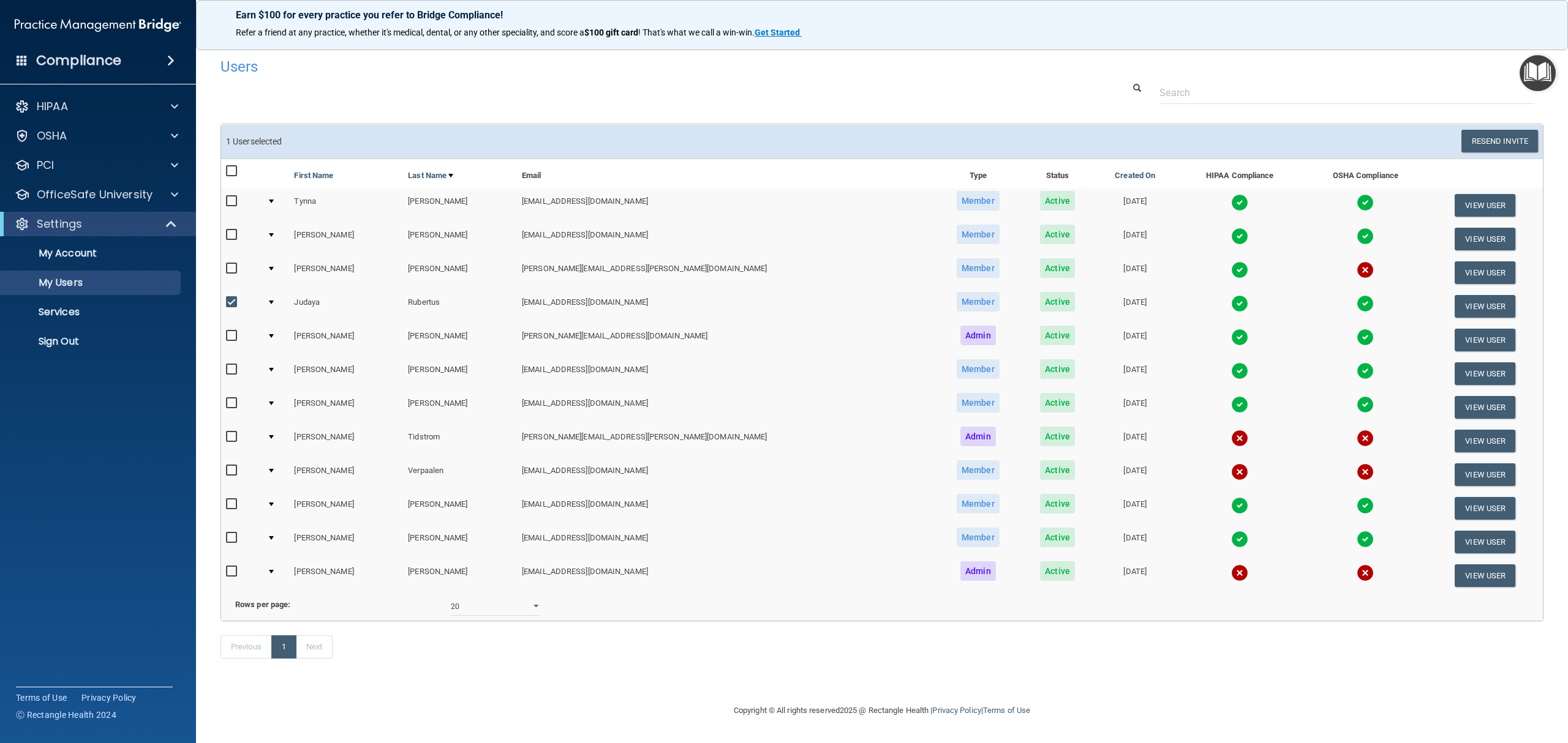
click at [1231, 306] on img at bounding box center [1239, 304] width 17 height 17
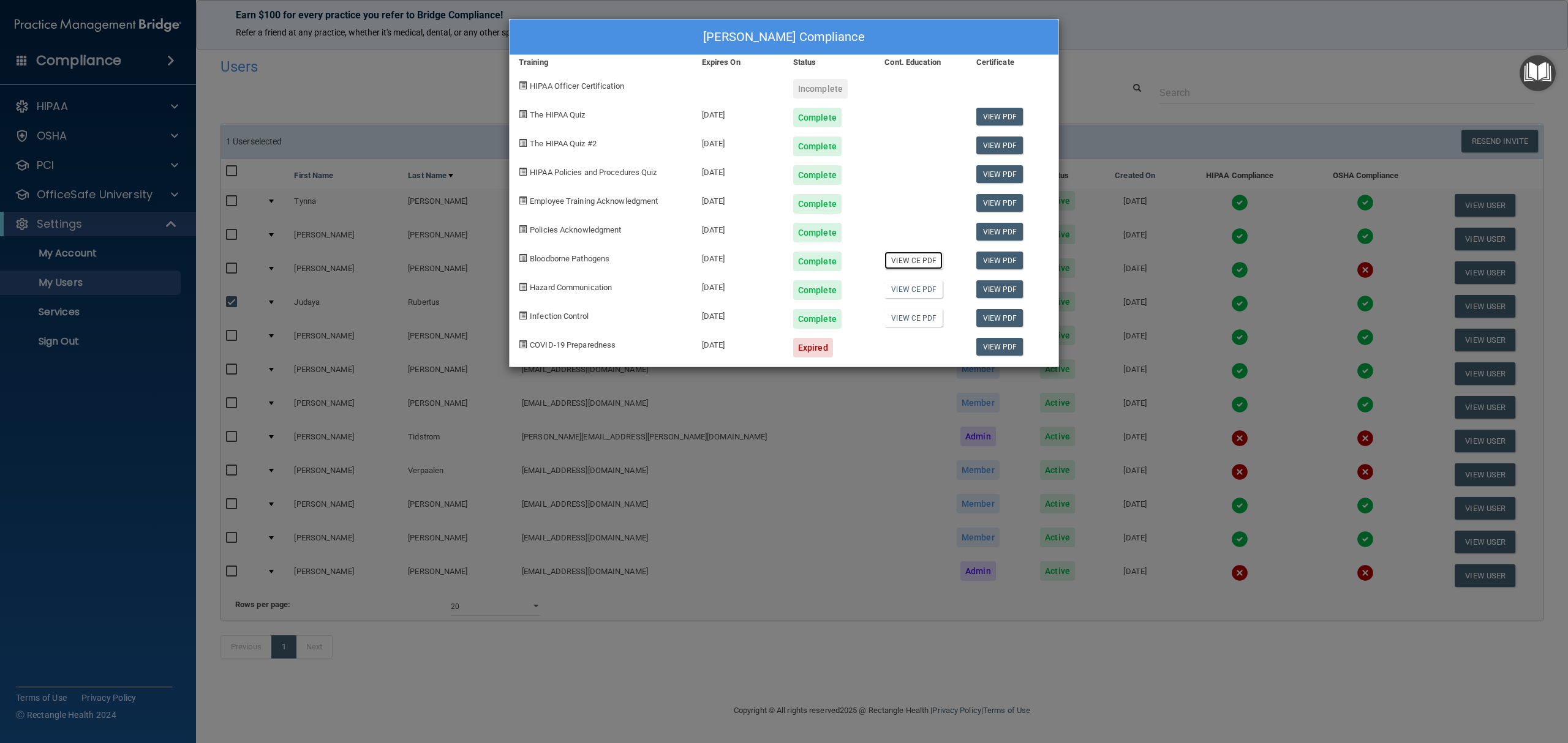
click at [916, 265] on link "View CE PDF" at bounding box center [913, 261] width 58 height 18
click at [1000, 118] on link "View PDF" at bounding box center [1000, 116] width 47 height 18
click at [985, 146] on link "View PDF" at bounding box center [1000, 146] width 47 height 18
click at [1010, 173] on link "View PDF" at bounding box center [1000, 174] width 47 height 18
click at [1022, 213] on div "View PDF" at bounding box center [1013, 200] width 92 height 29
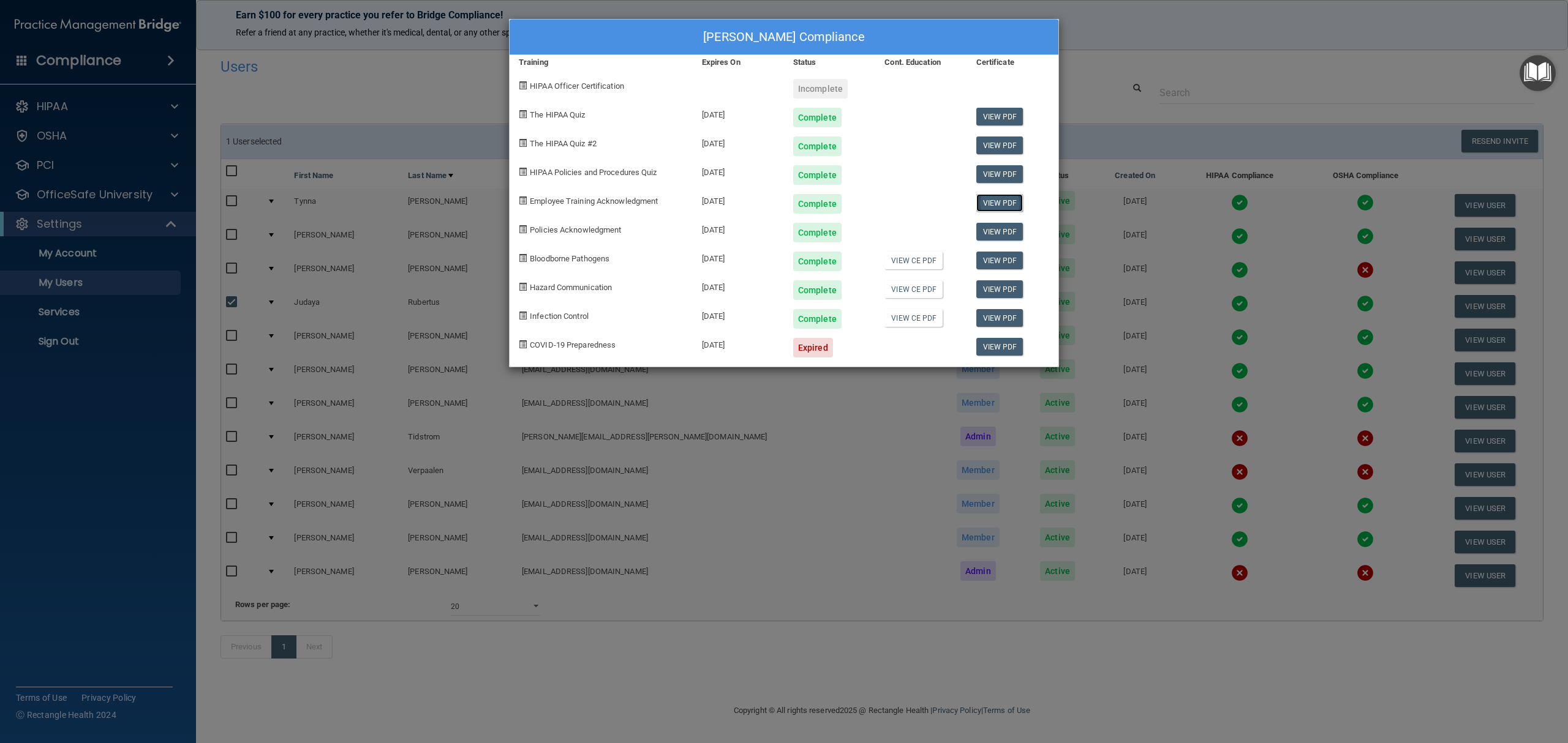
click at [983, 201] on link "View PDF" at bounding box center [1000, 203] width 47 height 18
click at [1252, 86] on div "[PERSON_NAME] Compliance Training Expires On Status Cont. Education Certificate…" at bounding box center [784, 372] width 1568 height 743
